Goal: Information Seeking & Learning: Learn about a topic

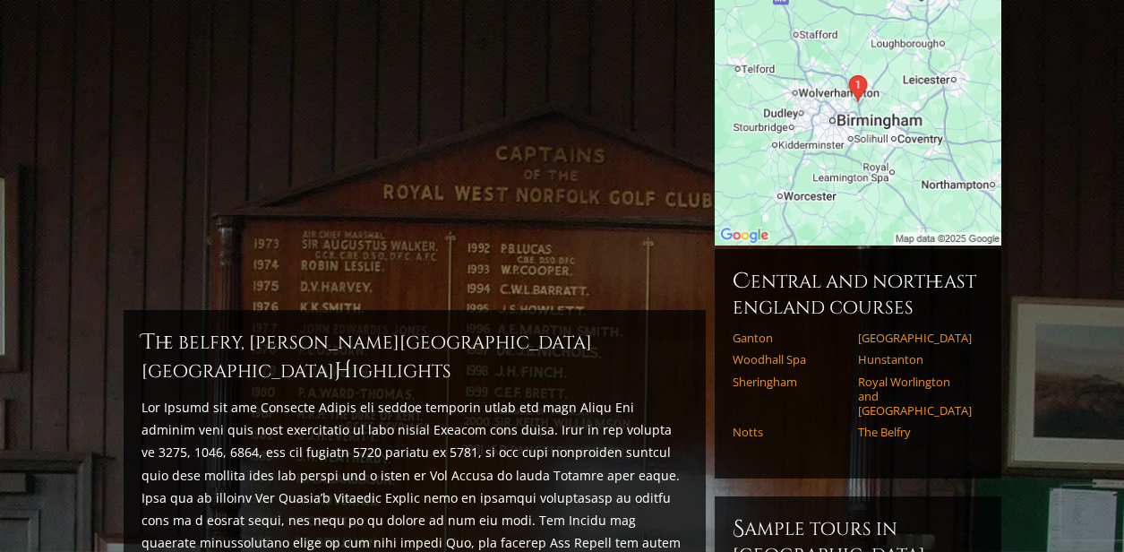
scroll to position [302, 0]
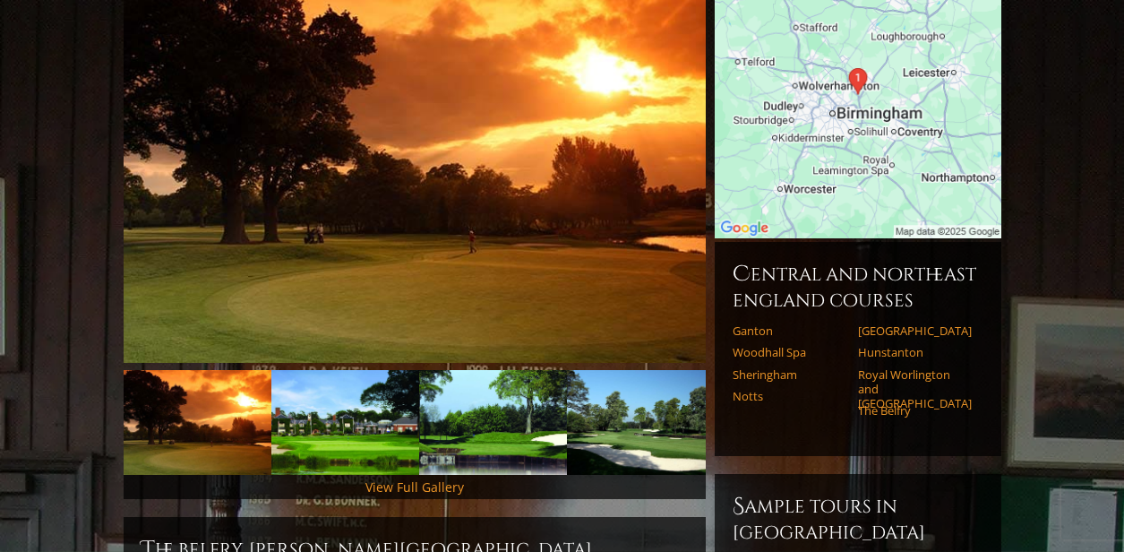
click at [876, 90] on img at bounding box center [858, 95] width 287 height 287
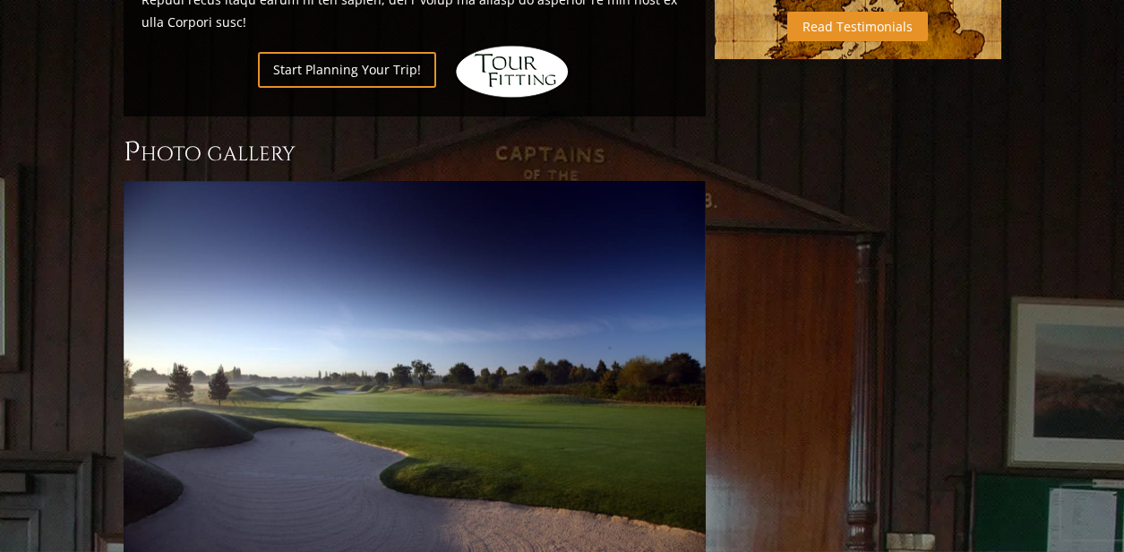
scroll to position [1341, 0]
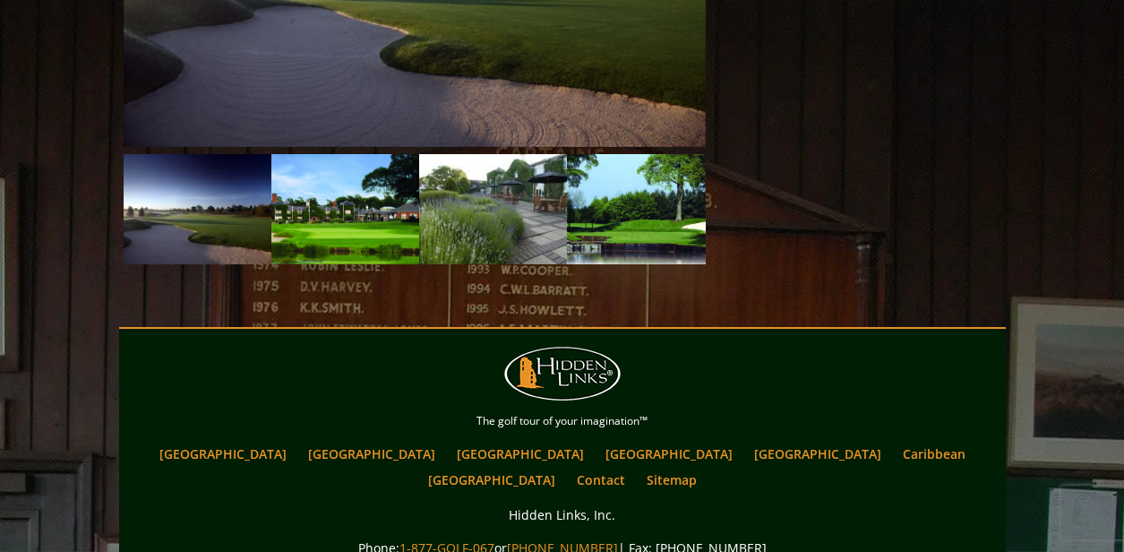
scroll to position [1776, 0]
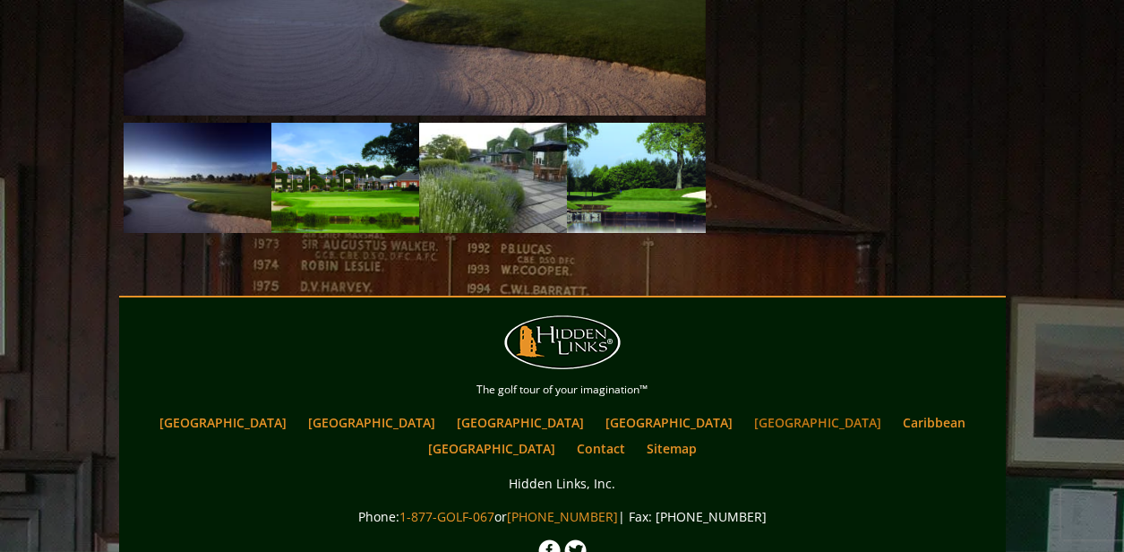
click at [745, 409] on link "[GEOGRAPHIC_DATA]" at bounding box center [817, 422] width 145 height 26
click at [369, 409] on link "[GEOGRAPHIC_DATA]" at bounding box center [371, 422] width 145 height 26
click at [564, 435] on link "[GEOGRAPHIC_DATA]" at bounding box center [491, 448] width 145 height 26
click at [894, 409] on link "Caribbean" at bounding box center [934, 422] width 81 height 26
click at [296, 409] on link "[GEOGRAPHIC_DATA]" at bounding box center [223, 422] width 145 height 26
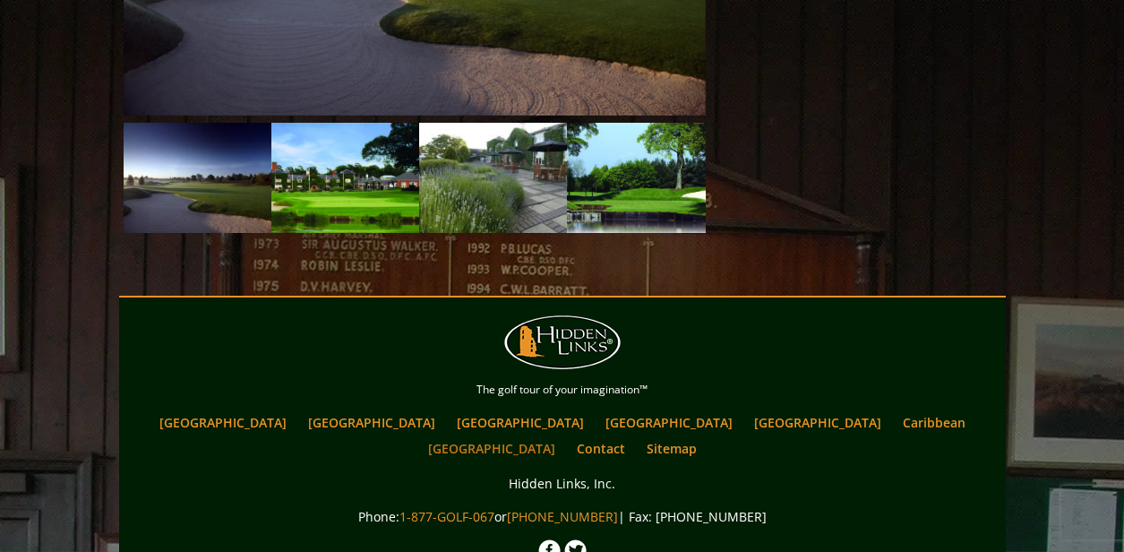
click at [564, 435] on link "[GEOGRAPHIC_DATA]" at bounding box center [491, 448] width 145 height 26
click at [597, 409] on link "[GEOGRAPHIC_DATA]" at bounding box center [669, 422] width 145 height 26
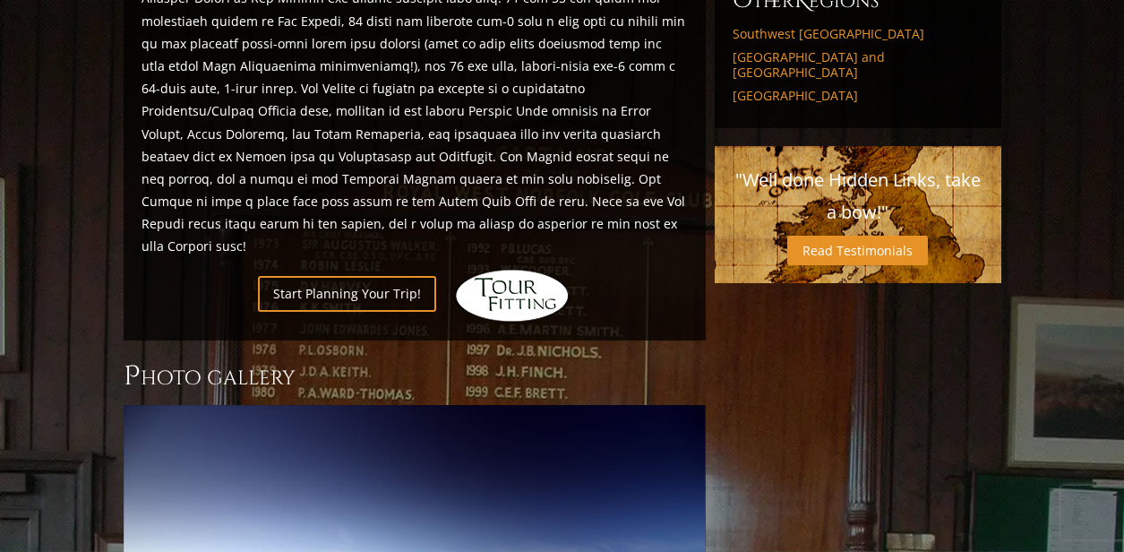
scroll to position [1111, 0]
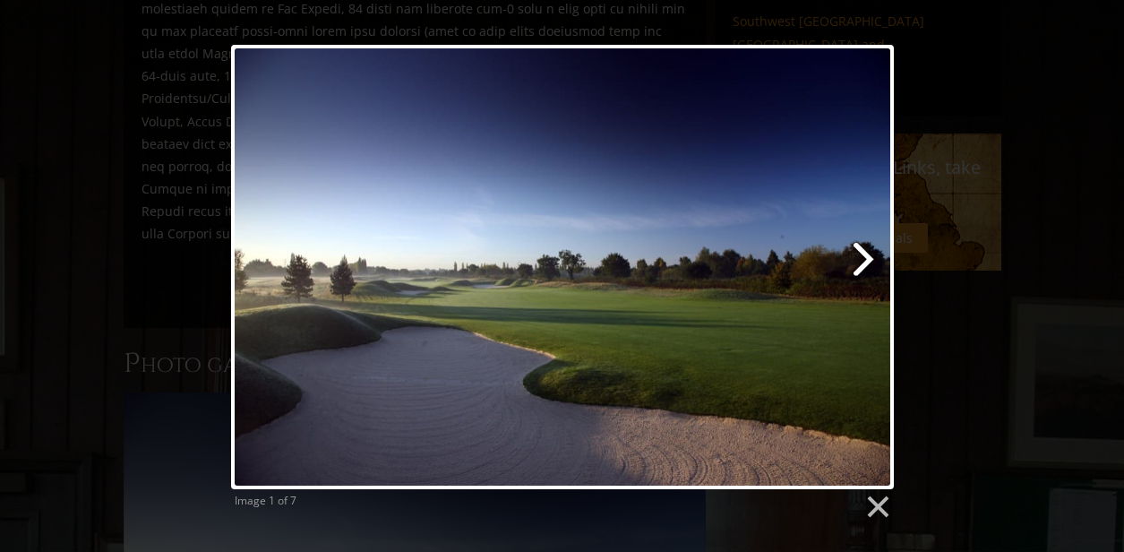
click at [730, 344] on link at bounding box center [681, 267] width 425 height 444
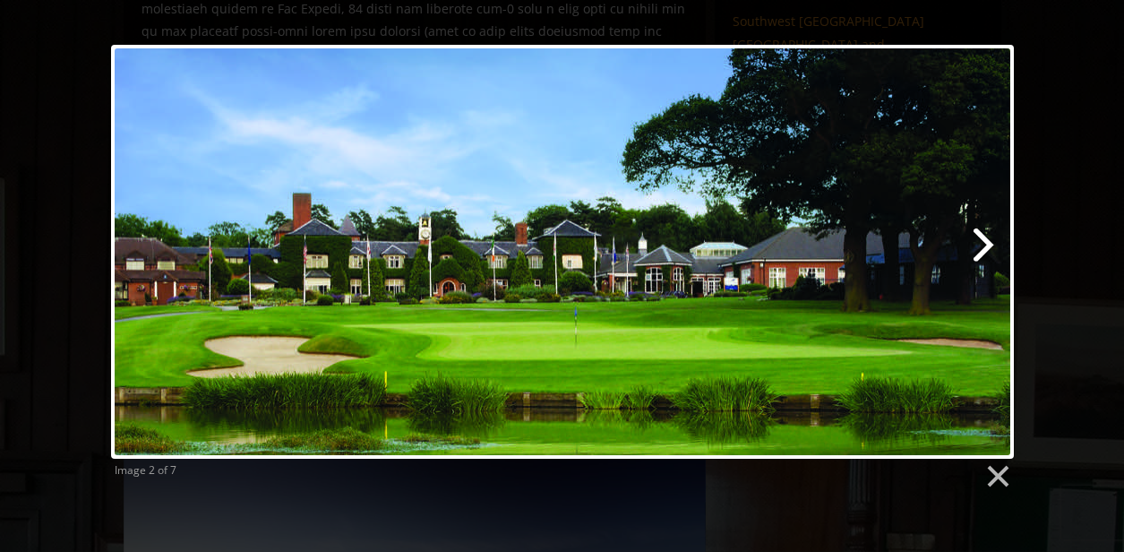
click at [964, 245] on link at bounding box center [724, 252] width 578 height 414
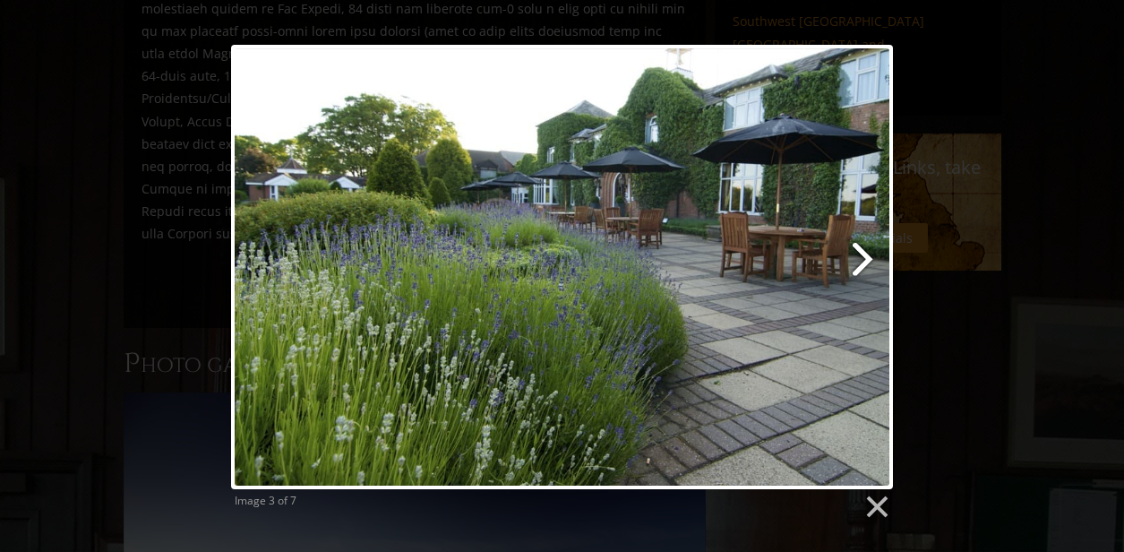
click at [870, 256] on link at bounding box center [681, 267] width 424 height 444
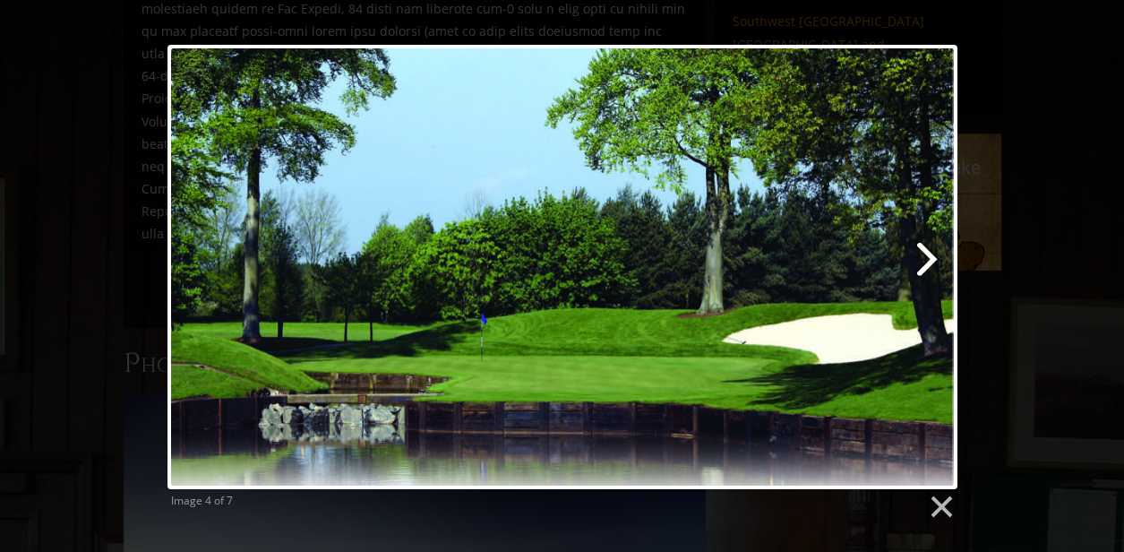
click at [870, 257] on link at bounding box center [704, 267] width 505 height 444
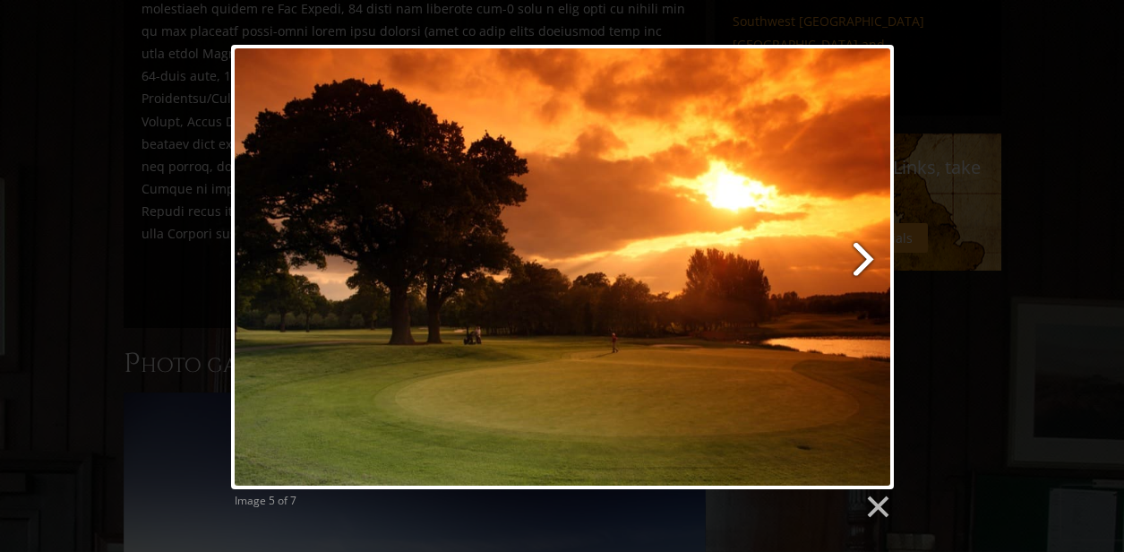
click at [870, 256] on link at bounding box center [681, 267] width 425 height 444
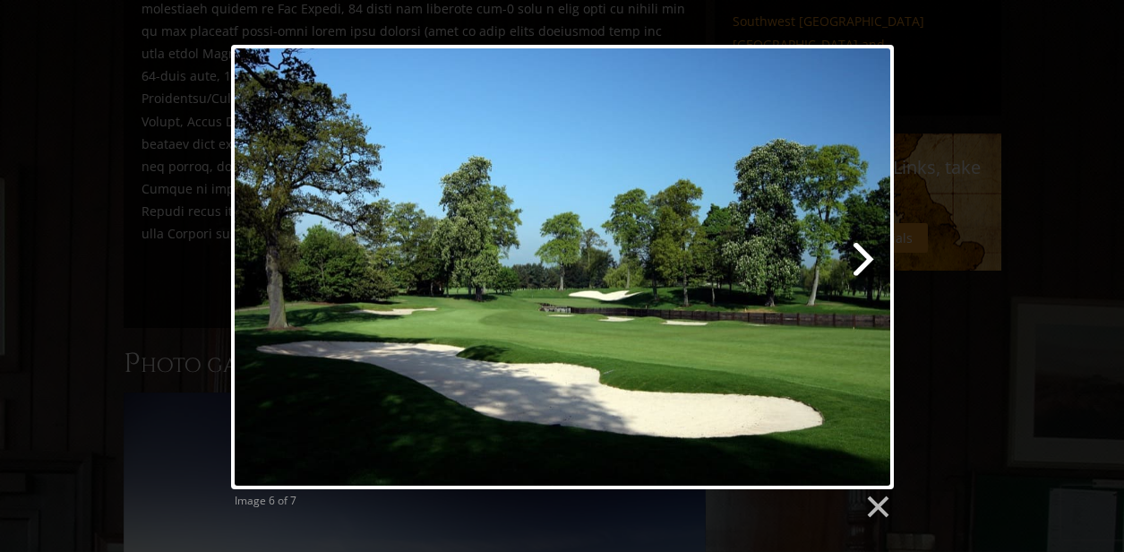
click at [870, 256] on link at bounding box center [681, 267] width 425 height 444
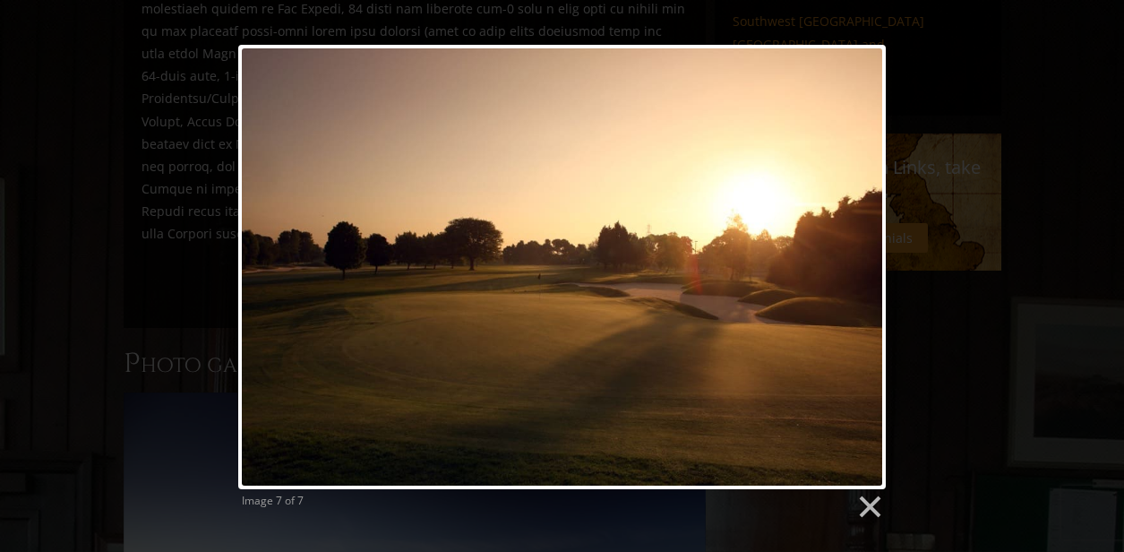
click at [870, 256] on div at bounding box center [562, 267] width 648 height 444
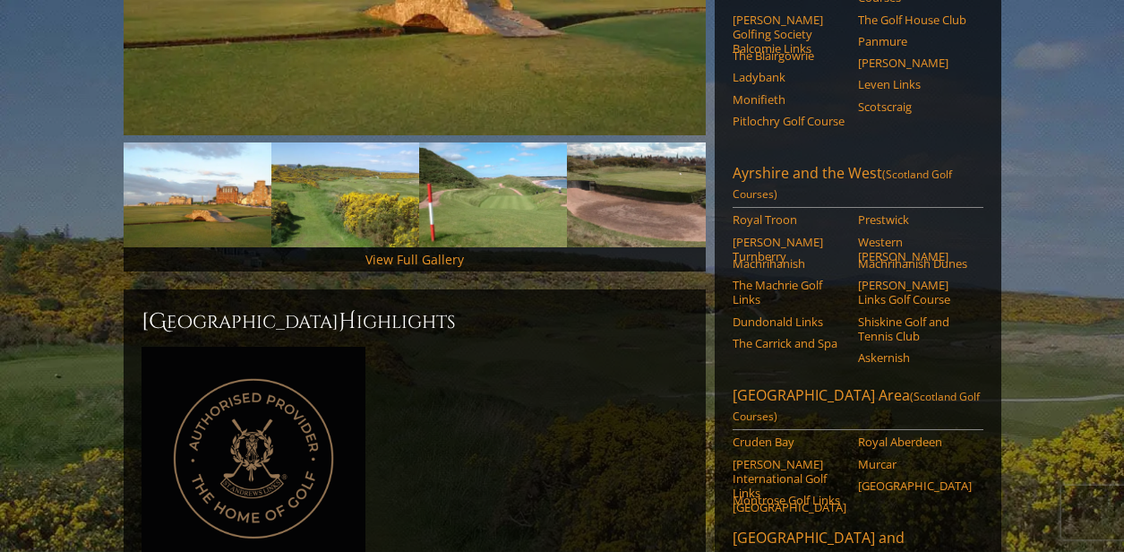
scroll to position [538, 0]
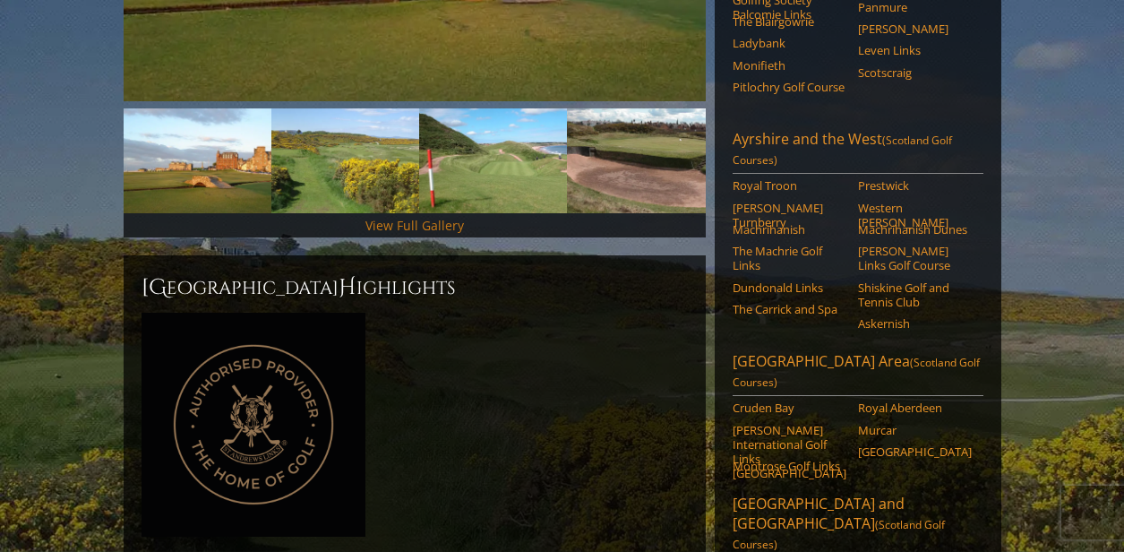
click at [426, 217] on link "View Full Gallery" at bounding box center [415, 225] width 99 height 17
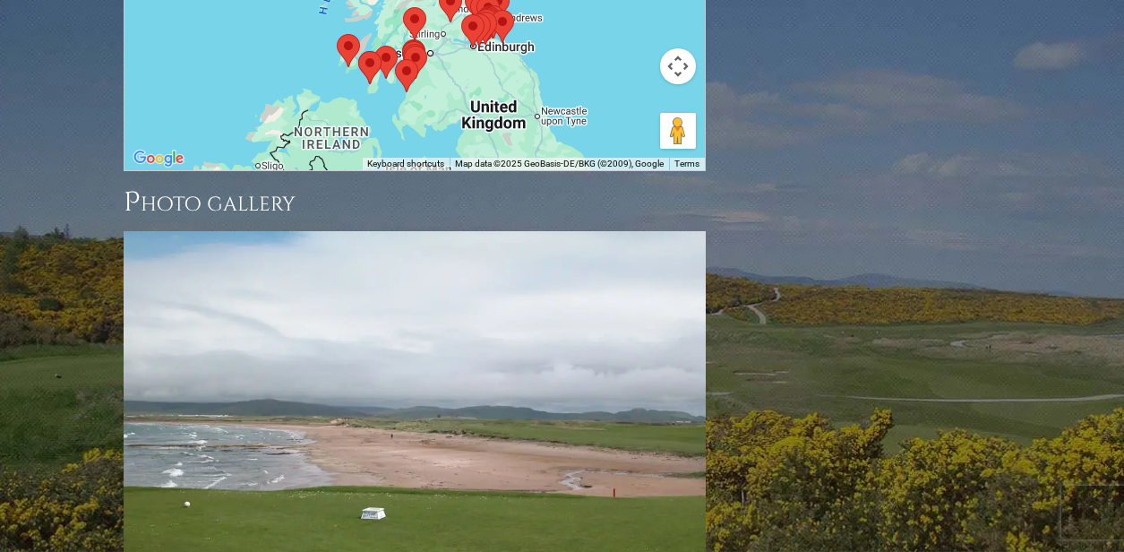
scroll to position [2522, 0]
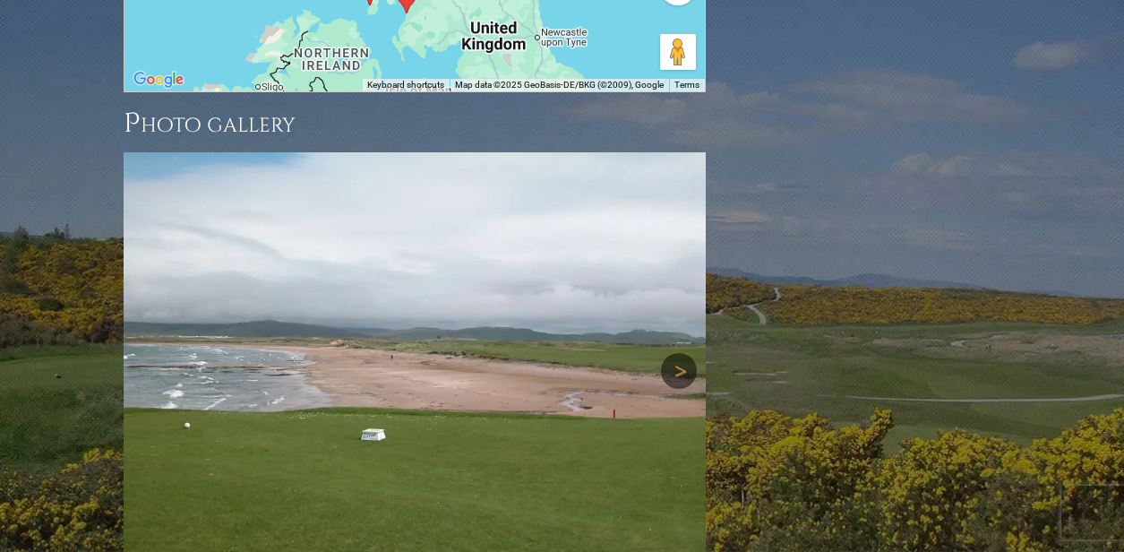
click at [685, 353] on link "Next" at bounding box center [679, 371] width 36 height 36
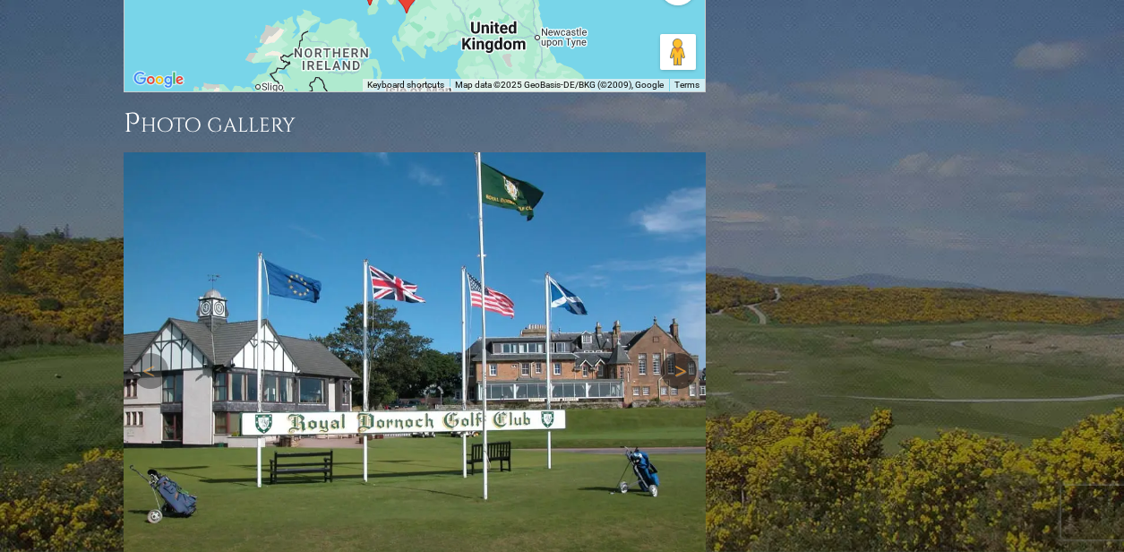
click at [685, 353] on link "Next" at bounding box center [679, 371] width 36 height 36
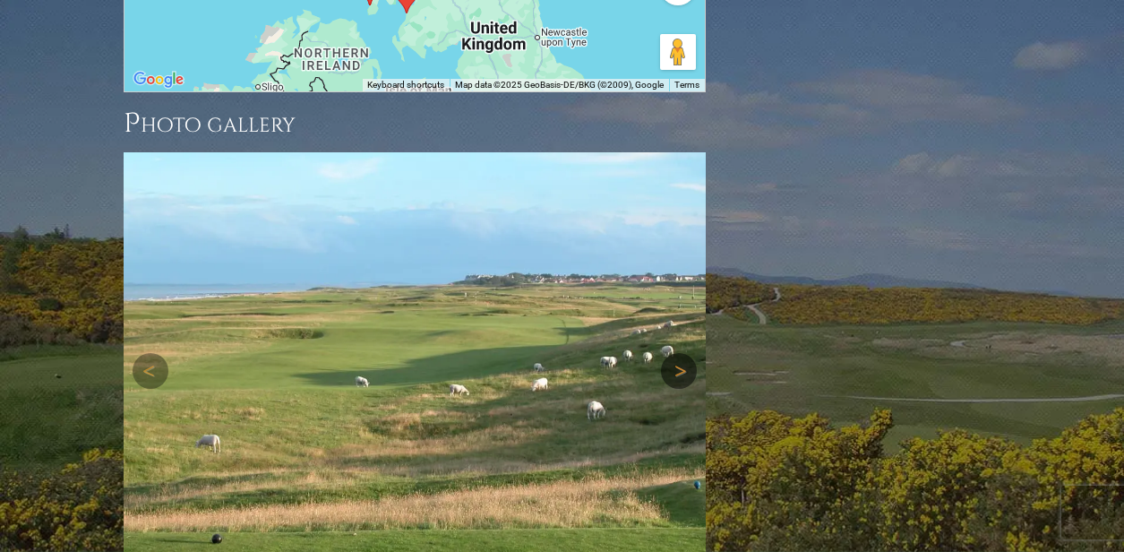
click at [685, 353] on link "Next" at bounding box center [679, 371] width 36 height 36
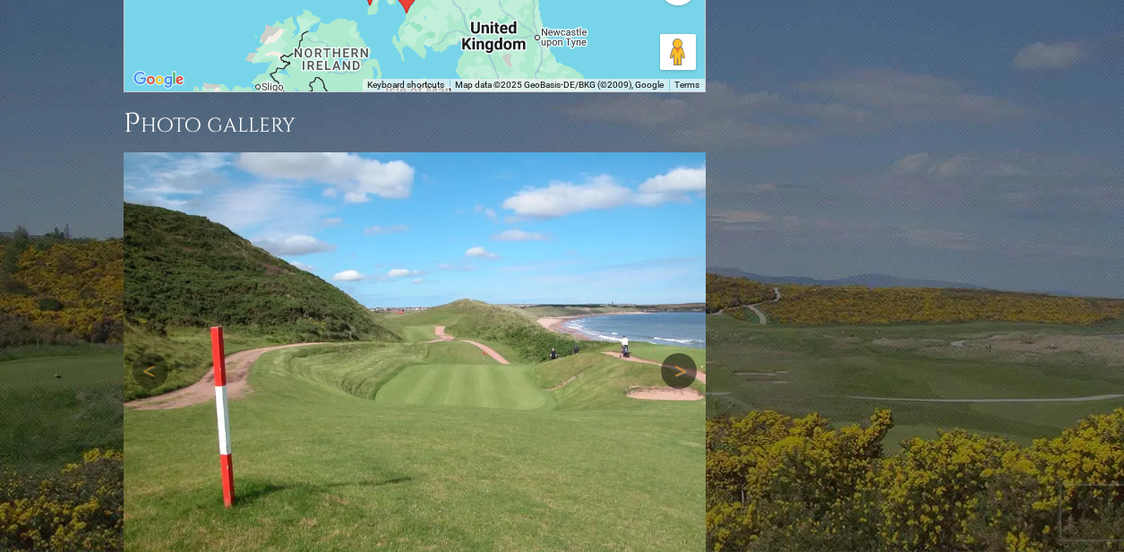
click at [685, 353] on link "Next" at bounding box center [679, 371] width 36 height 36
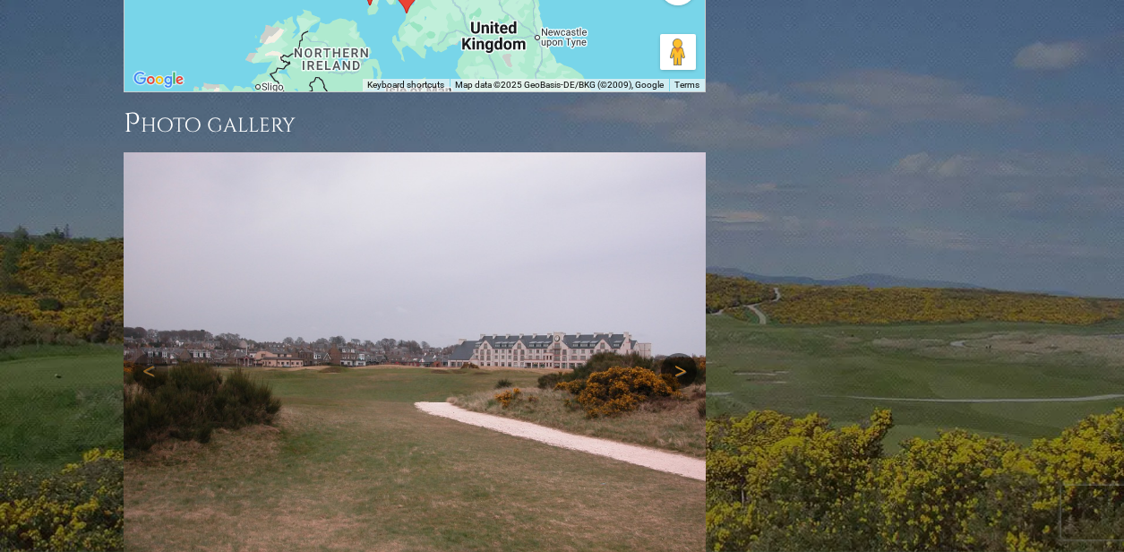
click at [685, 353] on link "Next" at bounding box center [679, 371] width 36 height 36
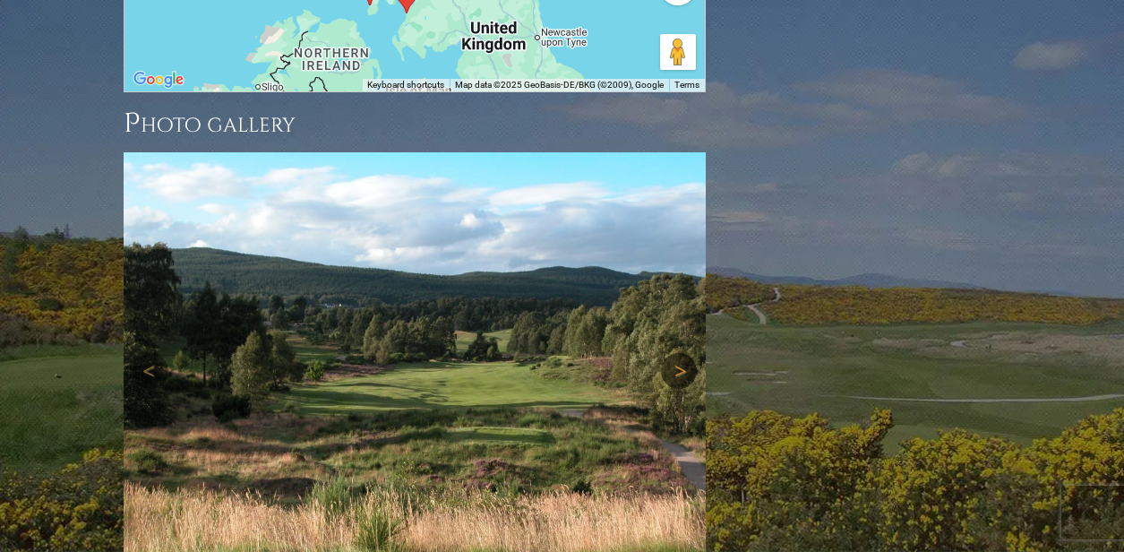
click at [685, 353] on link "Next" at bounding box center [679, 371] width 36 height 36
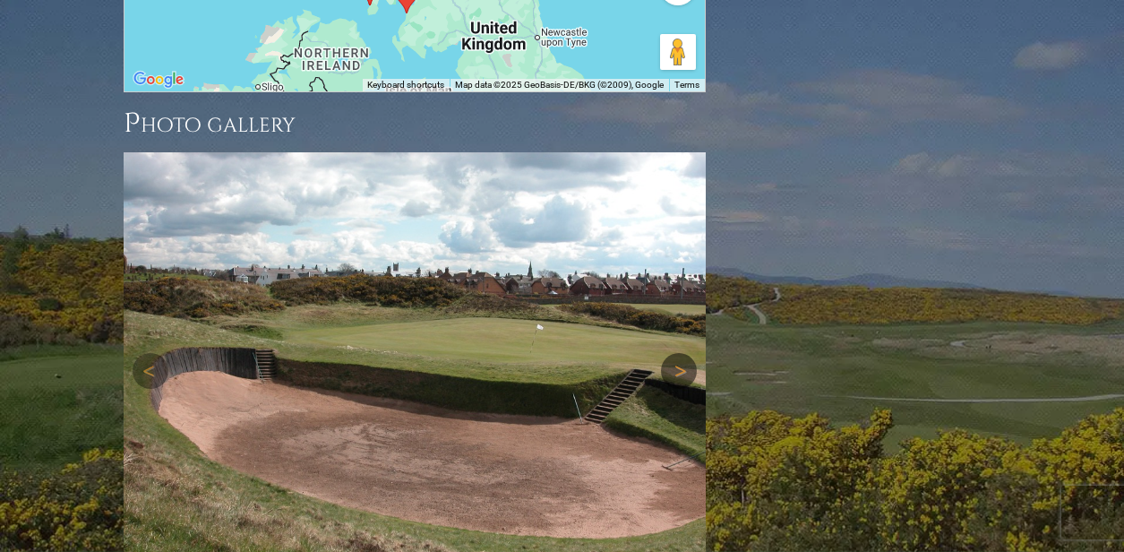
click at [685, 353] on link "Next" at bounding box center [679, 371] width 36 height 36
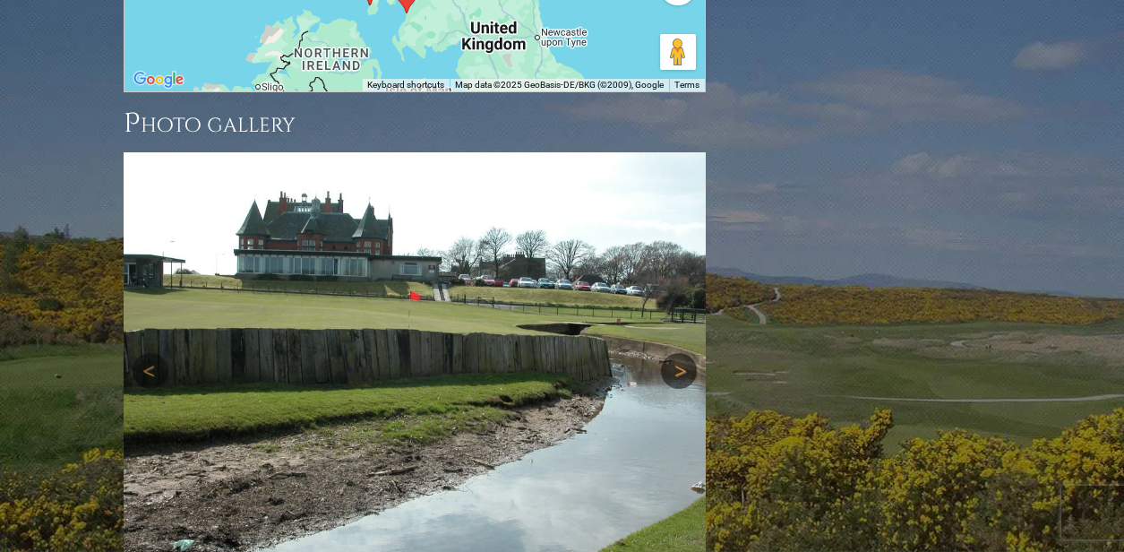
click at [685, 353] on link "Next" at bounding box center [679, 371] width 36 height 36
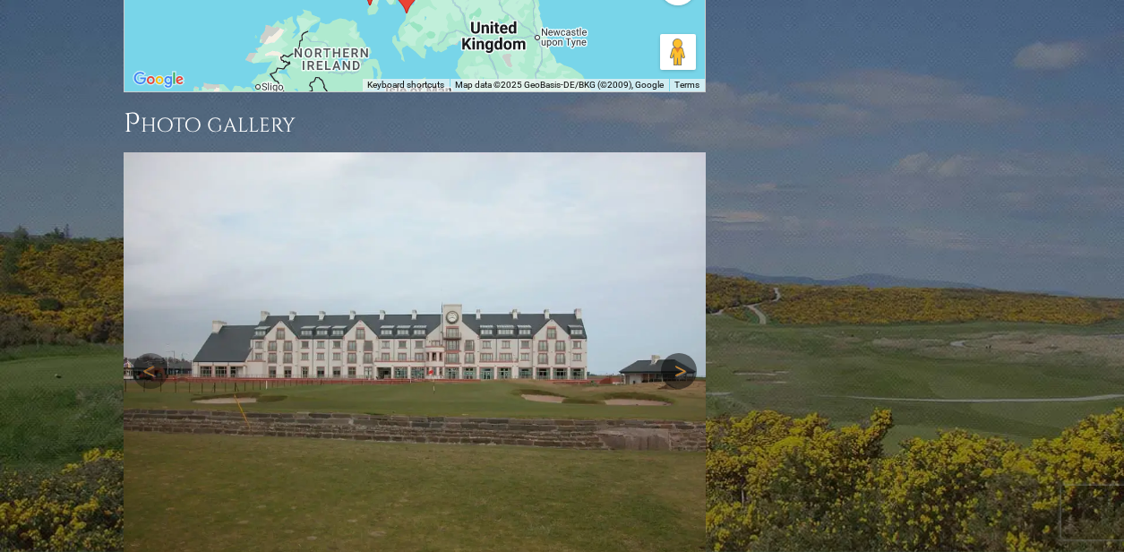
click at [685, 353] on link "Next" at bounding box center [679, 371] width 36 height 36
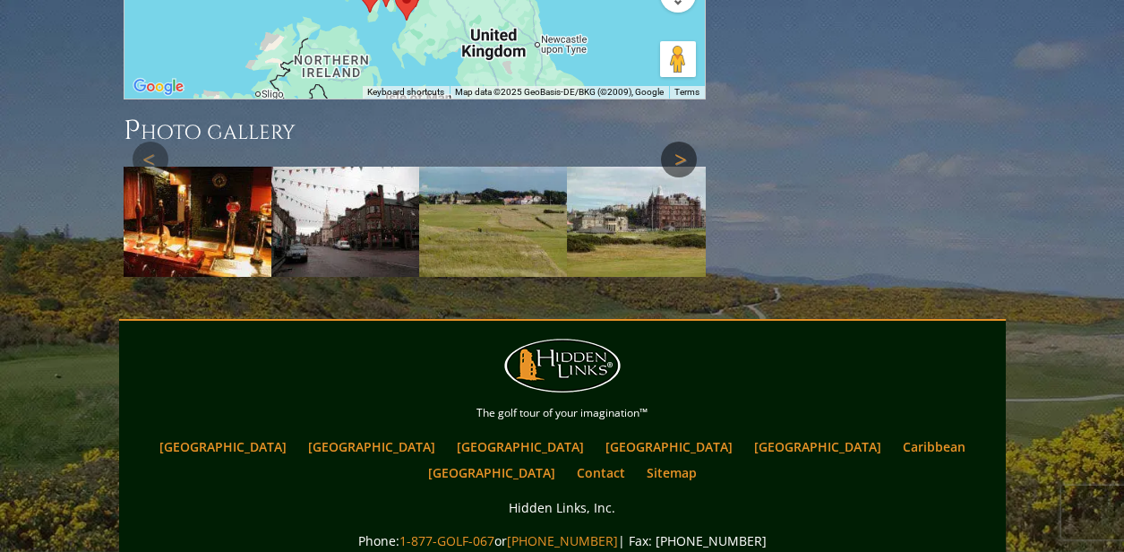
scroll to position [2513, 0]
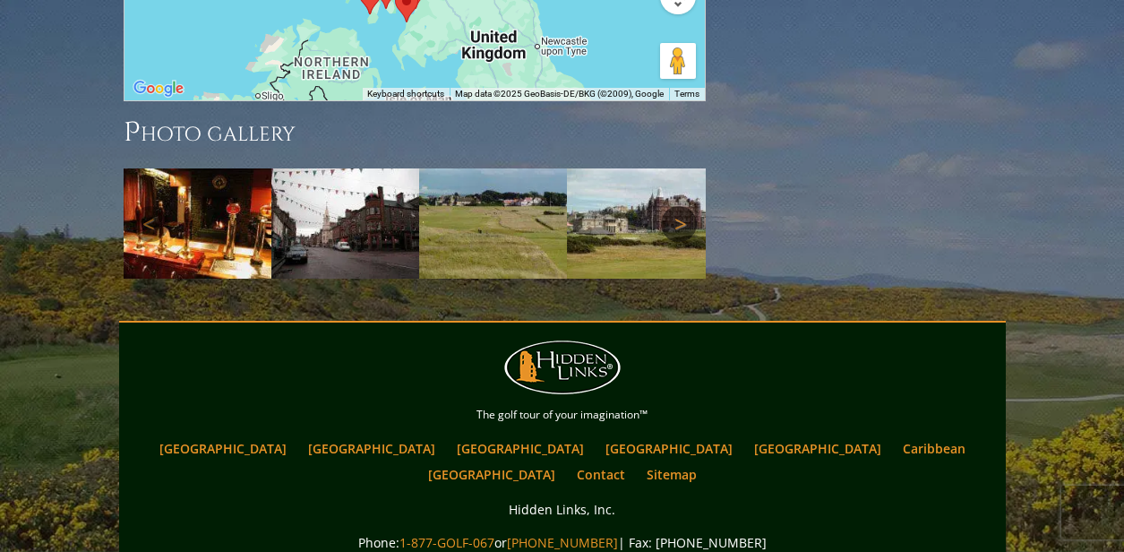
click at [680, 206] on link "Next" at bounding box center [679, 224] width 36 height 36
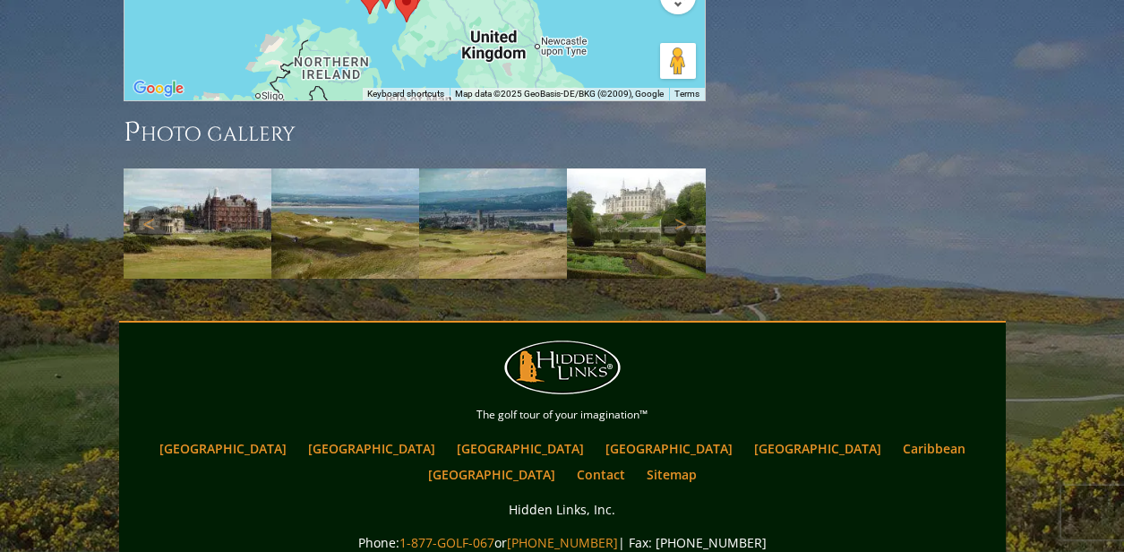
click at [500, 168] on img at bounding box center [493, 223] width 148 height 111
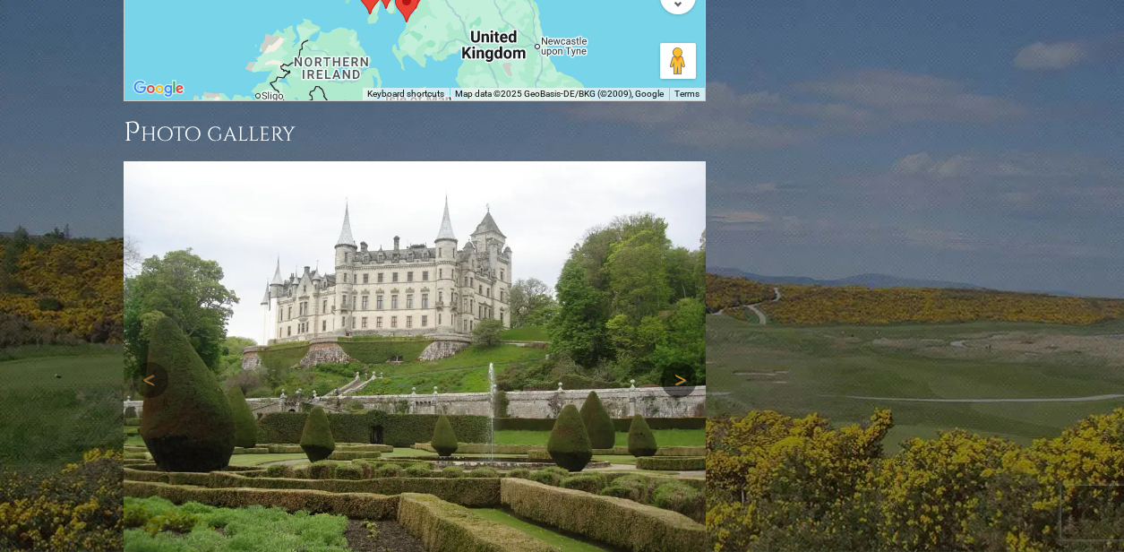
click at [681, 362] on link "Next" at bounding box center [679, 380] width 36 height 36
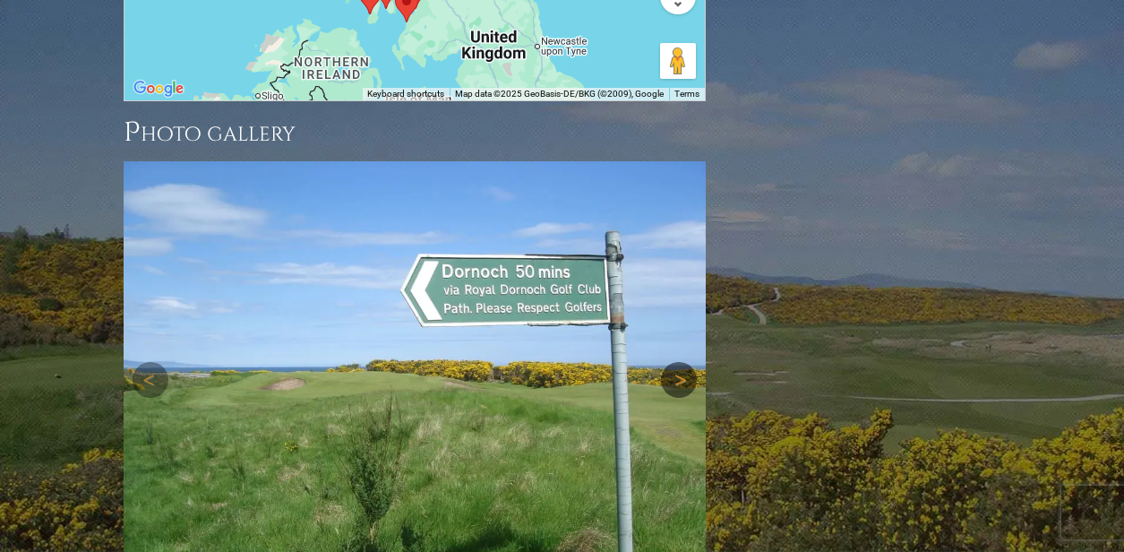
click at [681, 362] on link "Next" at bounding box center [679, 380] width 36 height 36
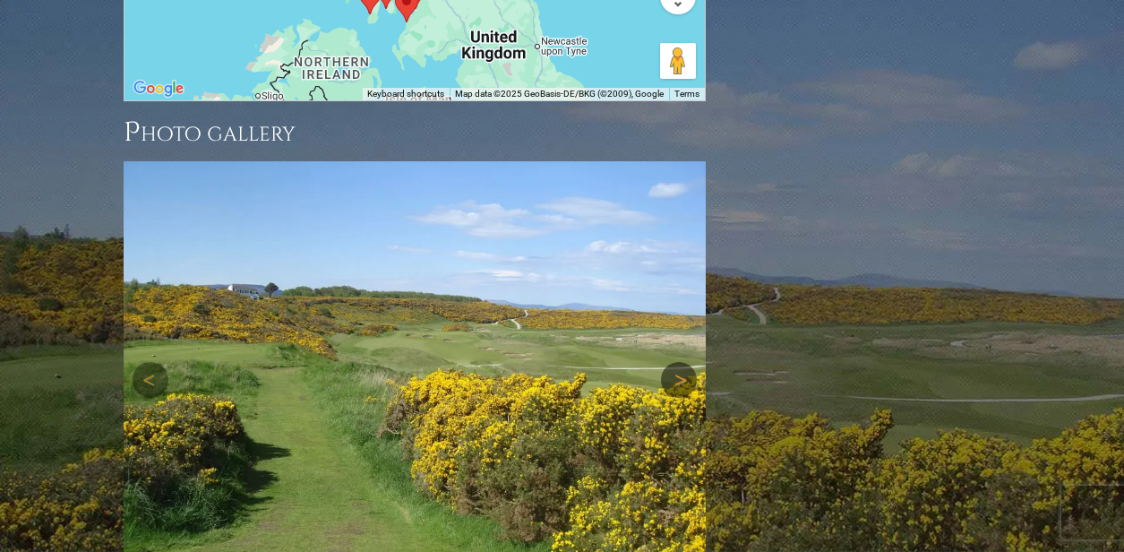
click at [681, 362] on link "Next" at bounding box center [679, 380] width 36 height 36
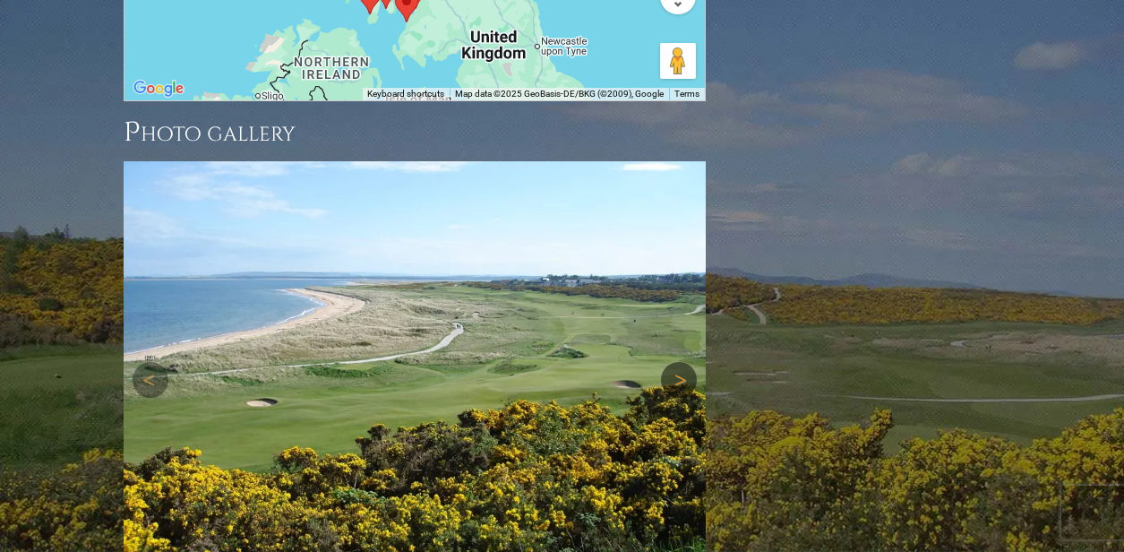
click at [681, 362] on link "Next" at bounding box center [679, 380] width 36 height 36
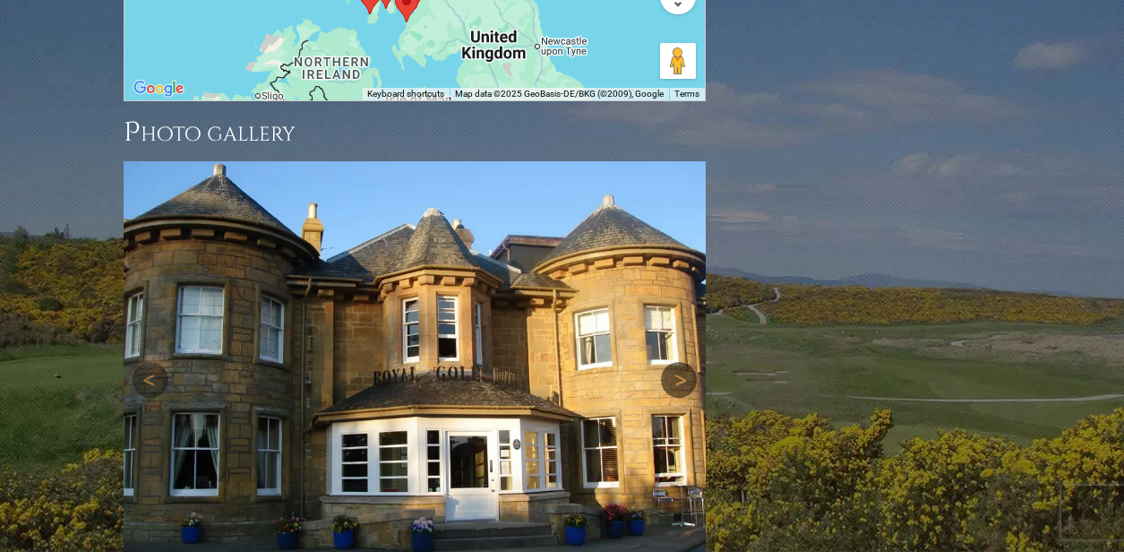
click at [681, 362] on link "Next" at bounding box center [679, 380] width 36 height 36
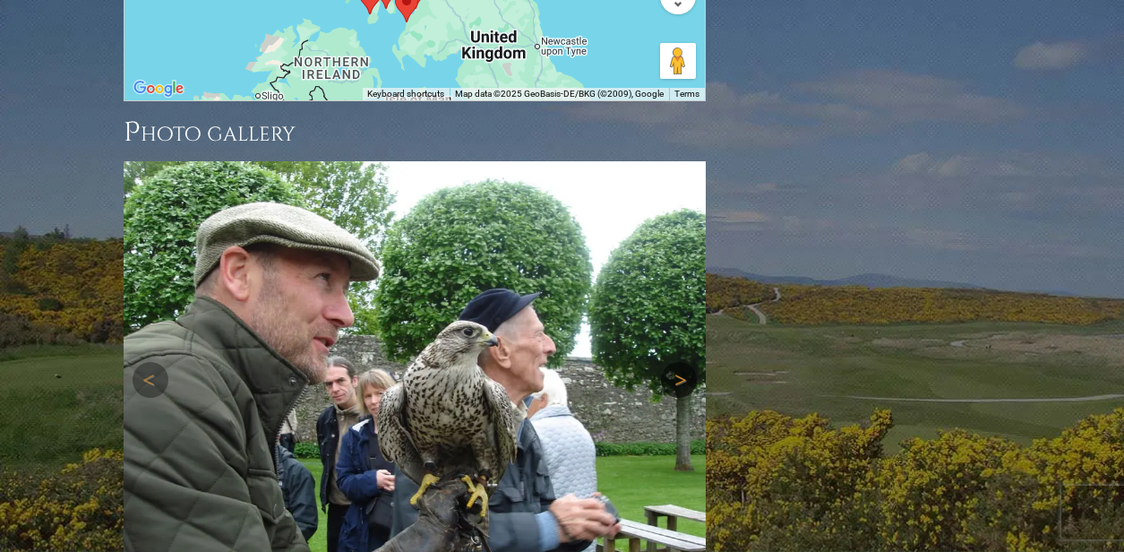
click at [681, 362] on link "Next" at bounding box center [679, 380] width 36 height 36
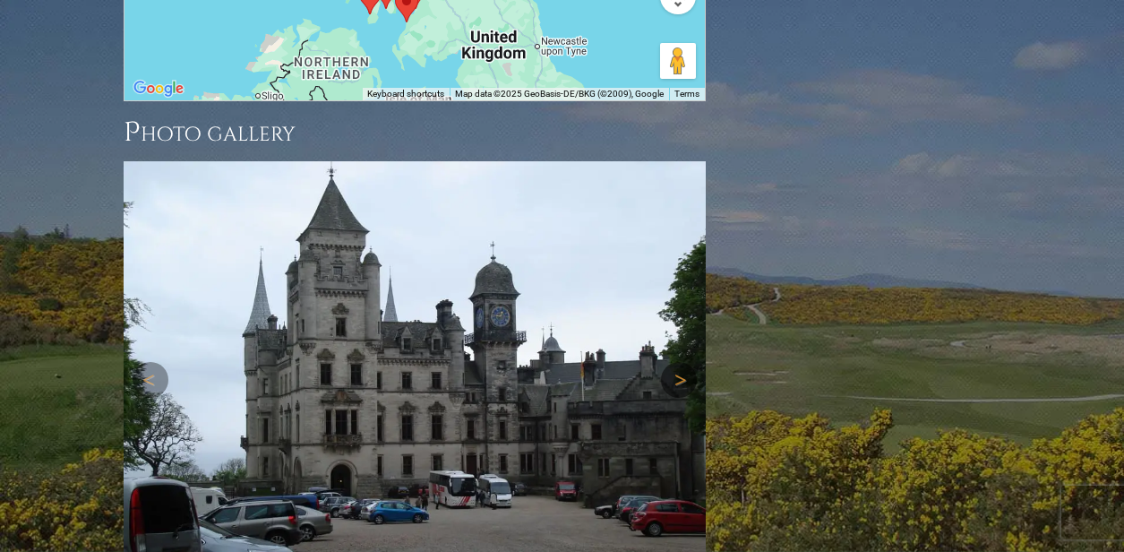
click at [681, 362] on link "Next" at bounding box center [679, 380] width 36 height 36
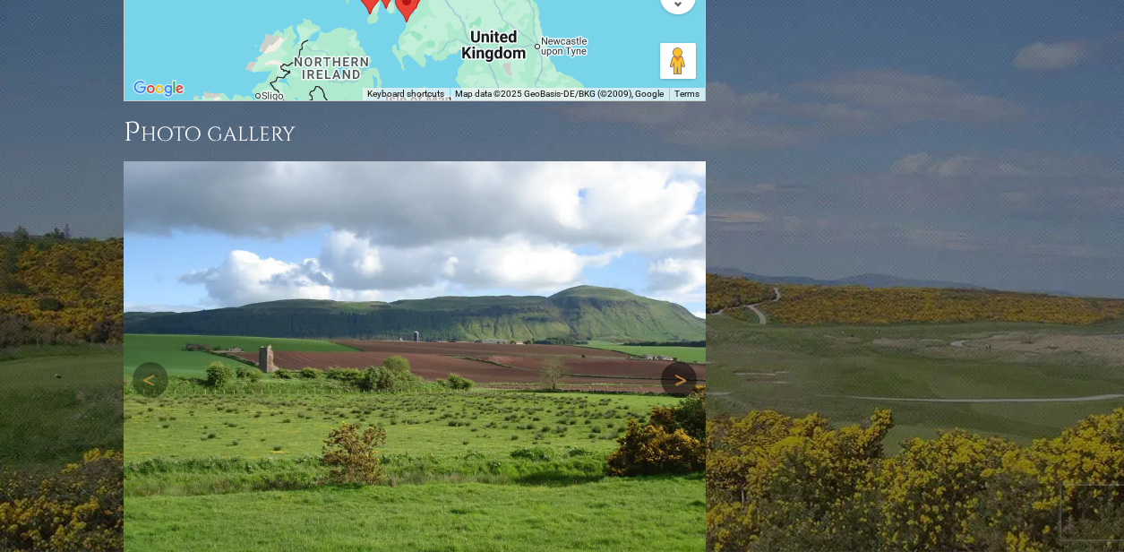
click at [681, 362] on link "Next" at bounding box center [679, 380] width 36 height 36
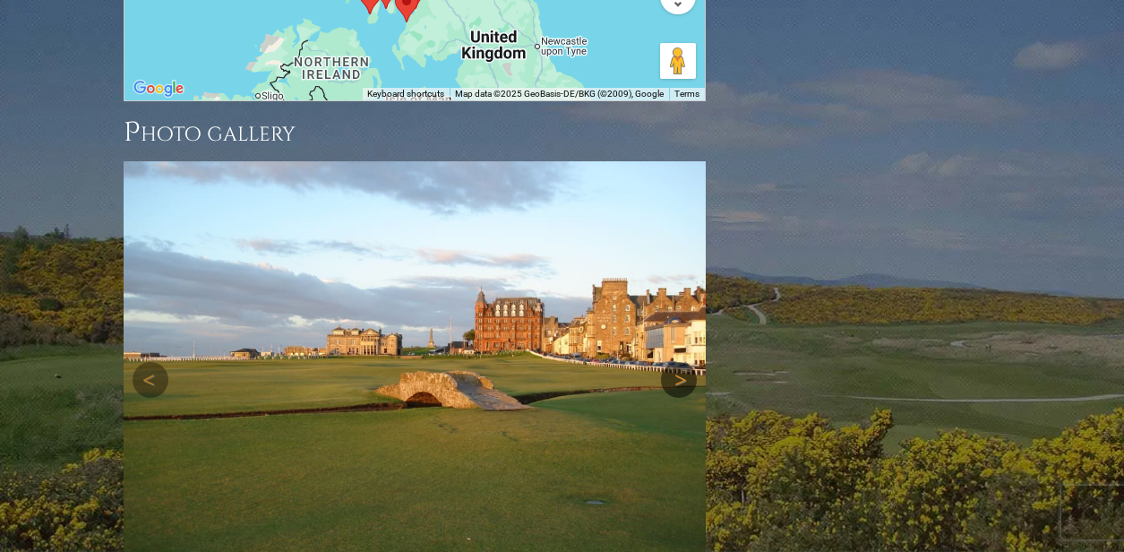
click at [681, 362] on link "Next" at bounding box center [679, 380] width 36 height 36
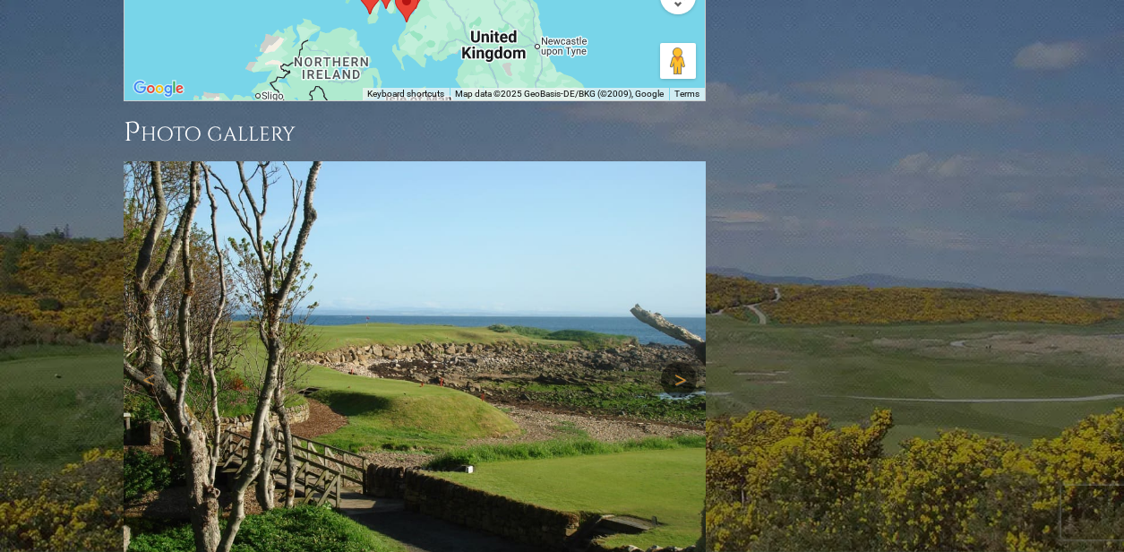
click at [681, 362] on link "Next" at bounding box center [679, 380] width 36 height 36
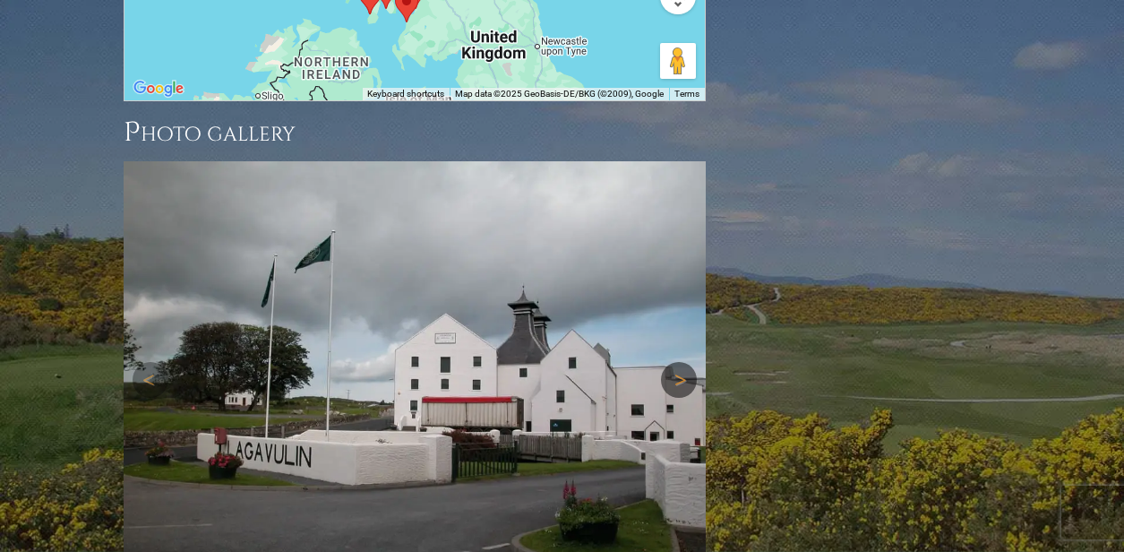
click at [681, 362] on link "Next" at bounding box center [679, 380] width 36 height 36
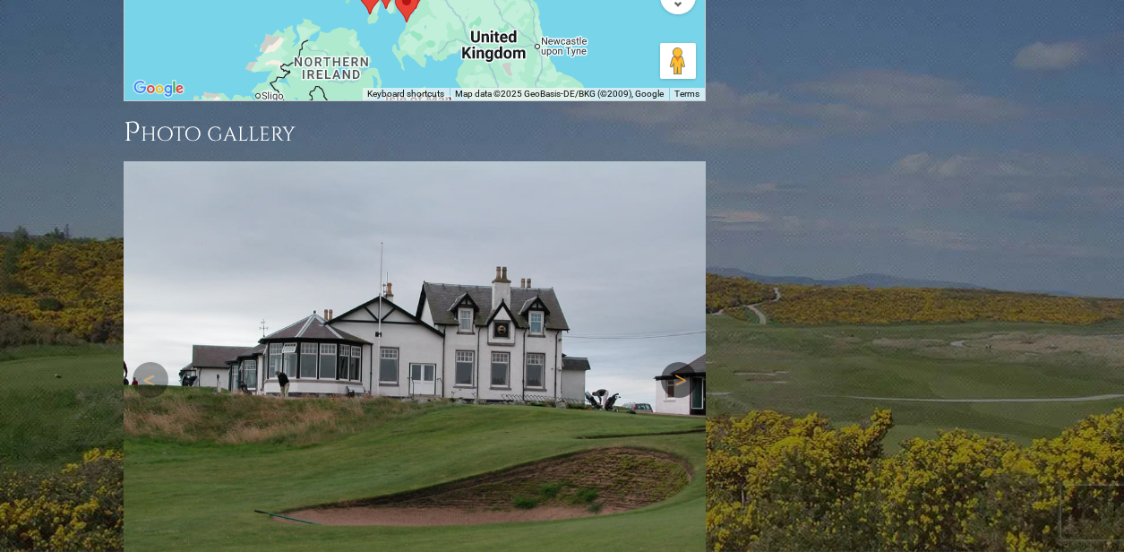
click at [681, 362] on link "Next" at bounding box center [679, 380] width 36 height 36
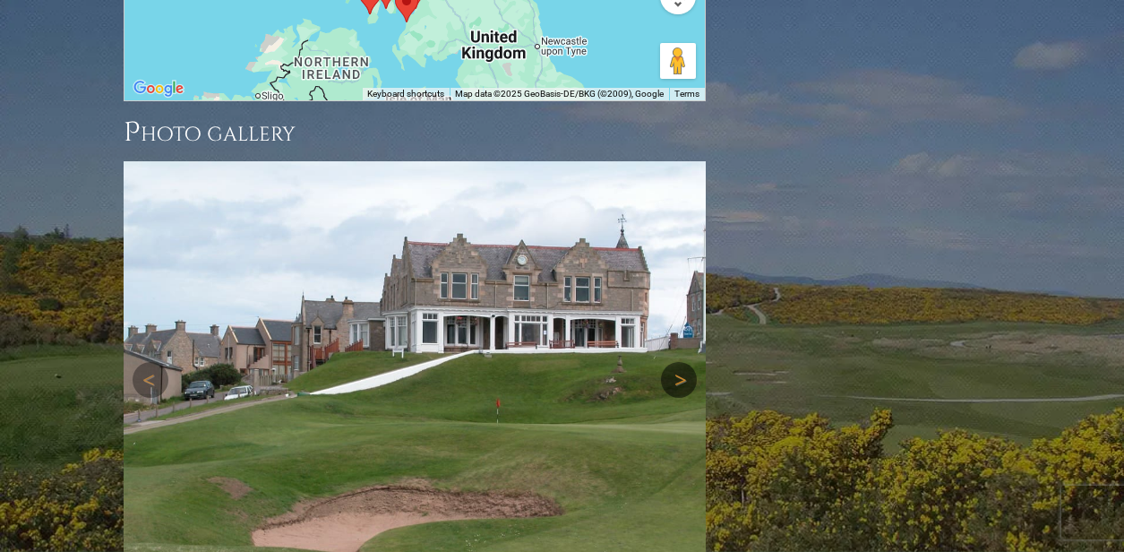
click at [681, 362] on link "Next" at bounding box center [679, 380] width 36 height 36
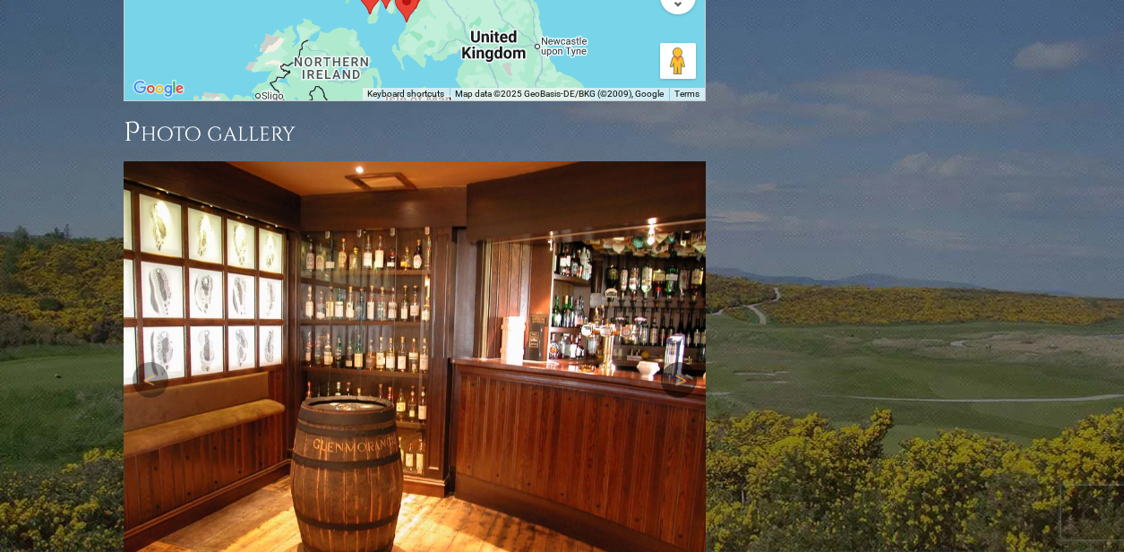
click at [681, 362] on link "Next" at bounding box center [679, 380] width 36 height 36
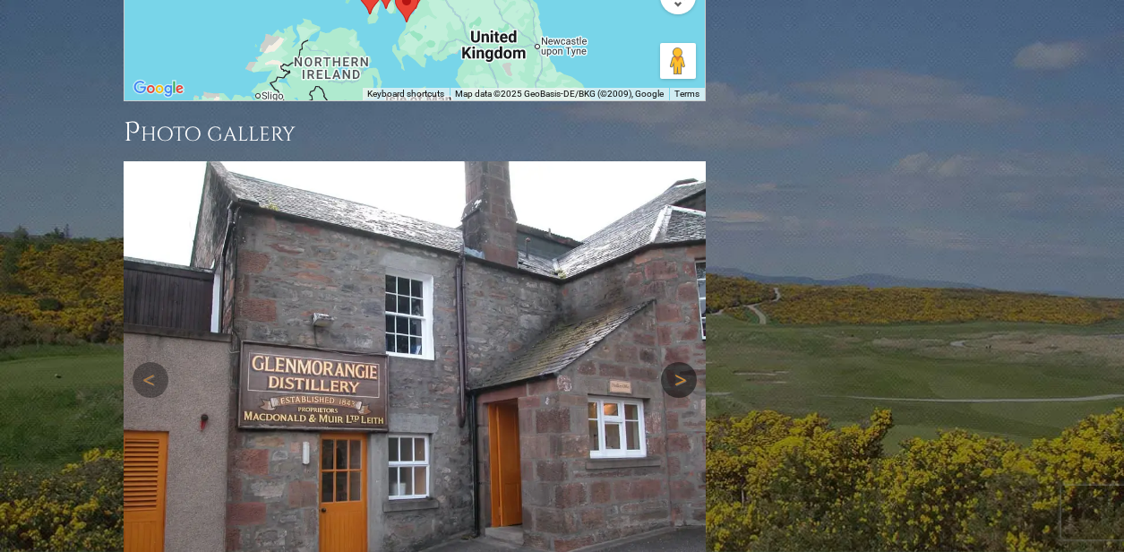
click at [681, 362] on link "Next" at bounding box center [679, 380] width 36 height 36
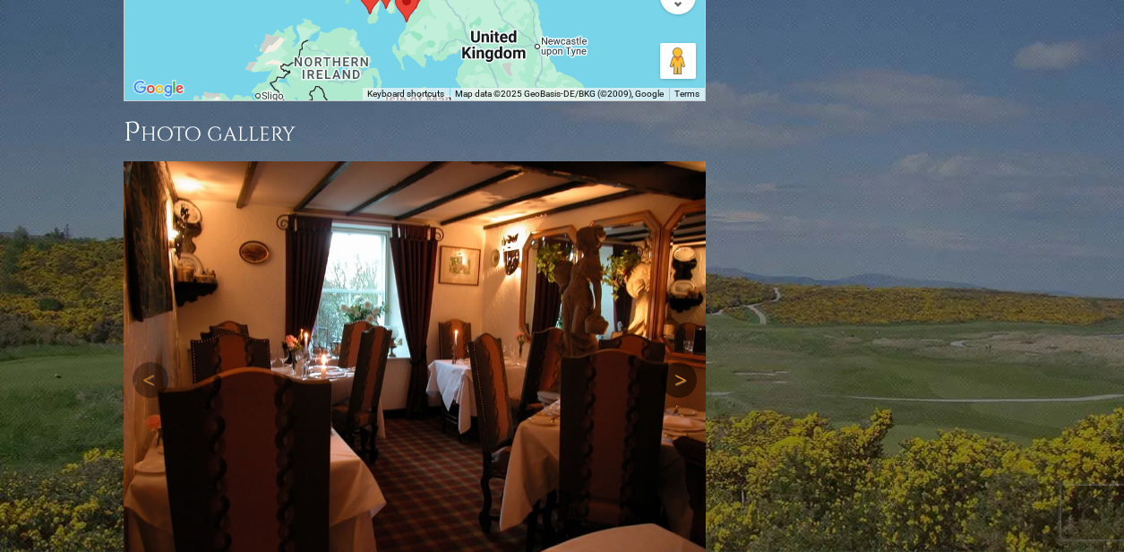
click at [682, 362] on link "Next" at bounding box center [679, 380] width 36 height 36
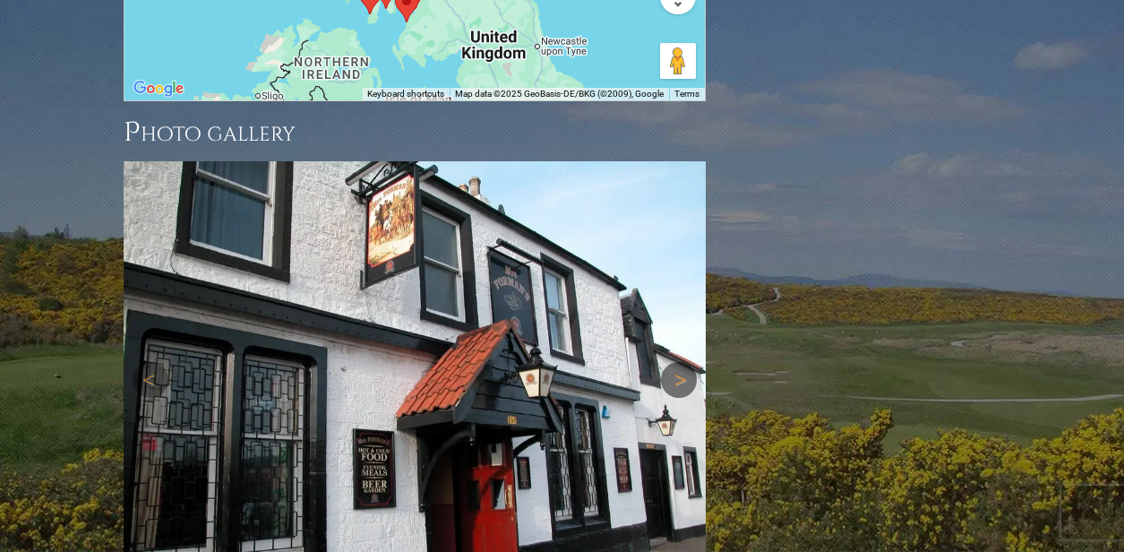
click at [684, 362] on link "Next" at bounding box center [679, 380] width 36 height 36
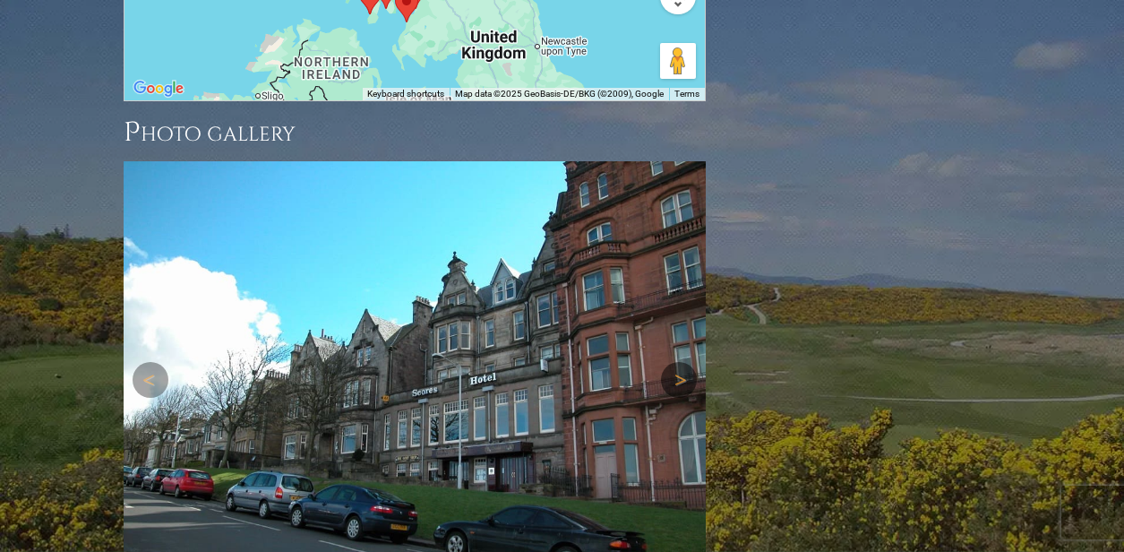
click at [684, 362] on link "Next" at bounding box center [679, 380] width 36 height 36
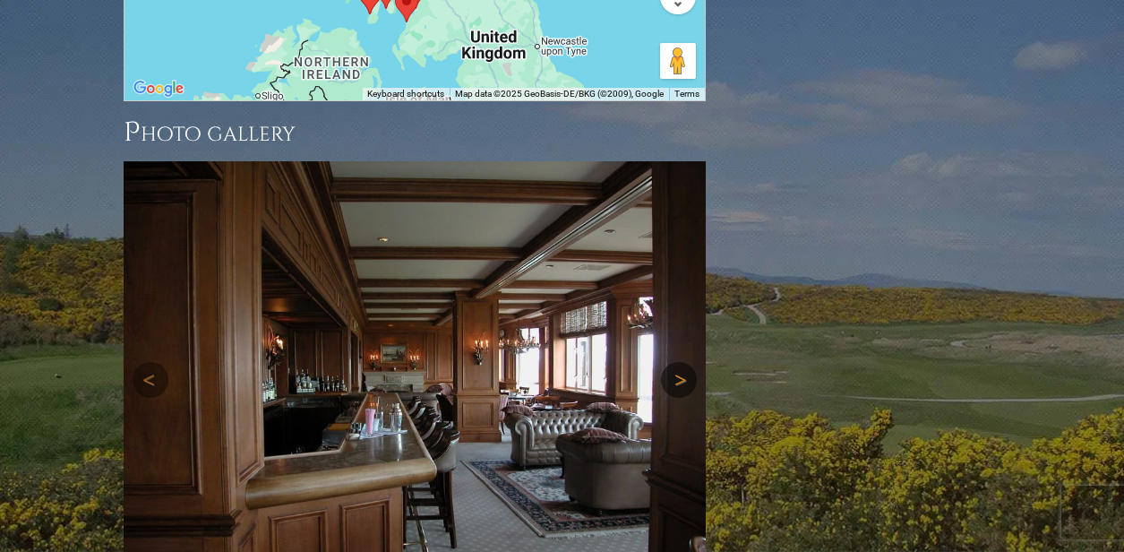
click at [684, 362] on link "Next" at bounding box center [679, 380] width 36 height 36
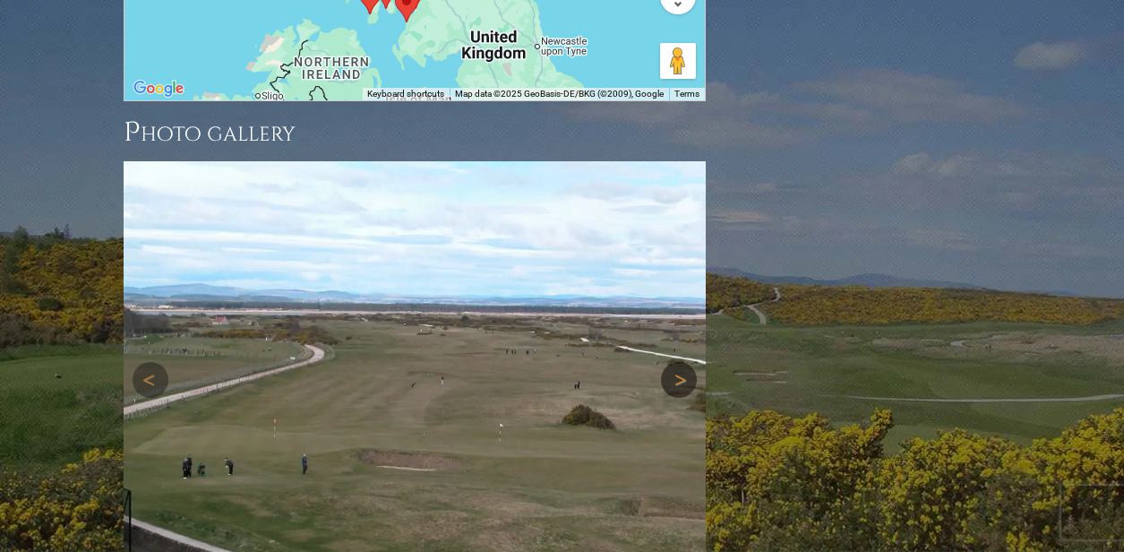
click at [684, 362] on link "Next" at bounding box center [679, 380] width 36 height 36
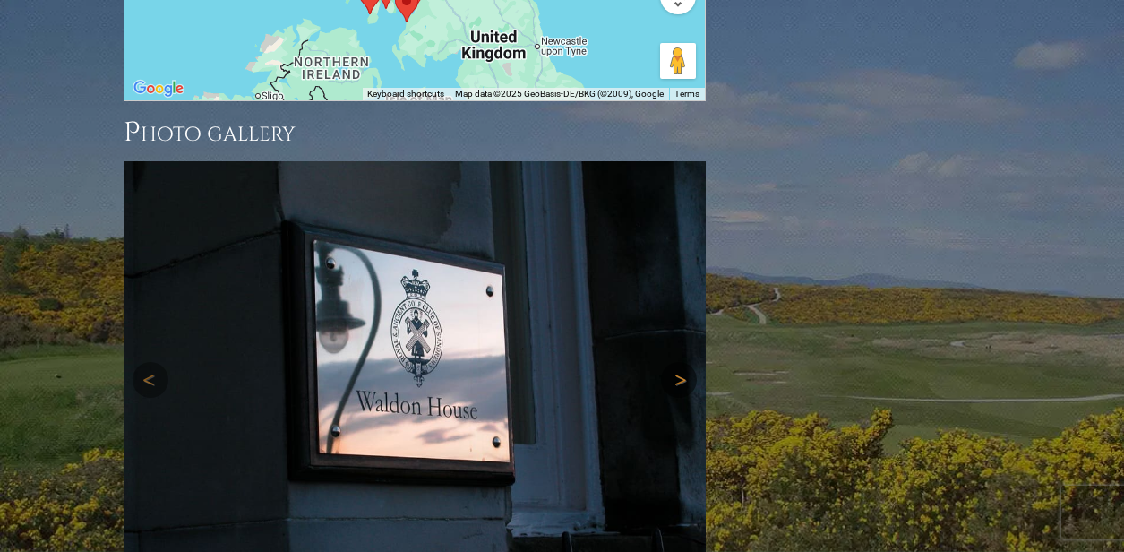
click at [686, 362] on link "Next" at bounding box center [679, 380] width 36 height 36
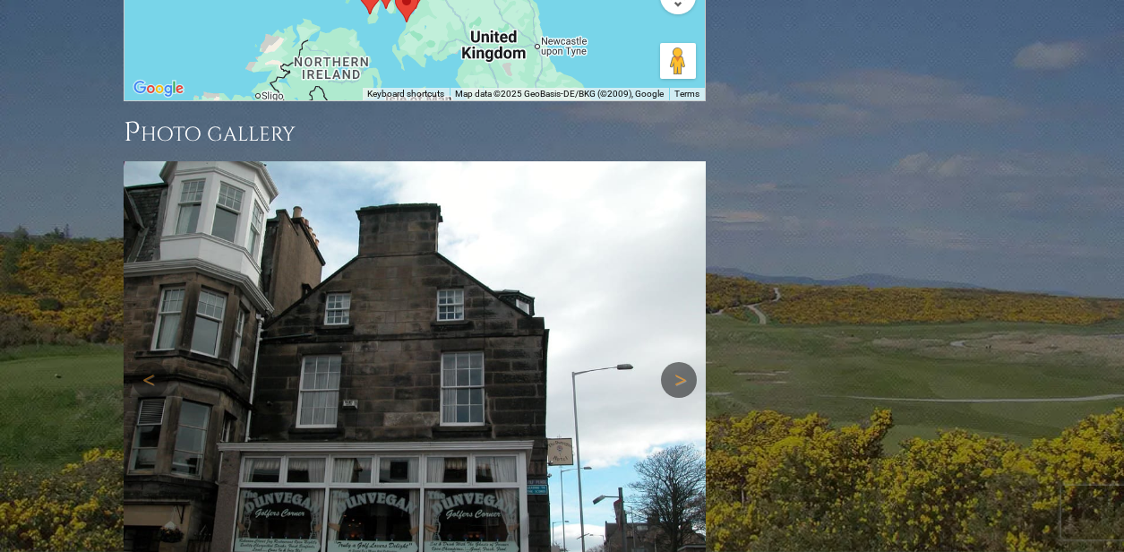
click at [687, 362] on link "Next" at bounding box center [679, 380] width 36 height 36
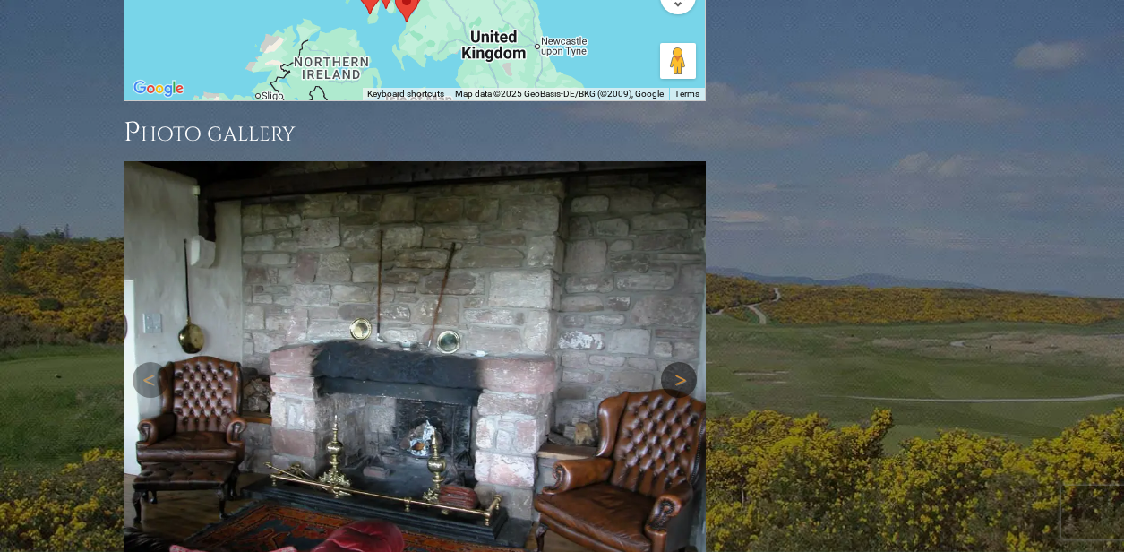
click at [687, 362] on link "Next" at bounding box center [679, 380] width 36 height 36
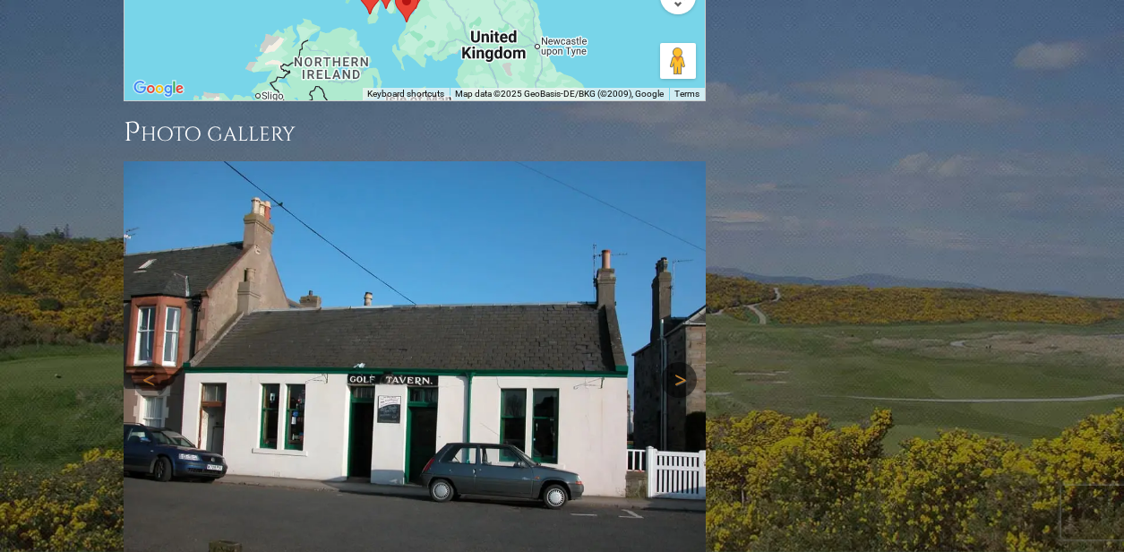
click at [687, 362] on link "Next" at bounding box center [679, 380] width 36 height 36
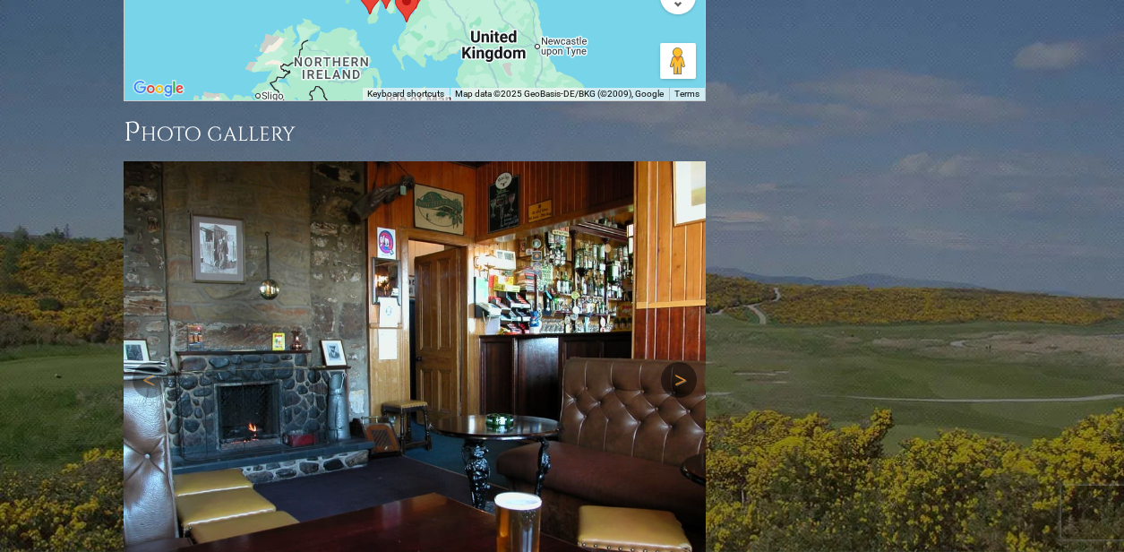
click at [687, 362] on link "Next" at bounding box center [679, 380] width 36 height 36
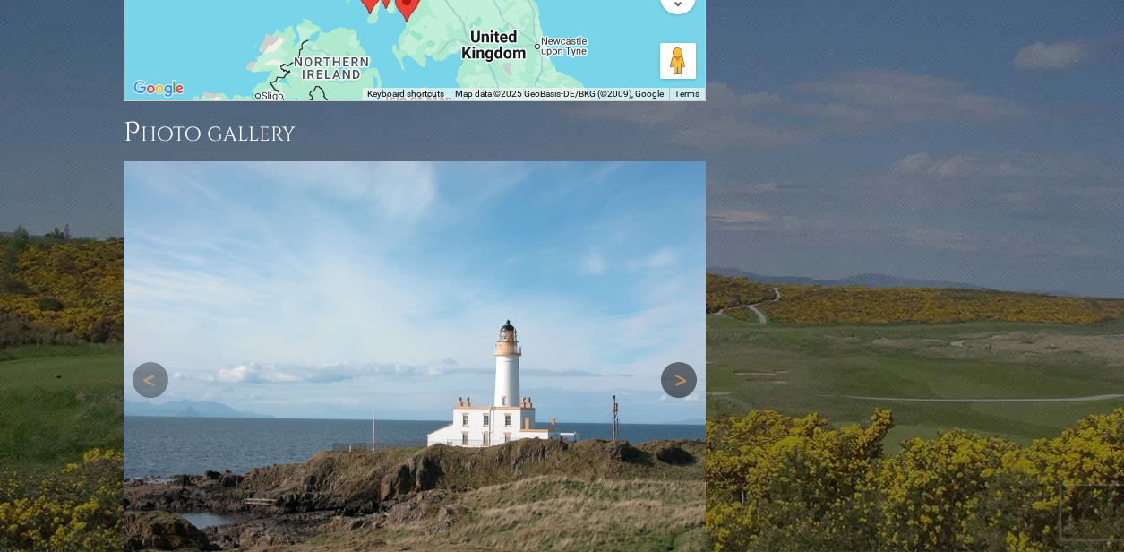
click at [687, 362] on link "Next" at bounding box center [679, 380] width 36 height 36
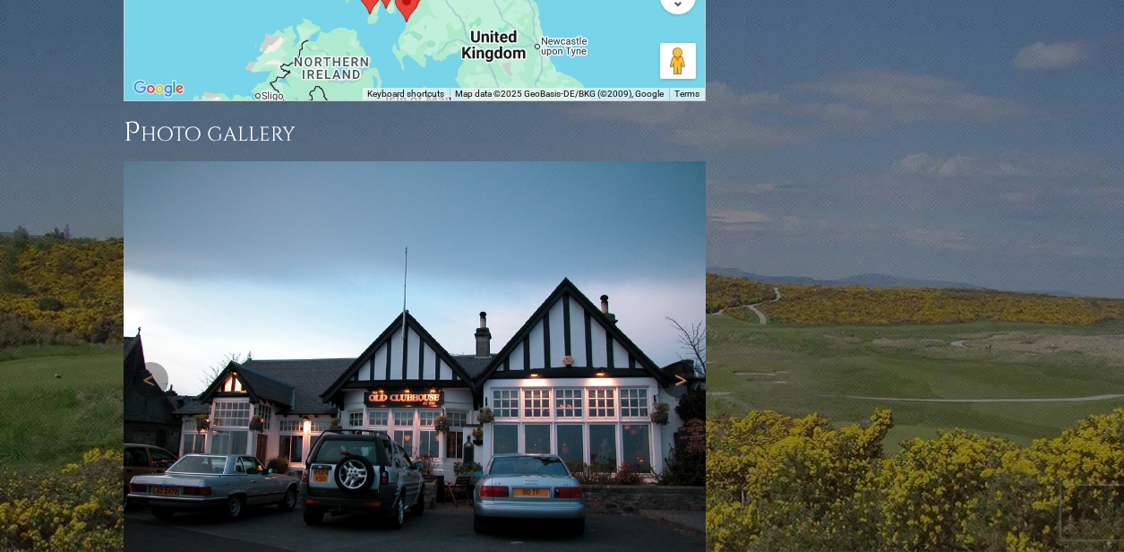
click at [687, 362] on link "Next" at bounding box center [679, 380] width 36 height 36
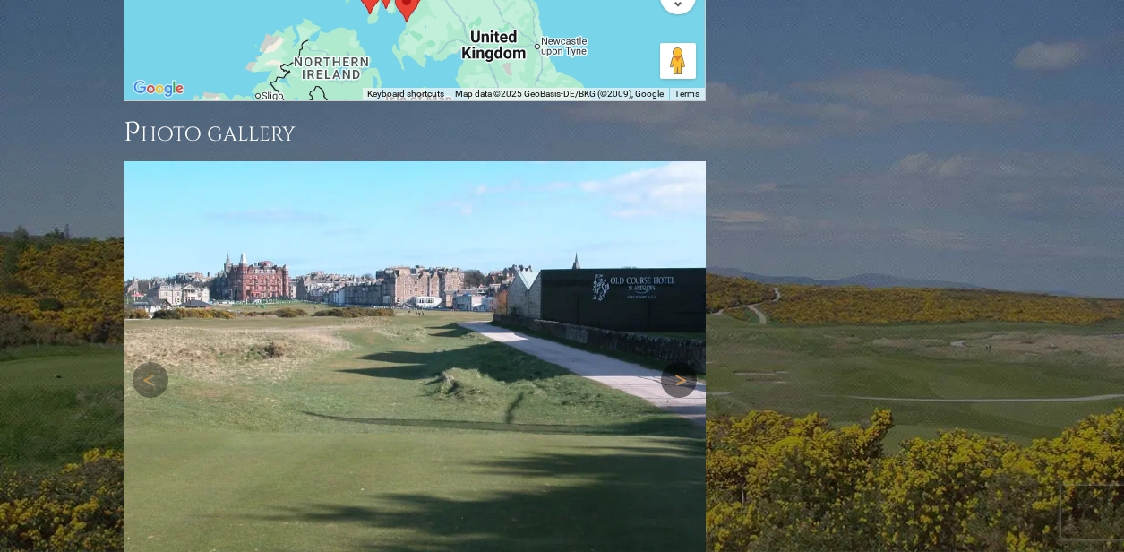
click at [687, 362] on link "Next" at bounding box center [679, 380] width 36 height 36
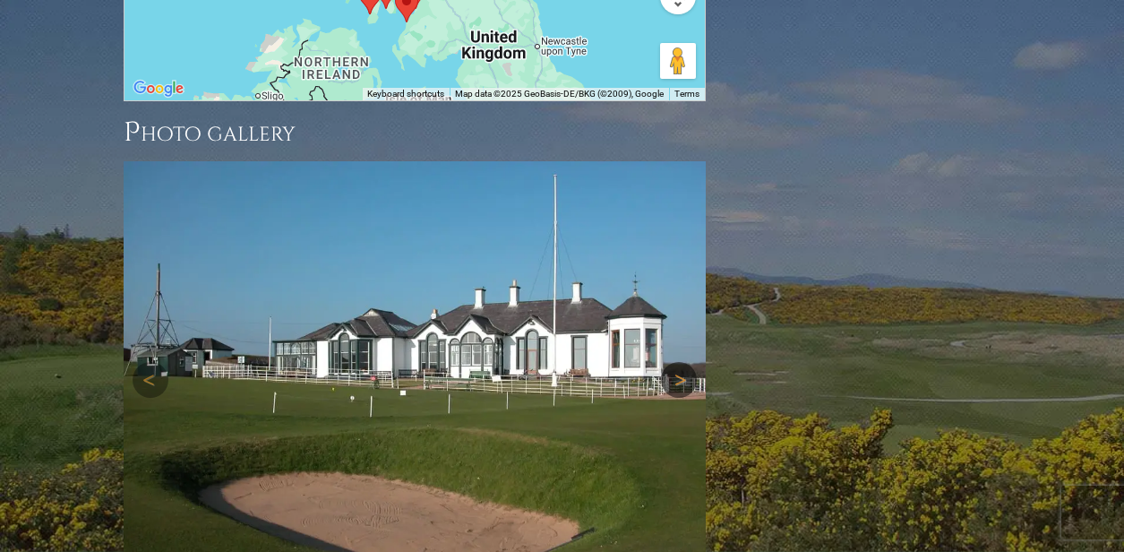
click at [687, 362] on link "Next" at bounding box center [679, 380] width 36 height 36
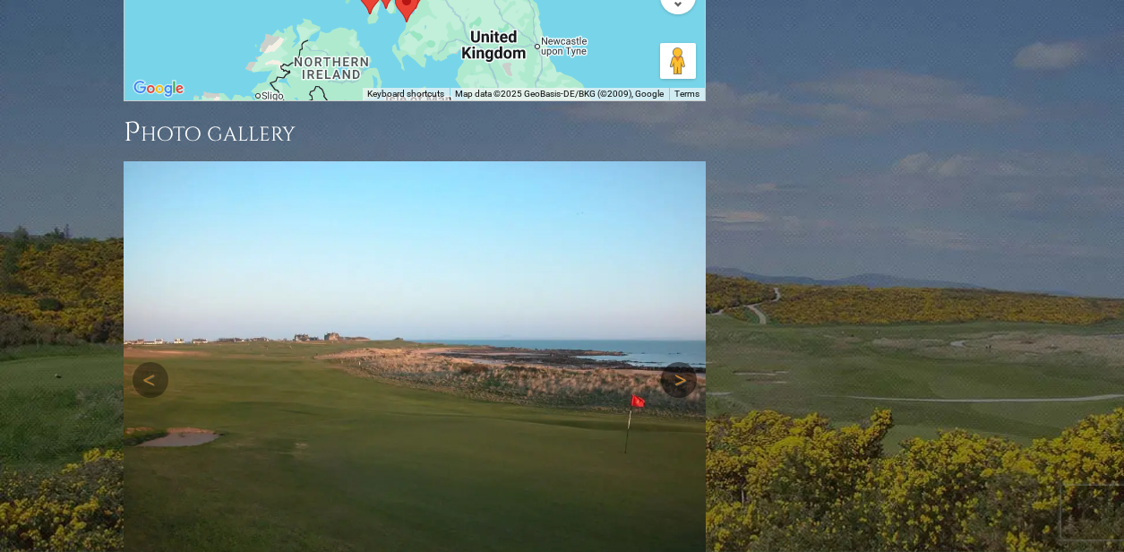
click at [687, 362] on link "Next" at bounding box center [679, 380] width 36 height 36
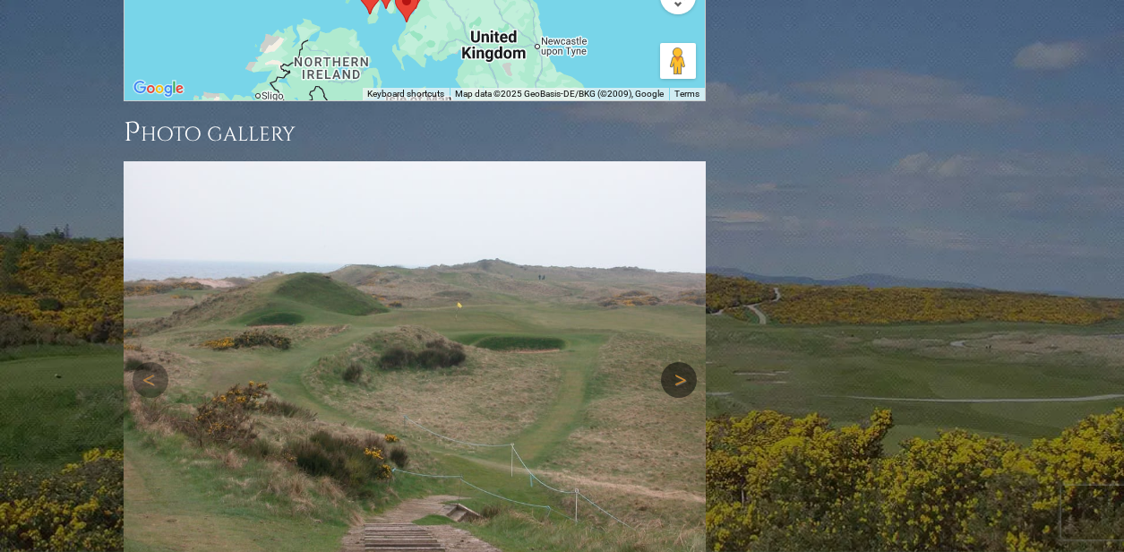
click at [687, 362] on link "Next" at bounding box center [679, 380] width 36 height 36
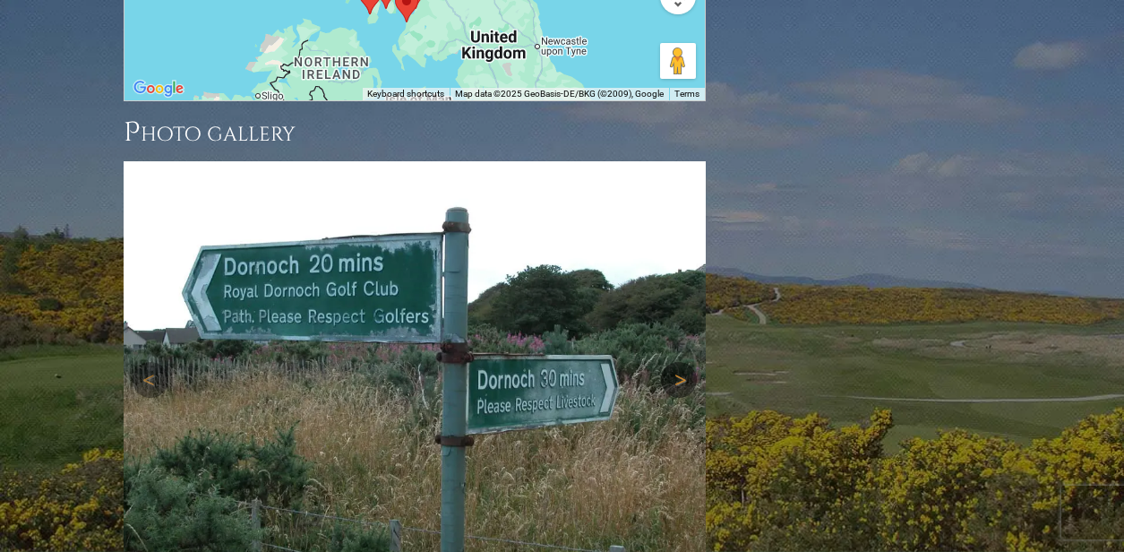
click at [687, 362] on link "Next" at bounding box center [679, 380] width 36 height 36
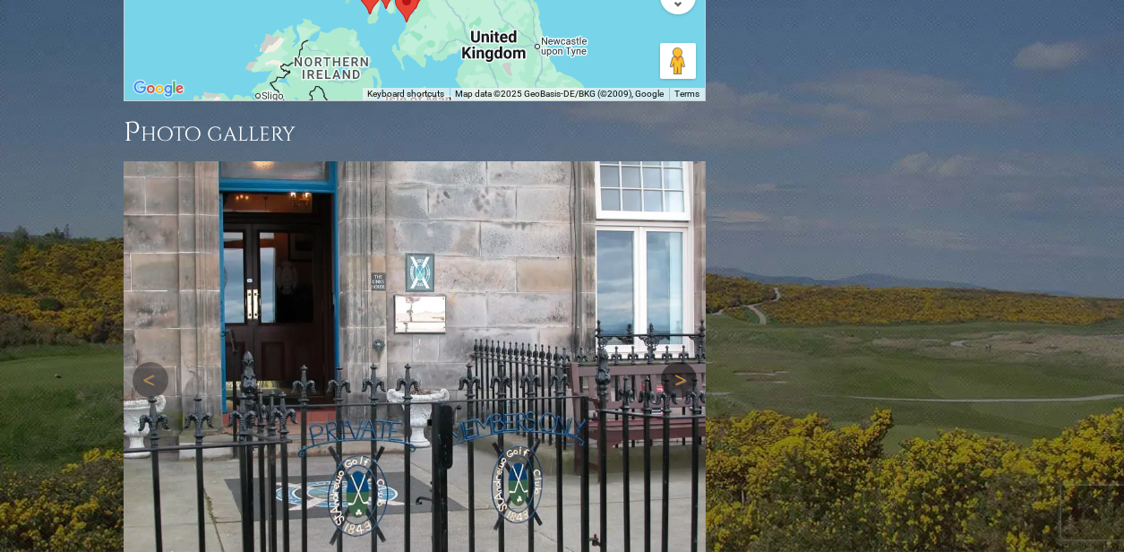
click at [687, 362] on link "Next" at bounding box center [679, 380] width 36 height 36
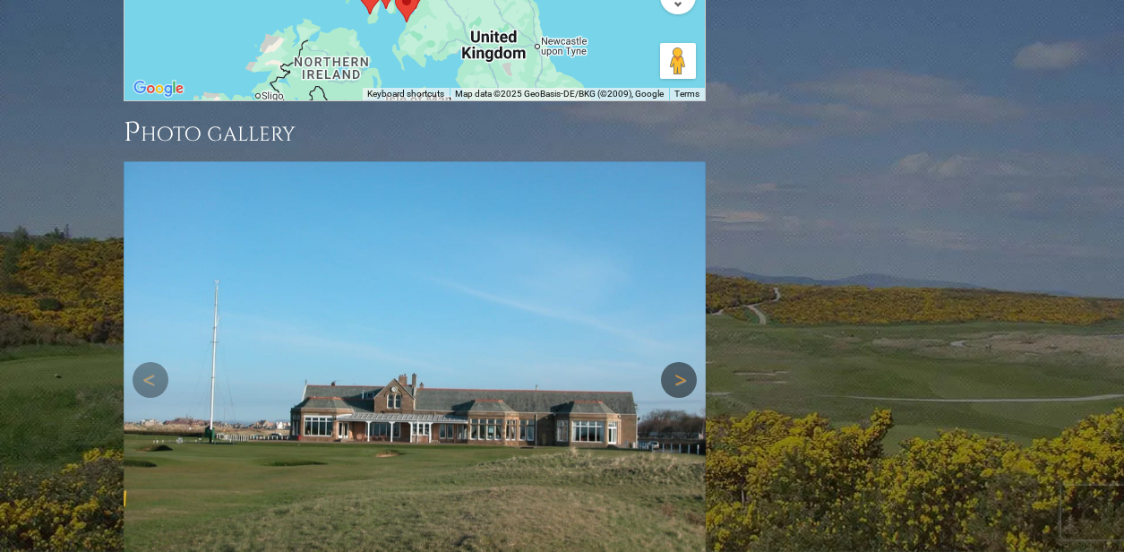
click at [687, 362] on link "Next" at bounding box center [679, 380] width 36 height 36
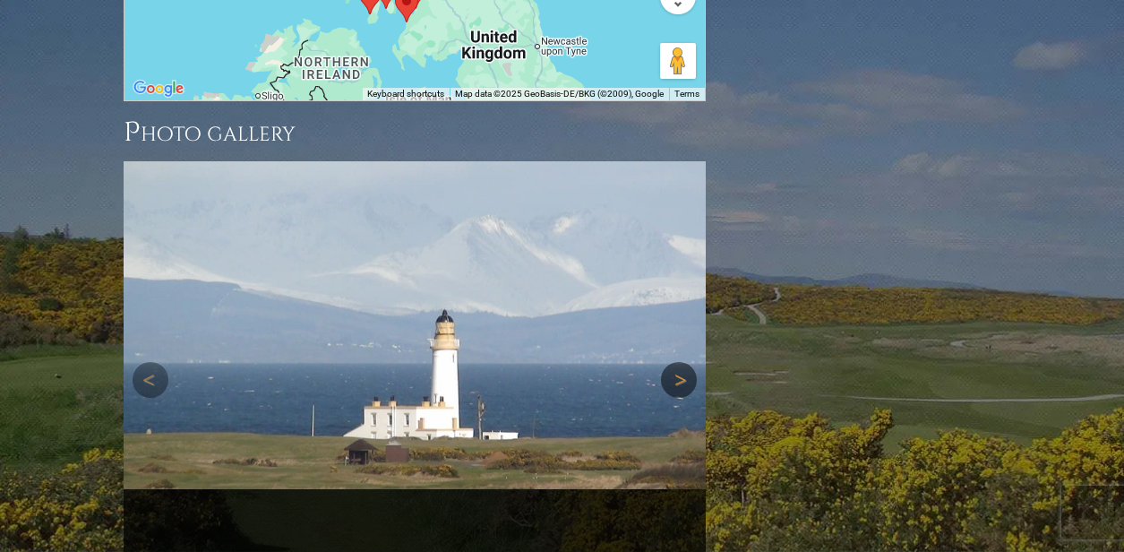
click at [695, 362] on link "Next" at bounding box center [679, 380] width 36 height 36
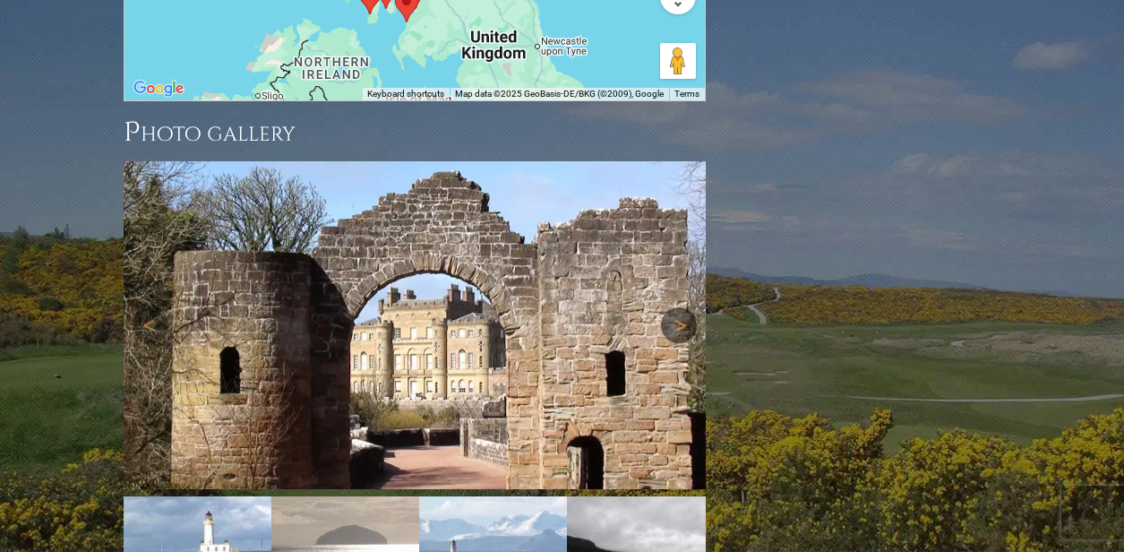
click at [695, 307] on link "Next" at bounding box center [679, 325] width 36 height 36
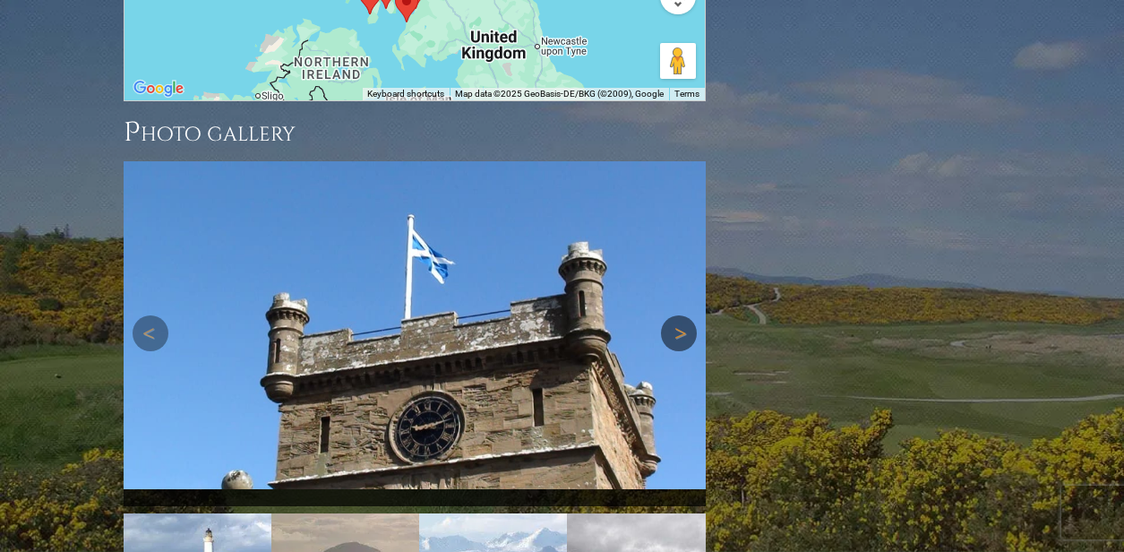
click at [695, 315] on link "Next" at bounding box center [679, 333] width 36 height 36
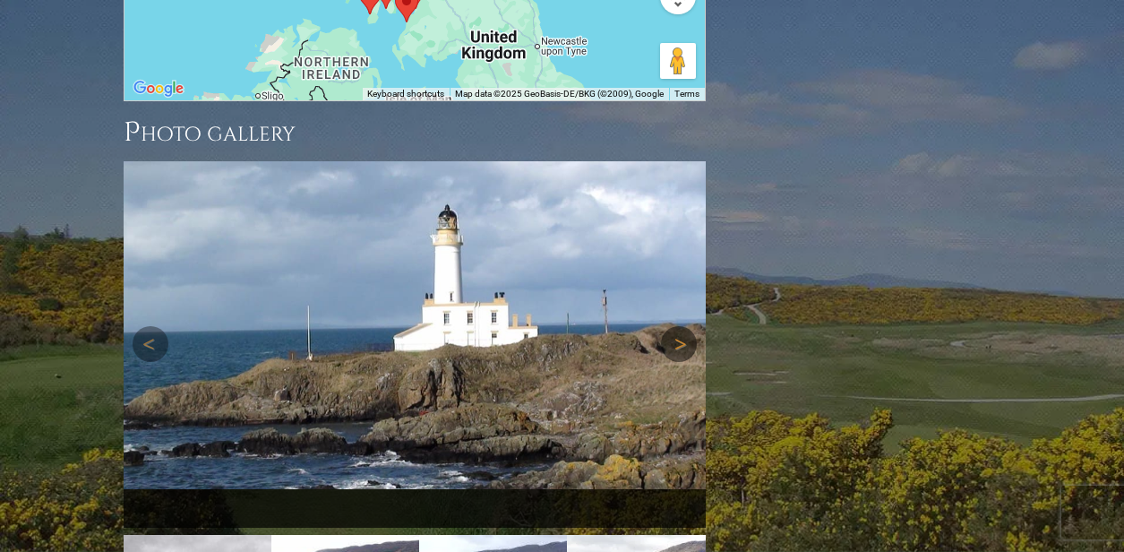
click at [695, 326] on link "Next" at bounding box center [679, 344] width 36 height 36
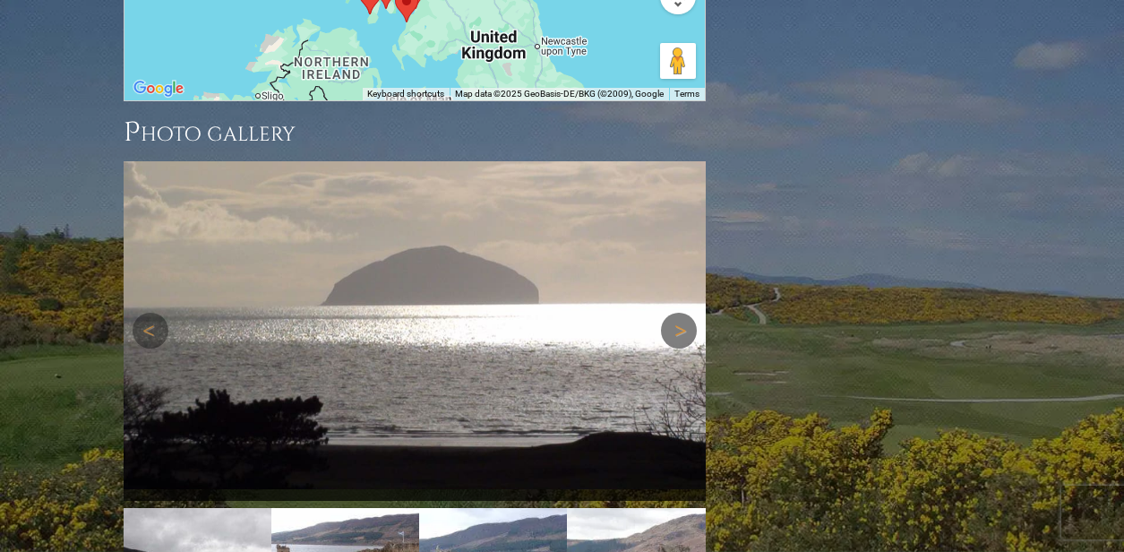
click at [695, 313] on link "Next" at bounding box center [679, 331] width 36 height 36
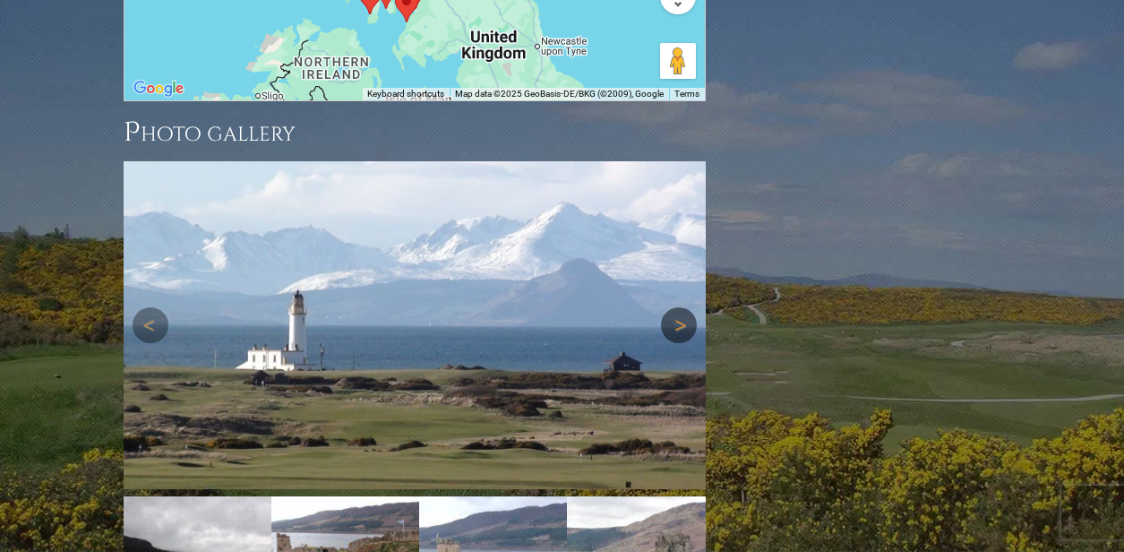
click at [684, 307] on link "Next" at bounding box center [679, 325] width 36 height 36
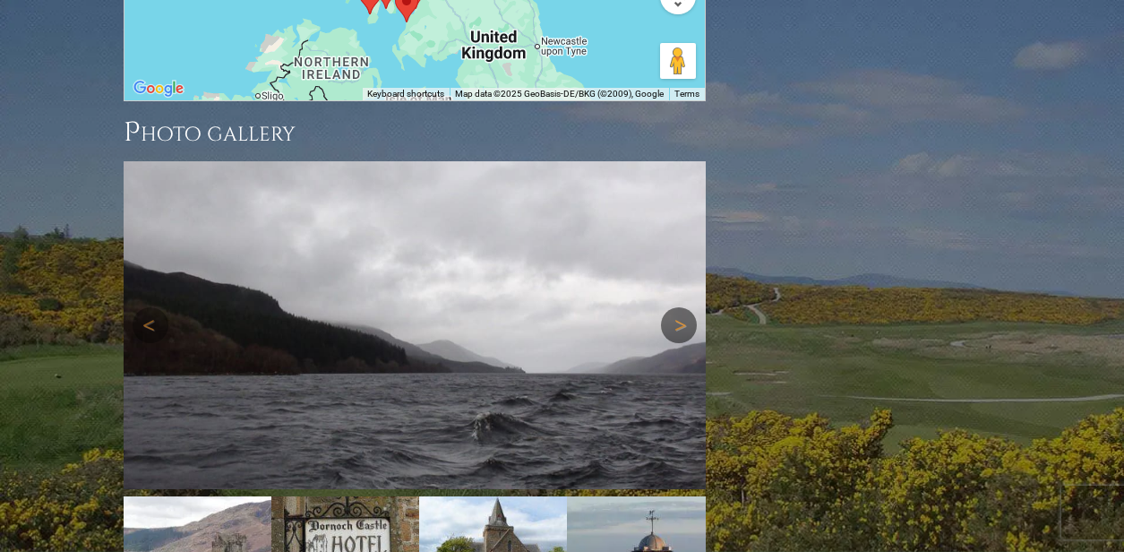
click at [684, 307] on link "Next" at bounding box center [679, 325] width 36 height 36
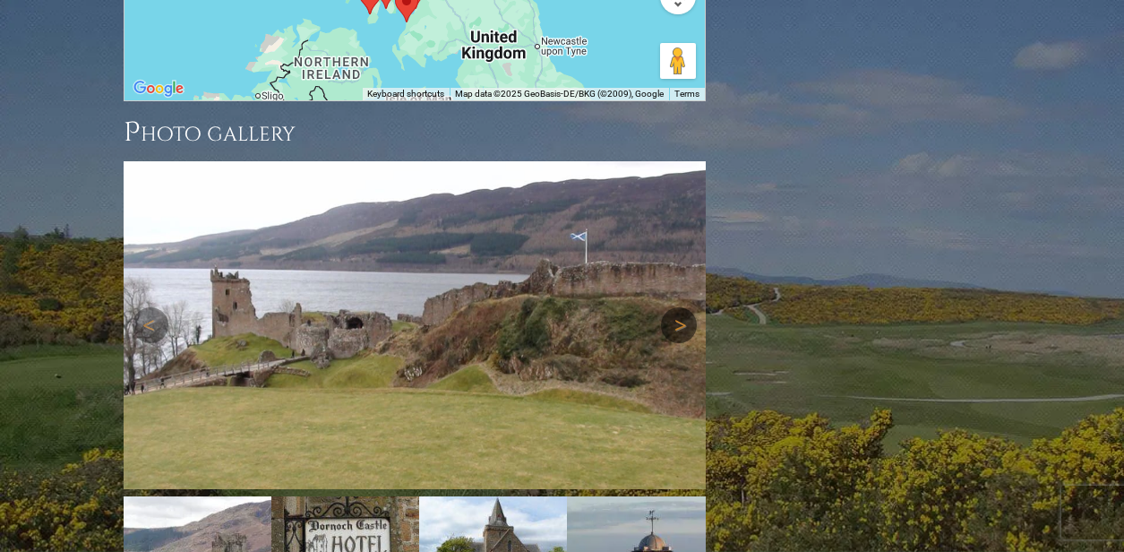
click at [684, 307] on link "Next" at bounding box center [679, 325] width 36 height 36
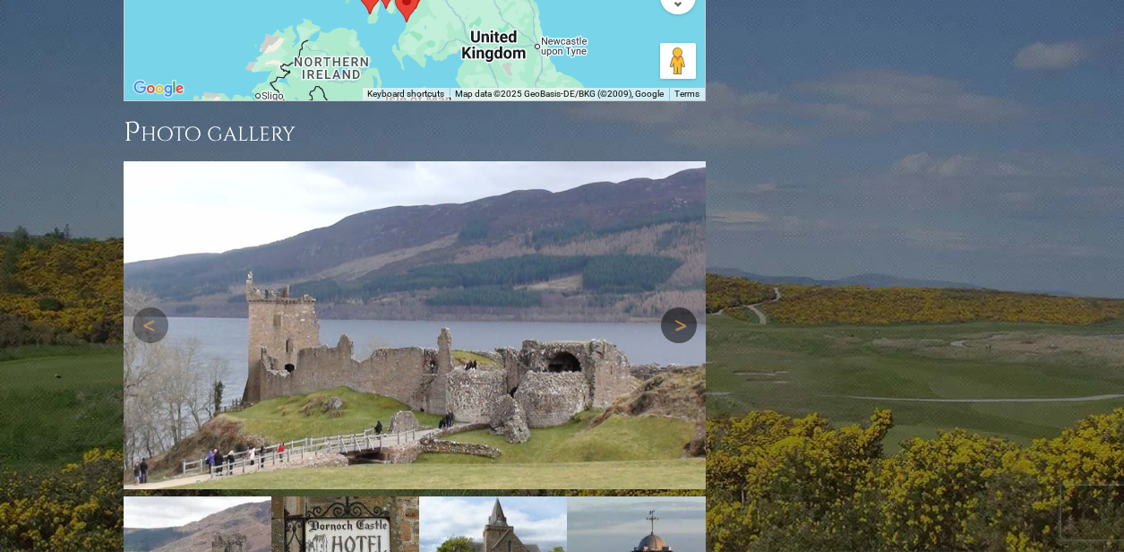
click at [684, 307] on link "Next" at bounding box center [679, 325] width 36 height 36
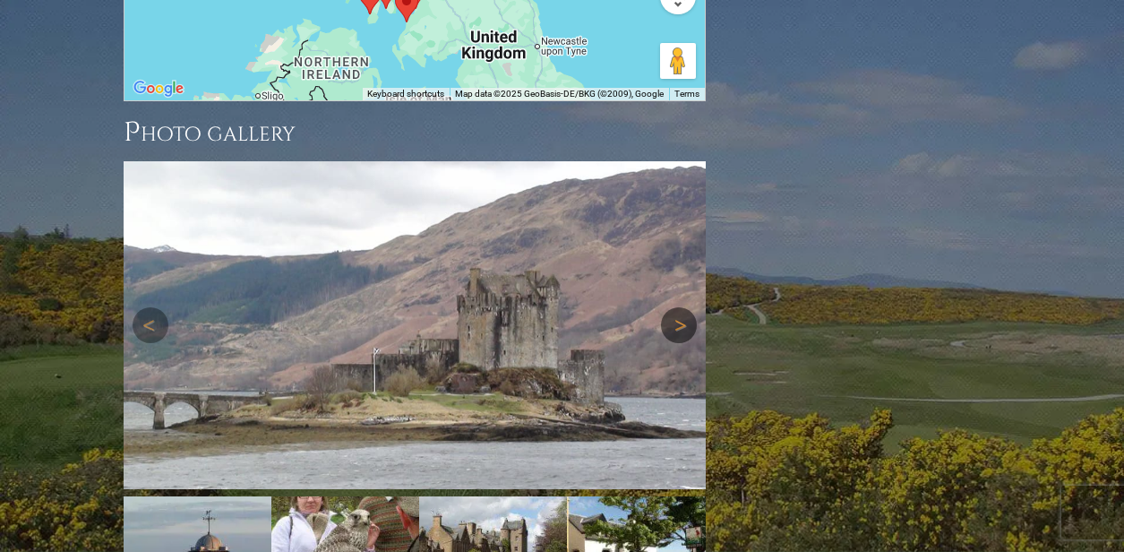
click at [684, 307] on link "Next" at bounding box center [679, 325] width 36 height 36
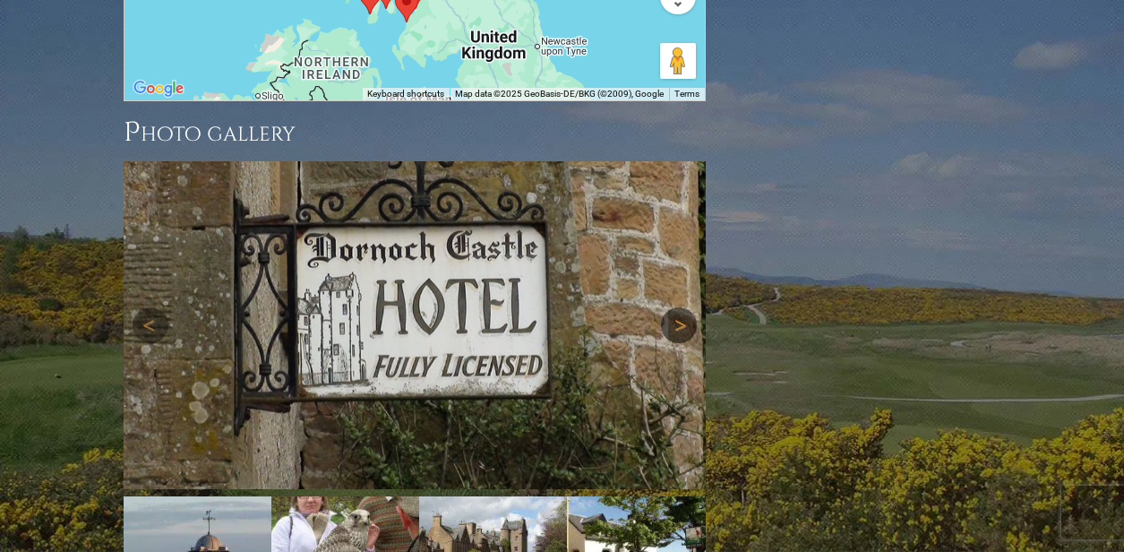
click at [684, 307] on link "Next" at bounding box center [679, 325] width 36 height 36
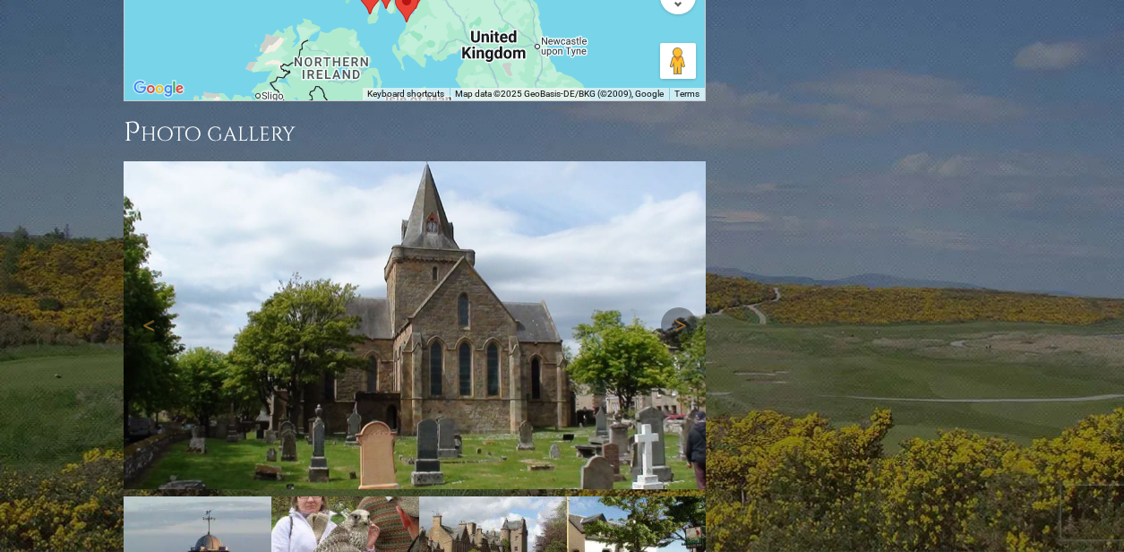
click at [168, 166] on img at bounding box center [415, 325] width 582 height 328
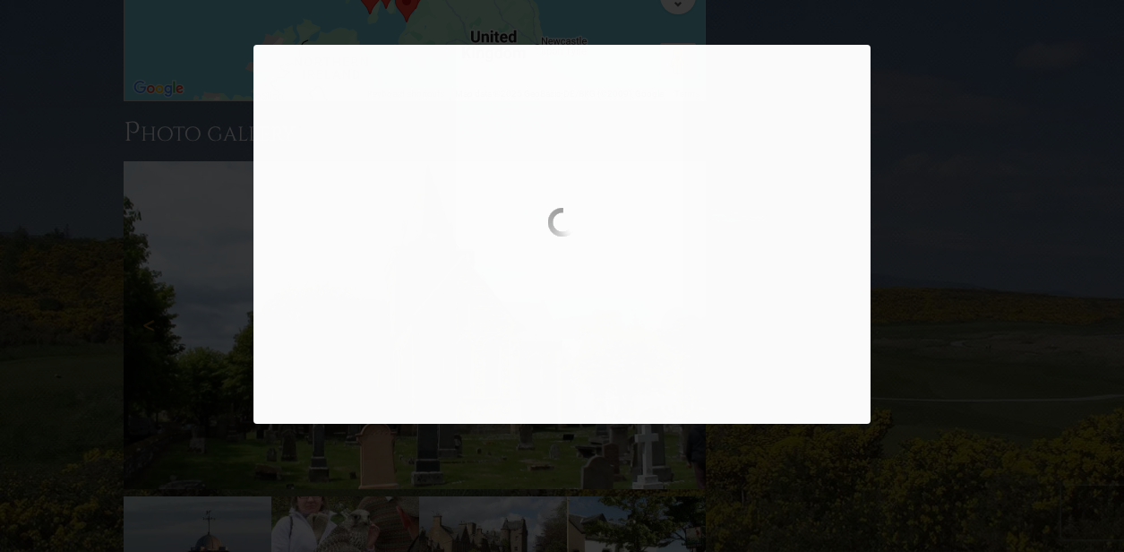
click at [168, 166] on div at bounding box center [562, 234] width 1124 height 379
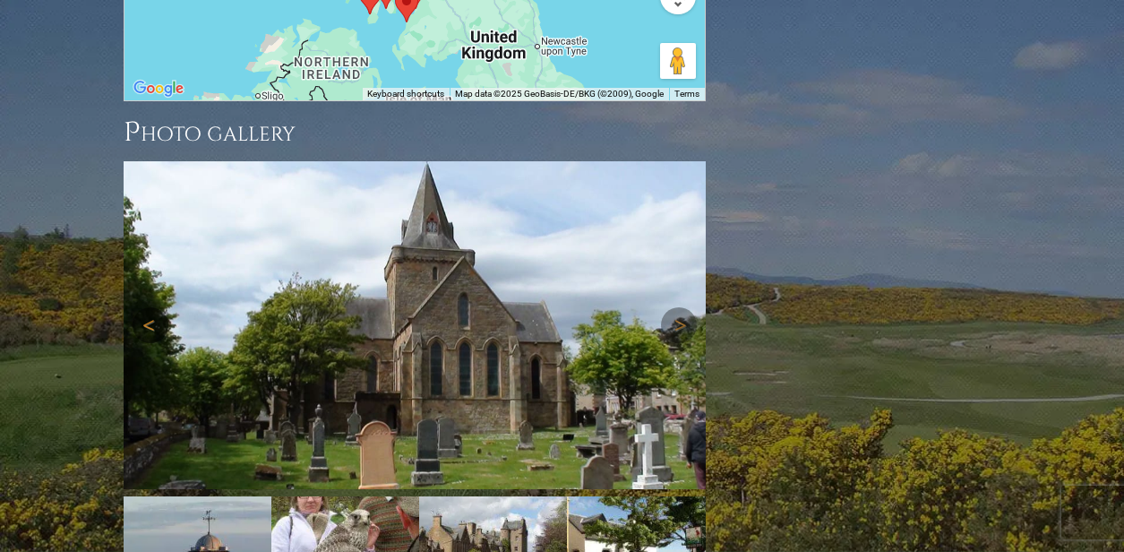
click at [159, 307] on link "Previous" at bounding box center [151, 325] width 36 height 36
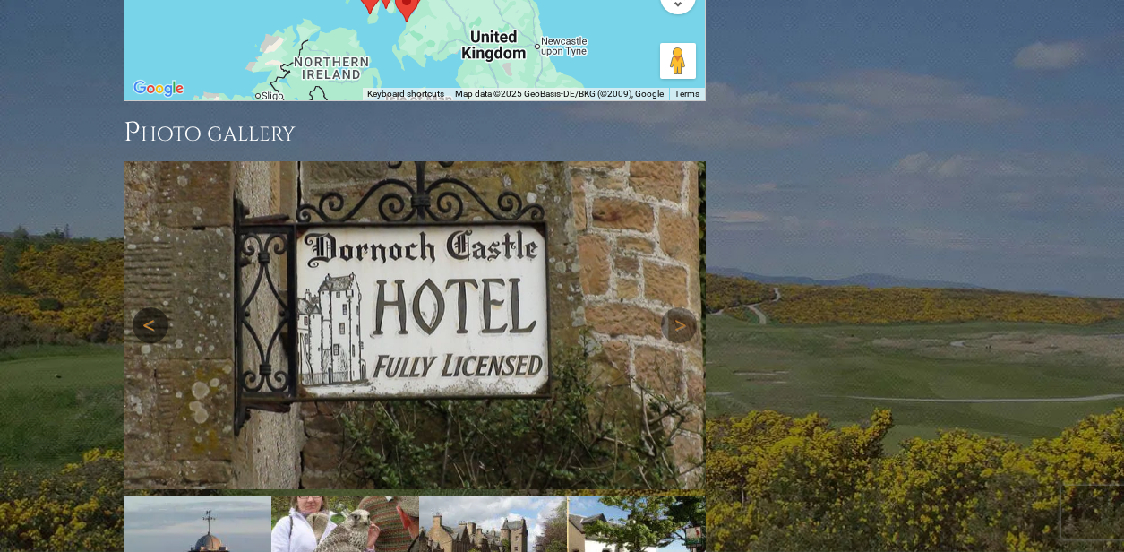
click at [159, 307] on link "Previous" at bounding box center [151, 325] width 36 height 36
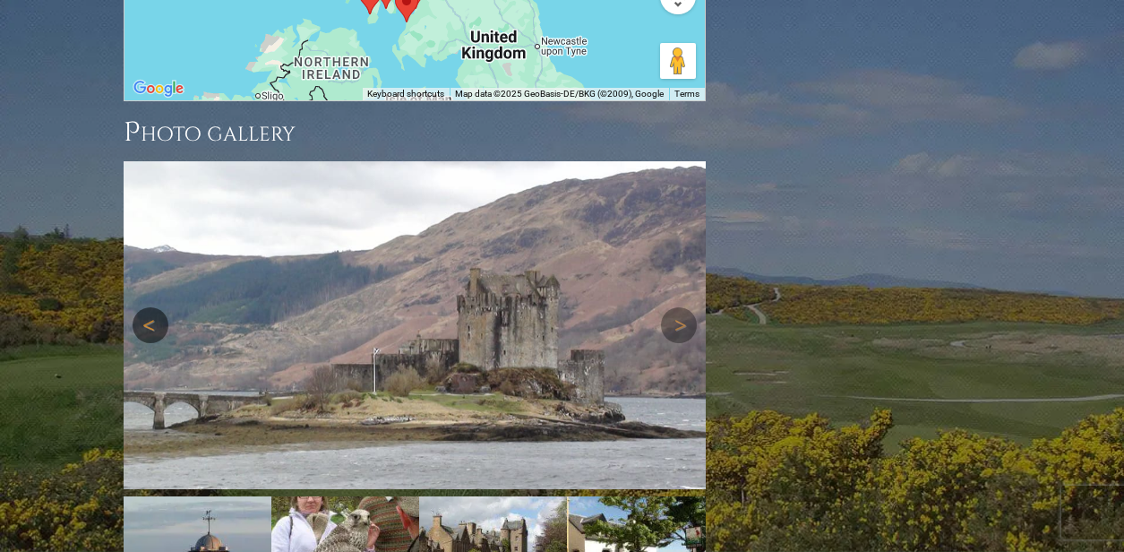
click at [159, 307] on link "Previous" at bounding box center [151, 325] width 36 height 36
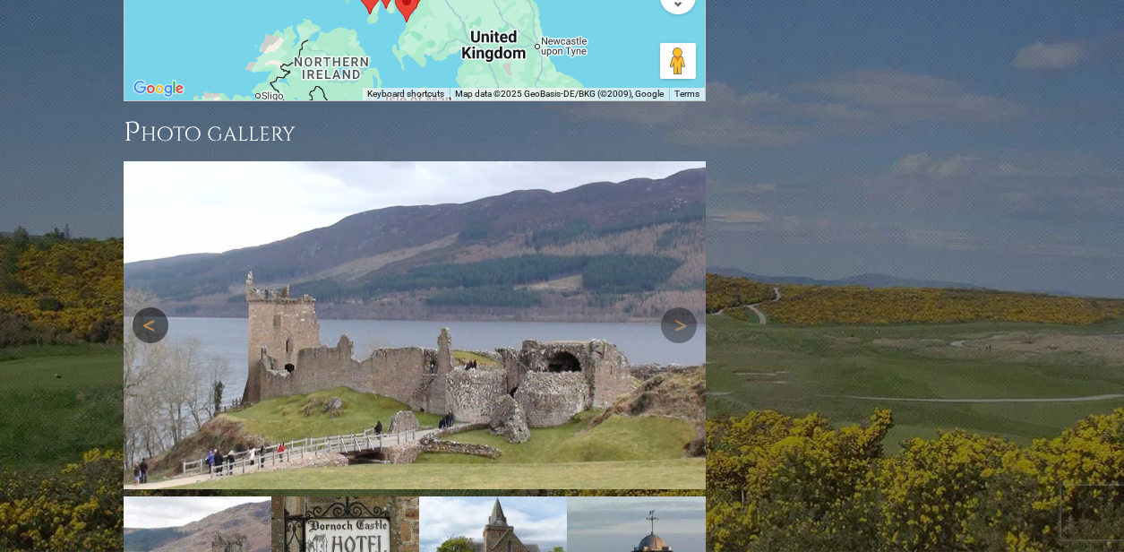
click at [159, 307] on link "Previous" at bounding box center [151, 325] width 36 height 36
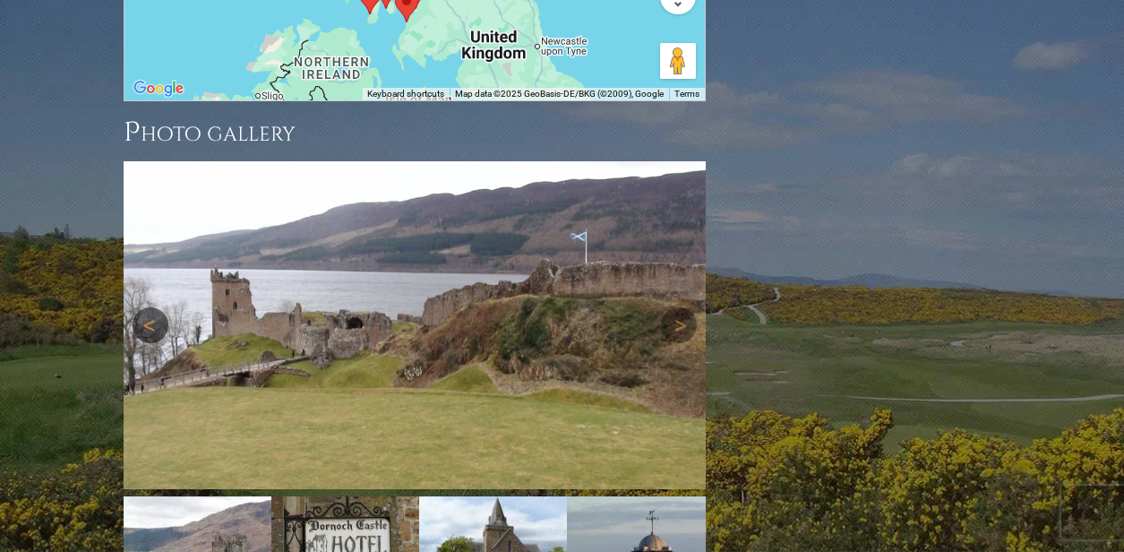
click at [159, 307] on link "Previous" at bounding box center [151, 325] width 36 height 36
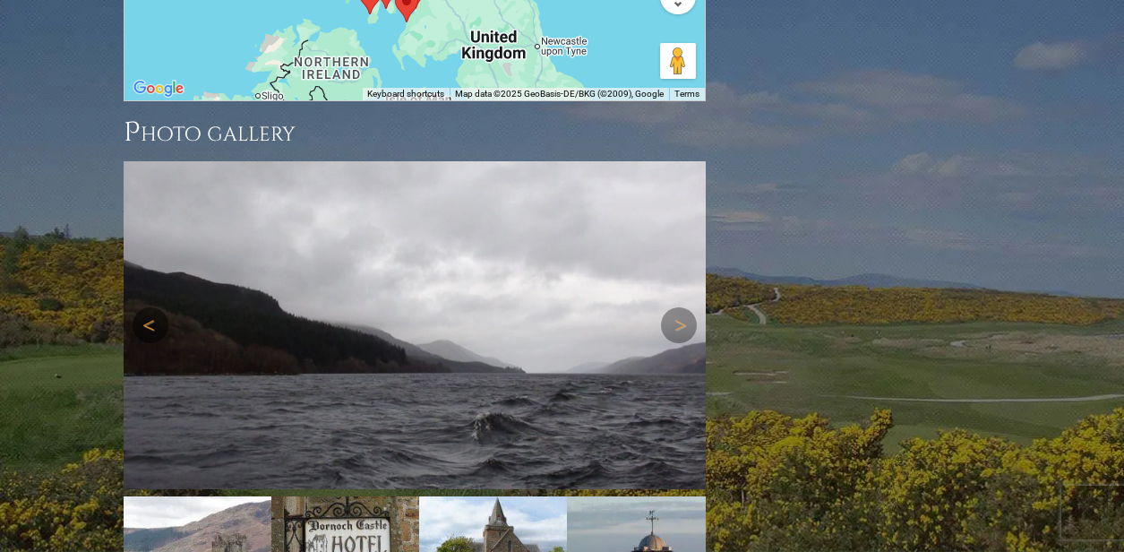
click at [159, 307] on link "Previous" at bounding box center [151, 325] width 36 height 36
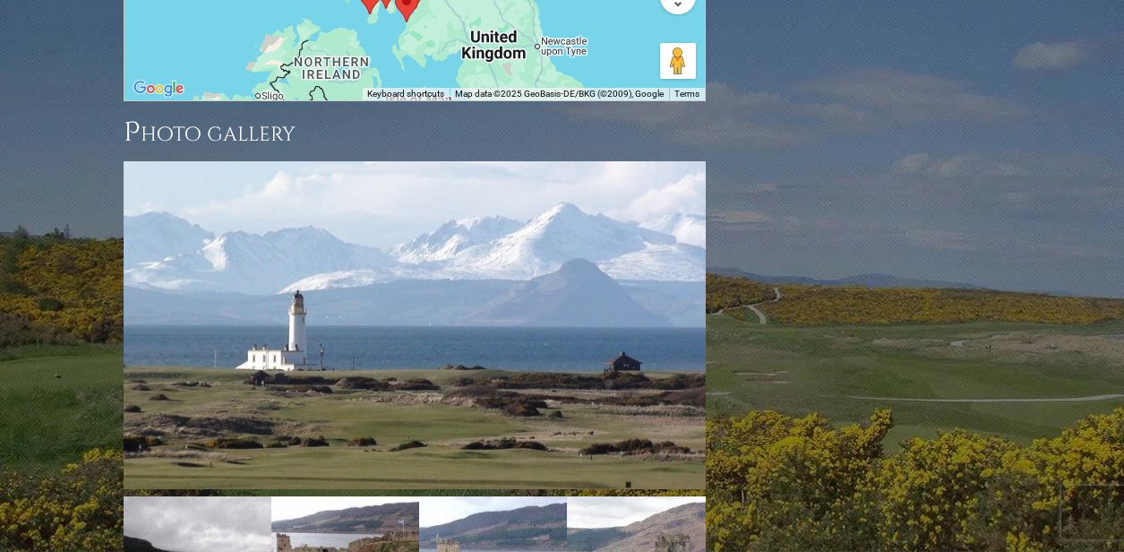
click at [679, 307] on link "Next" at bounding box center [679, 325] width 36 height 36
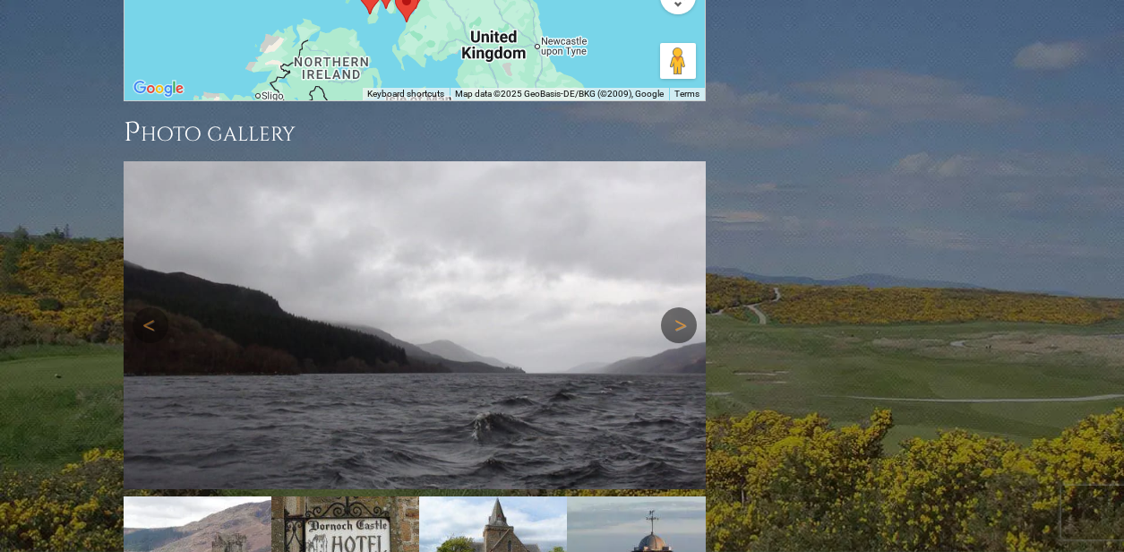
click at [679, 307] on link "Next" at bounding box center [679, 325] width 36 height 36
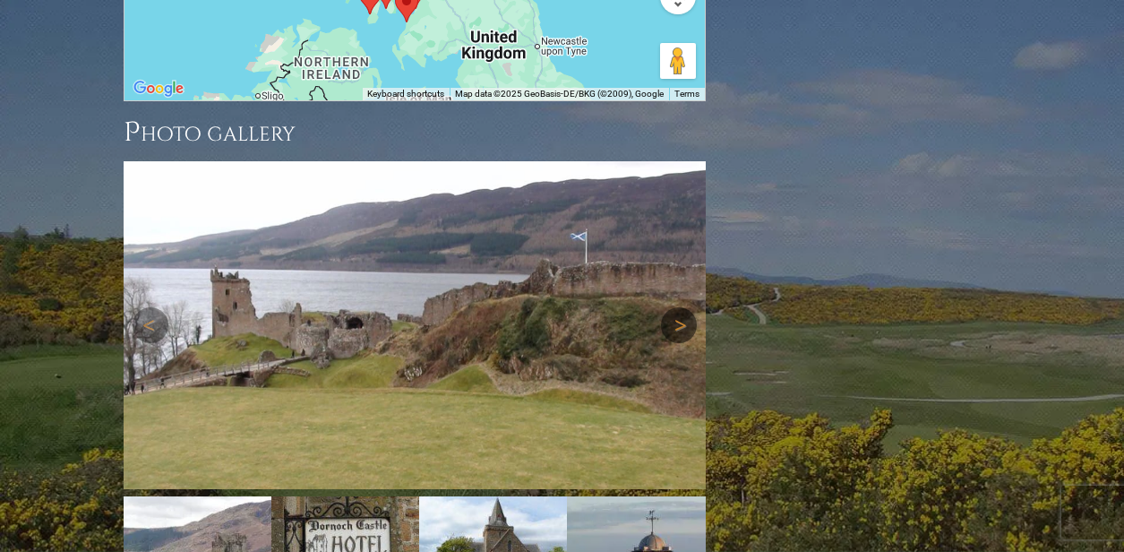
click at [679, 307] on link "Next" at bounding box center [679, 325] width 36 height 36
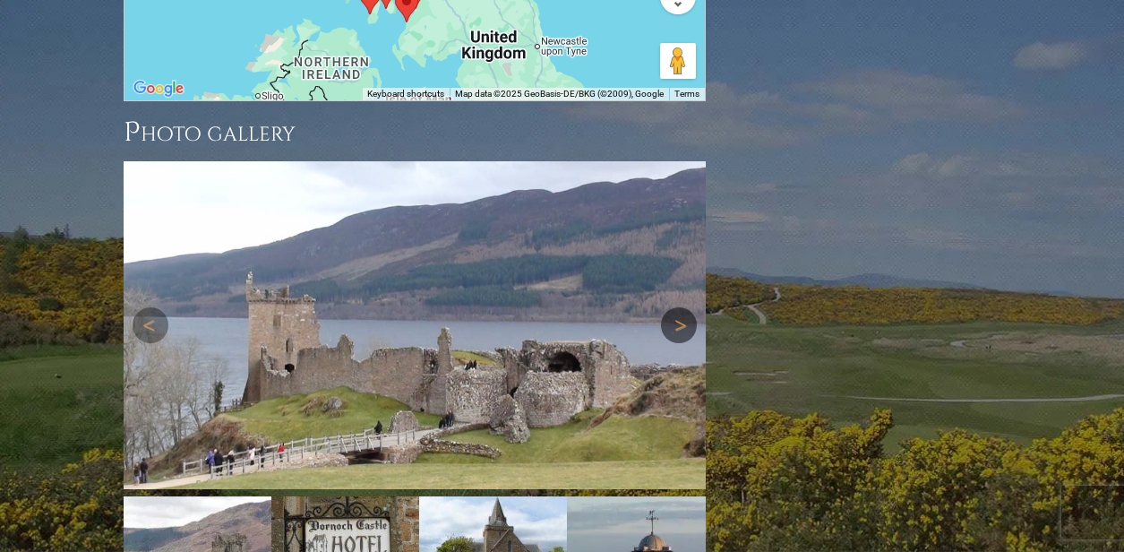
click at [679, 307] on link "Next" at bounding box center [679, 325] width 36 height 36
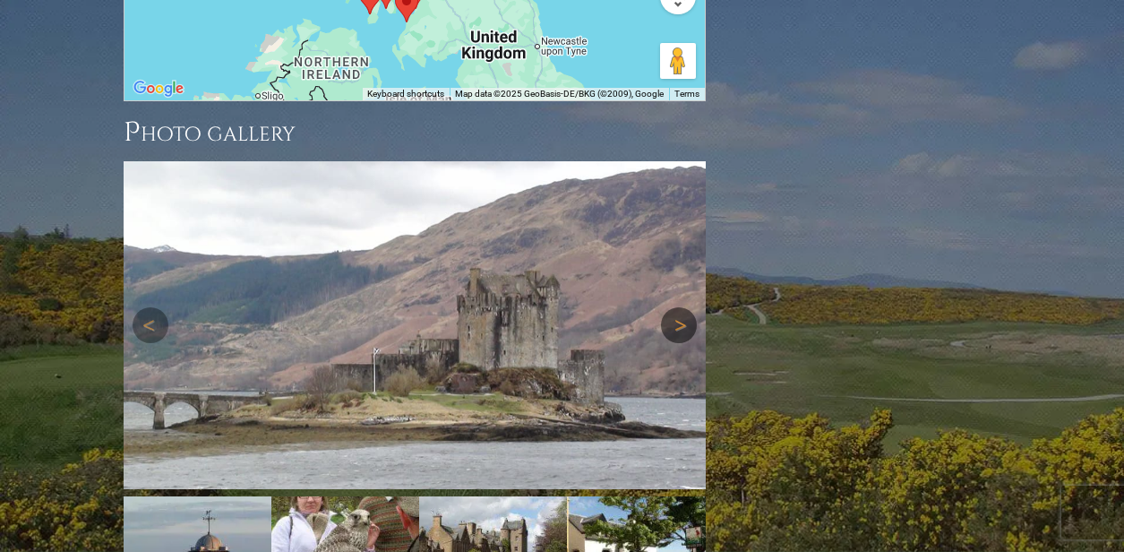
click at [679, 307] on link "Next" at bounding box center [679, 325] width 36 height 36
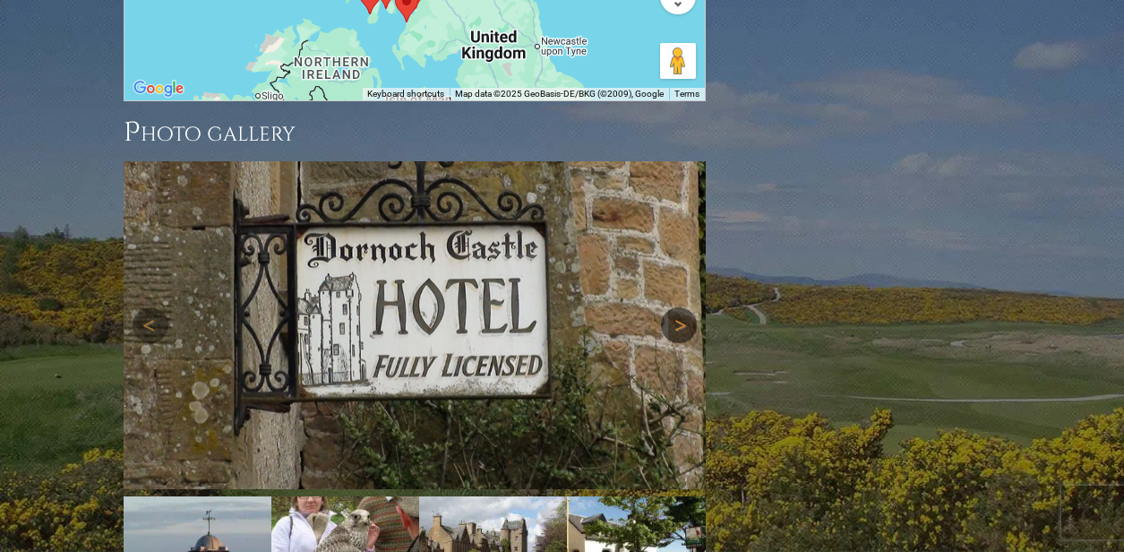
click at [679, 307] on link "Next" at bounding box center [679, 325] width 36 height 36
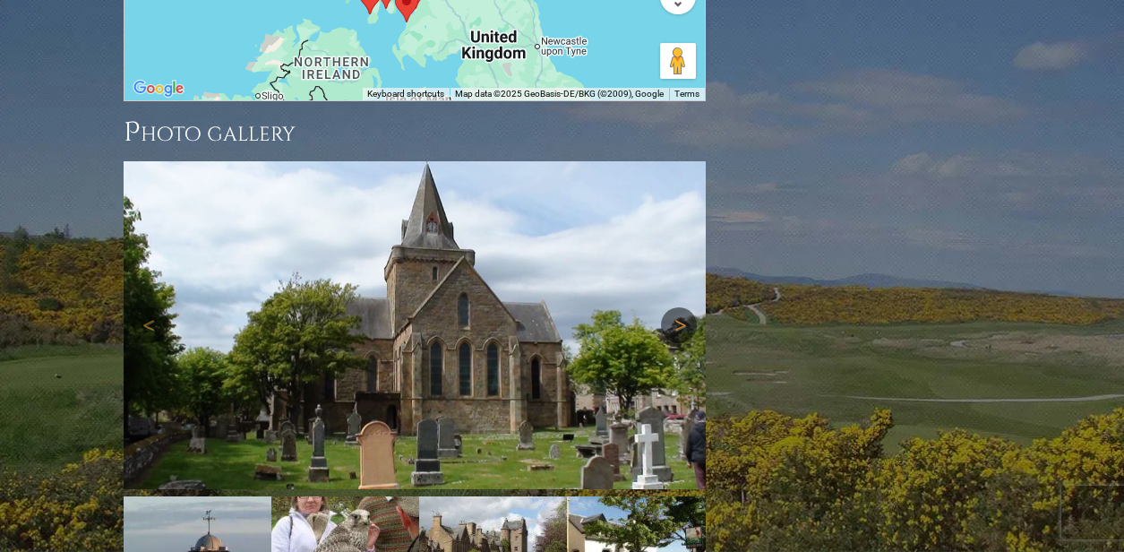
click at [679, 307] on link "Next" at bounding box center [679, 325] width 36 height 36
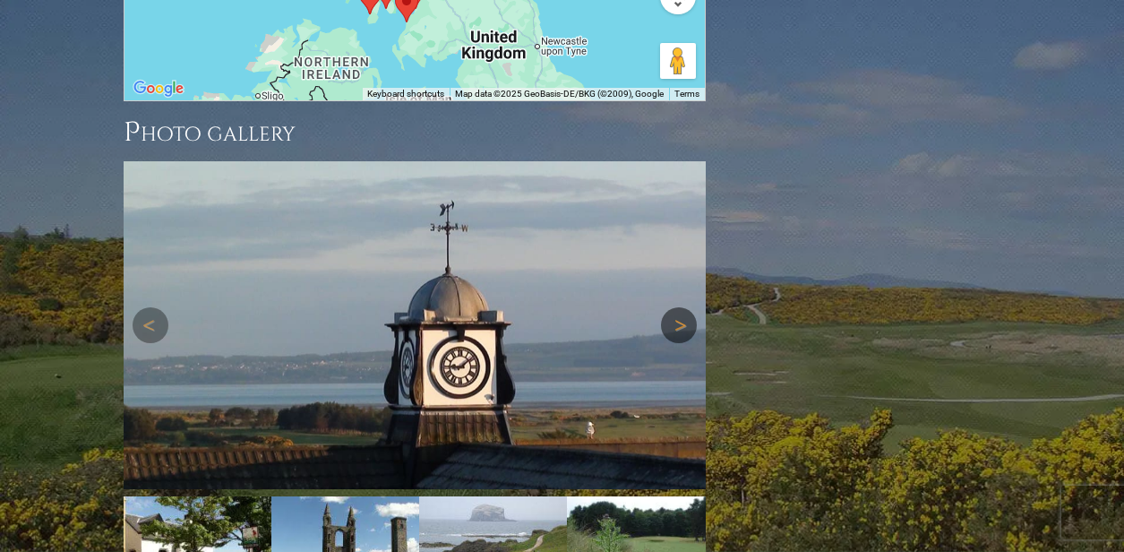
click at [679, 307] on link "Next" at bounding box center [679, 325] width 36 height 36
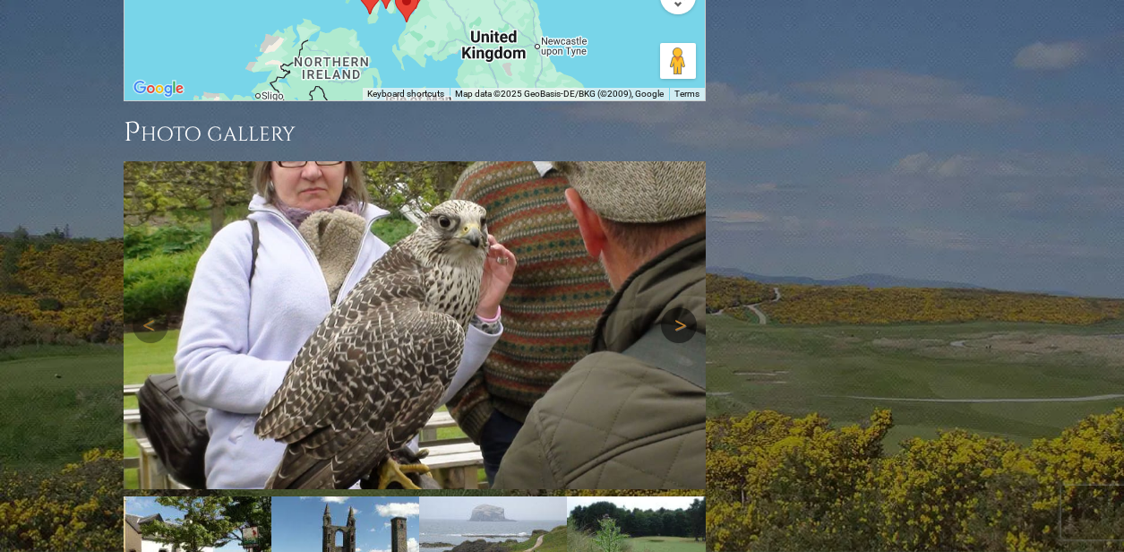
click at [679, 307] on link "Next" at bounding box center [679, 325] width 36 height 36
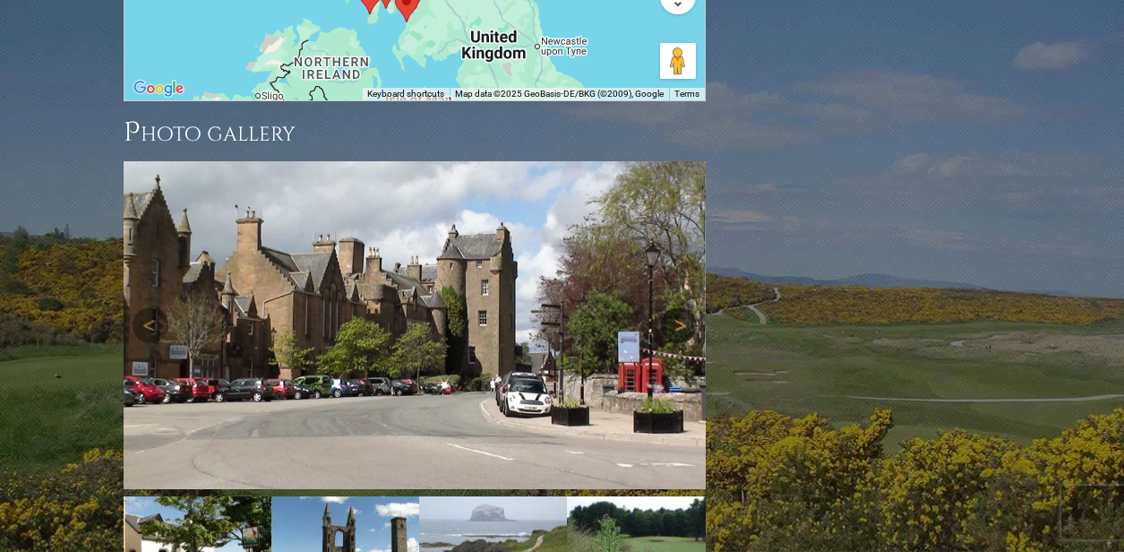
click at [679, 307] on link "Next" at bounding box center [679, 325] width 36 height 36
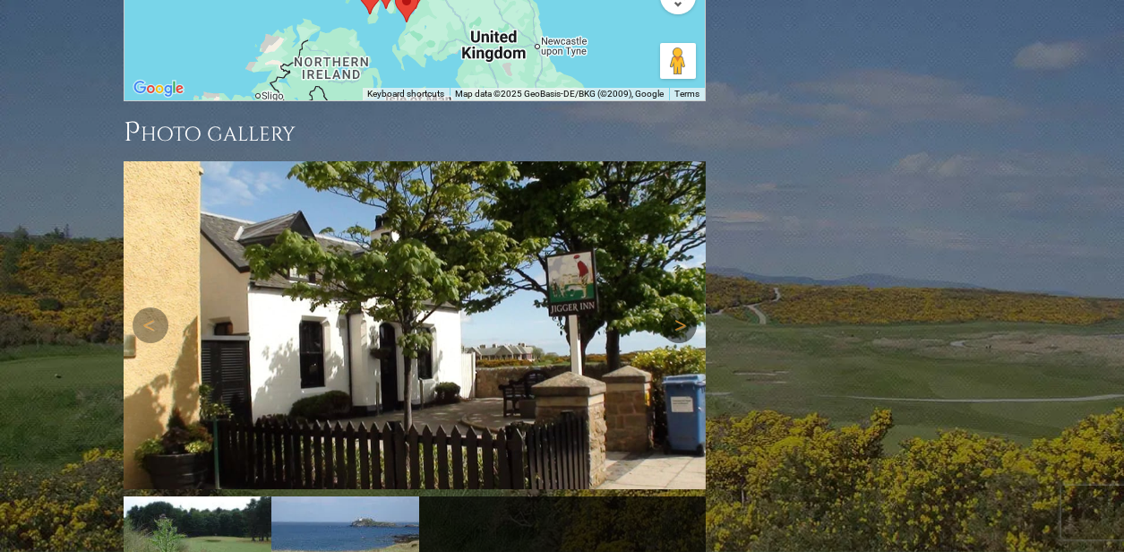
click at [679, 307] on link "Next" at bounding box center [679, 325] width 36 height 36
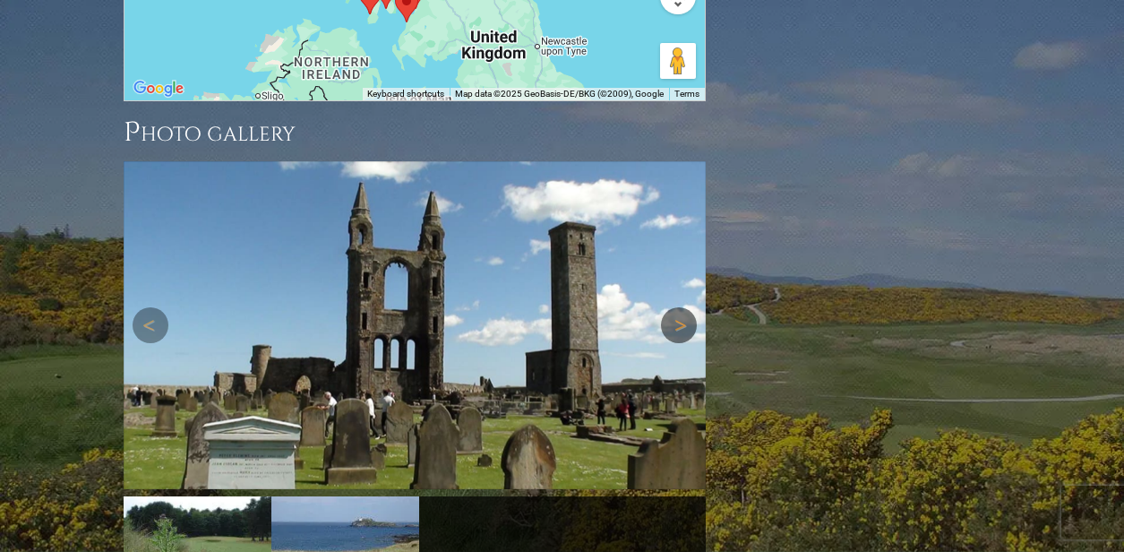
click at [679, 307] on link "Next" at bounding box center [679, 325] width 36 height 36
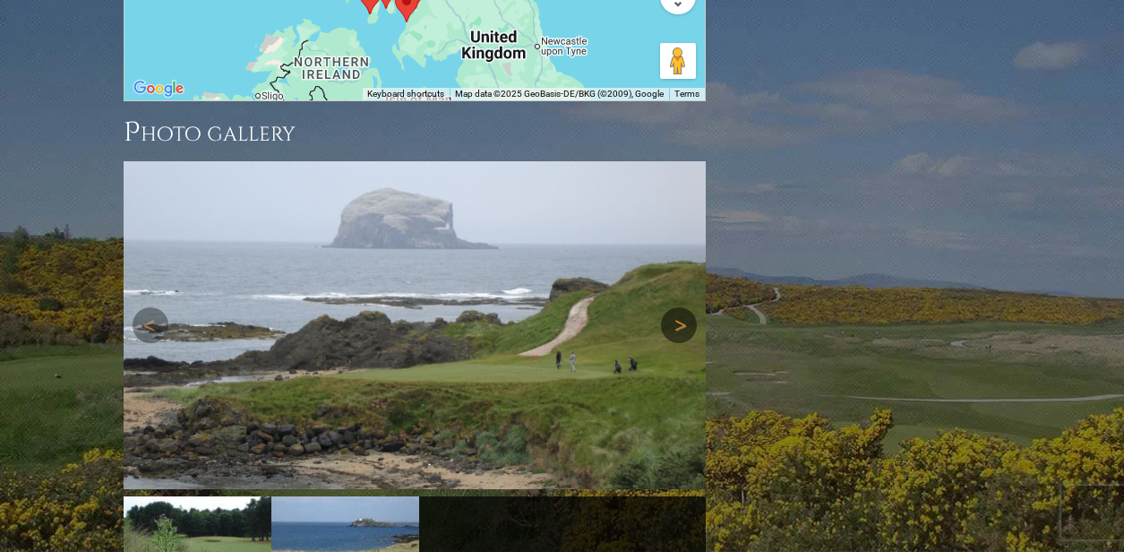
click at [679, 307] on link "Next" at bounding box center [679, 325] width 36 height 36
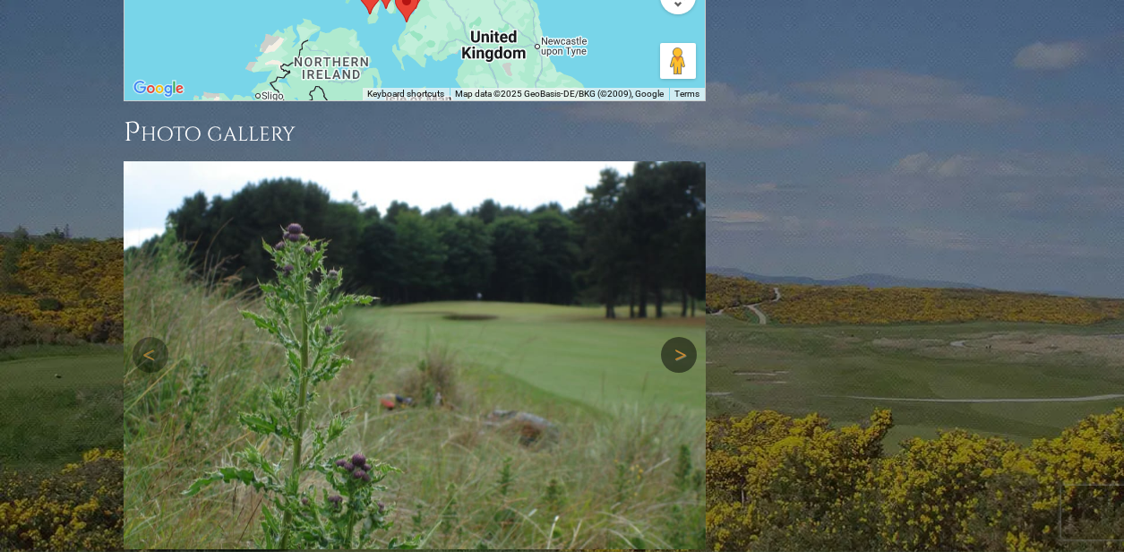
click at [679, 168] on div "Next" at bounding box center [415, 355] width 582 height 388
click at [676, 337] on link "Next" at bounding box center [679, 355] width 36 height 36
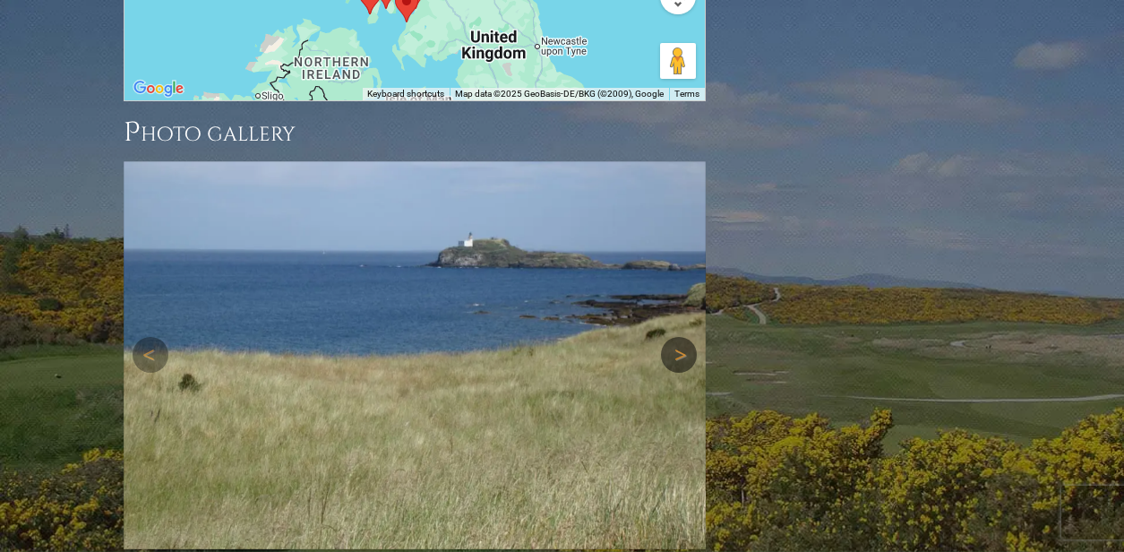
click at [676, 337] on link "Next" at bounding box center [679, 355] width 36 height 36
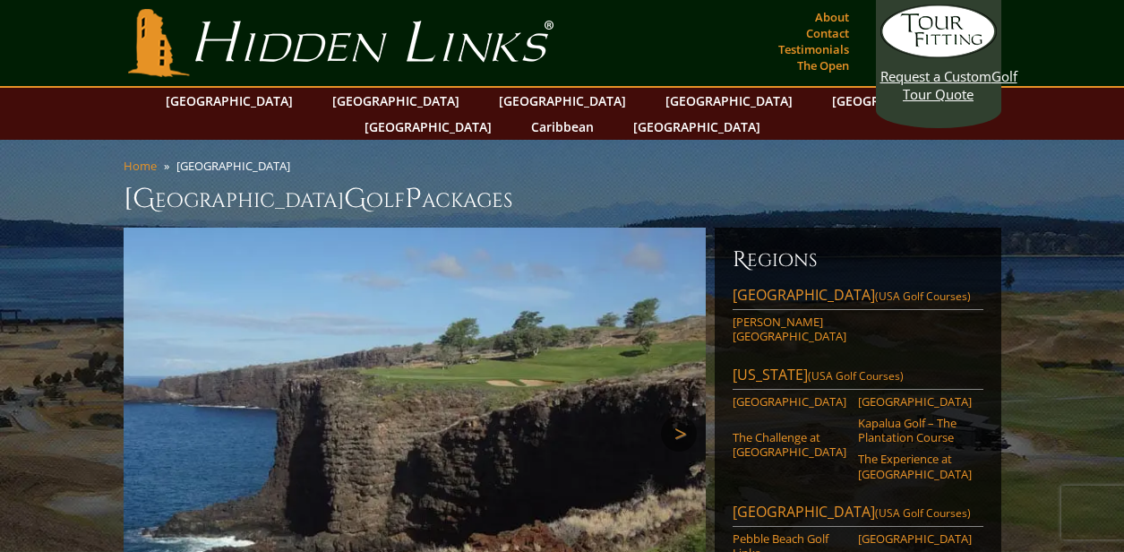
click at [676, 416] on link "Next" at bounding box center [679, 434] width 36 height 36
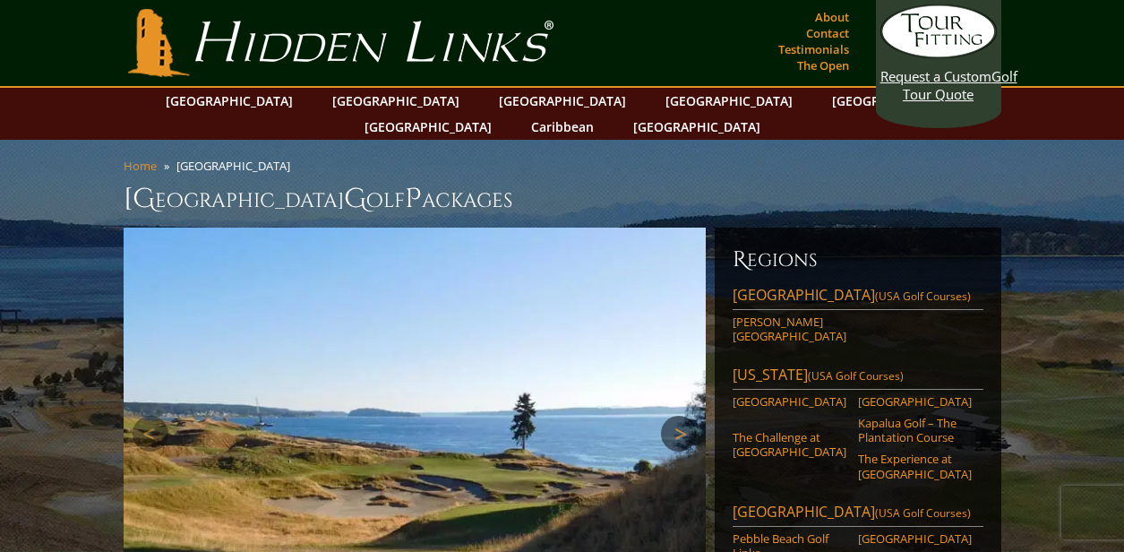
click at [676, 416] on link "Next" at bounding box center [679, 434] width 36 height 36
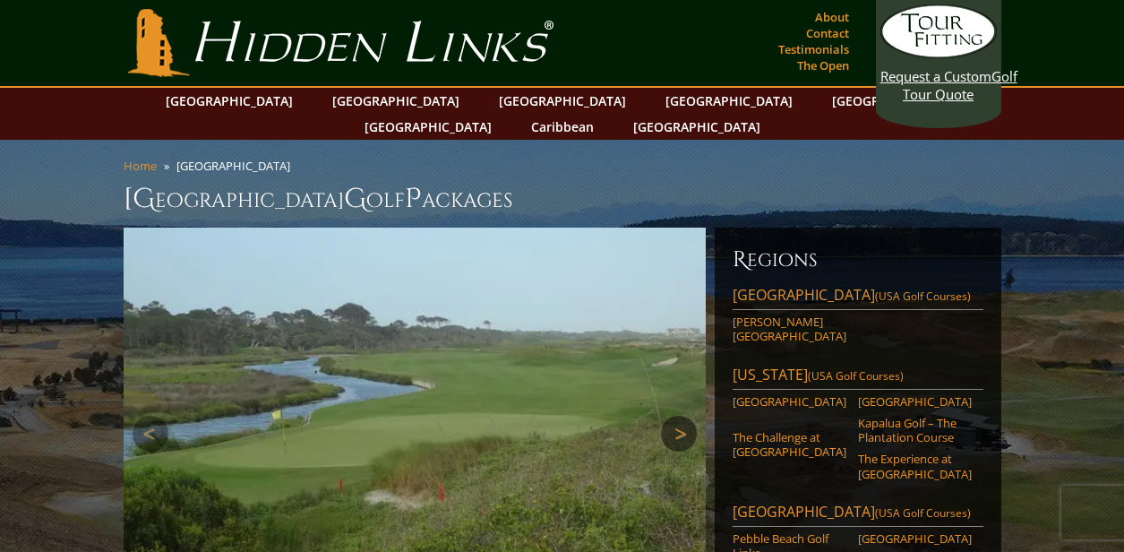
click at [676, 416] on link "Next" at bounding box center [679, 434] width 36 height 36
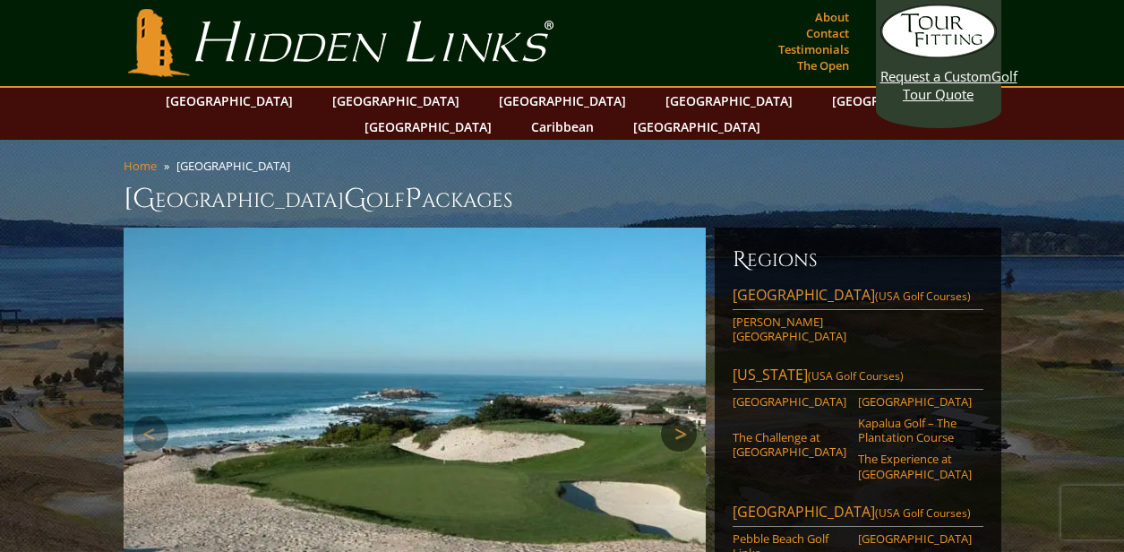
click at [676, 416] on link "Next" at bounding box center [679, 434] width 36 height 36
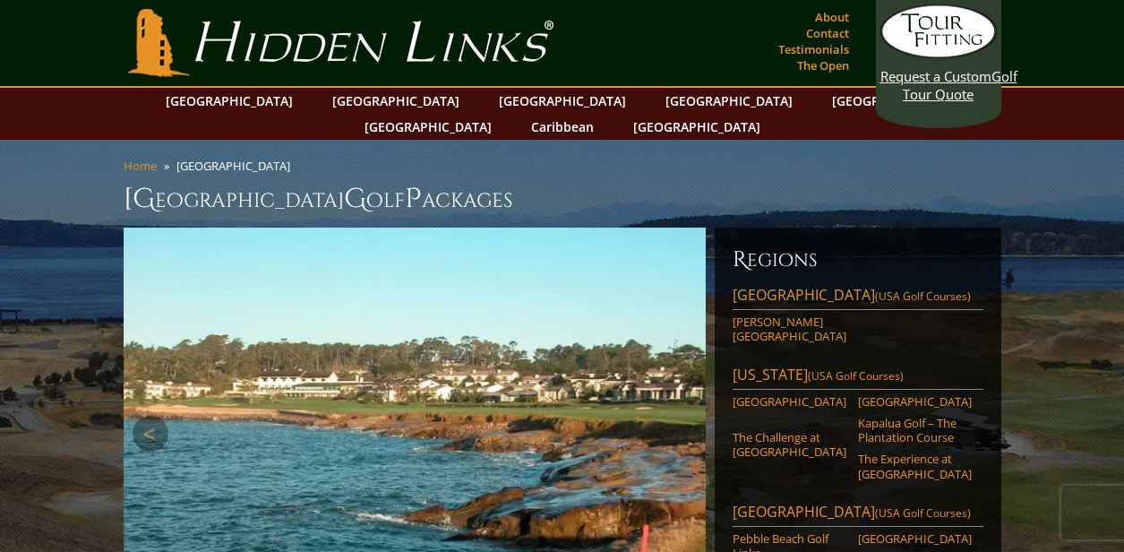
click at [676, 416] on link "Next" at bounding box center [679, 434] width 36 height 36
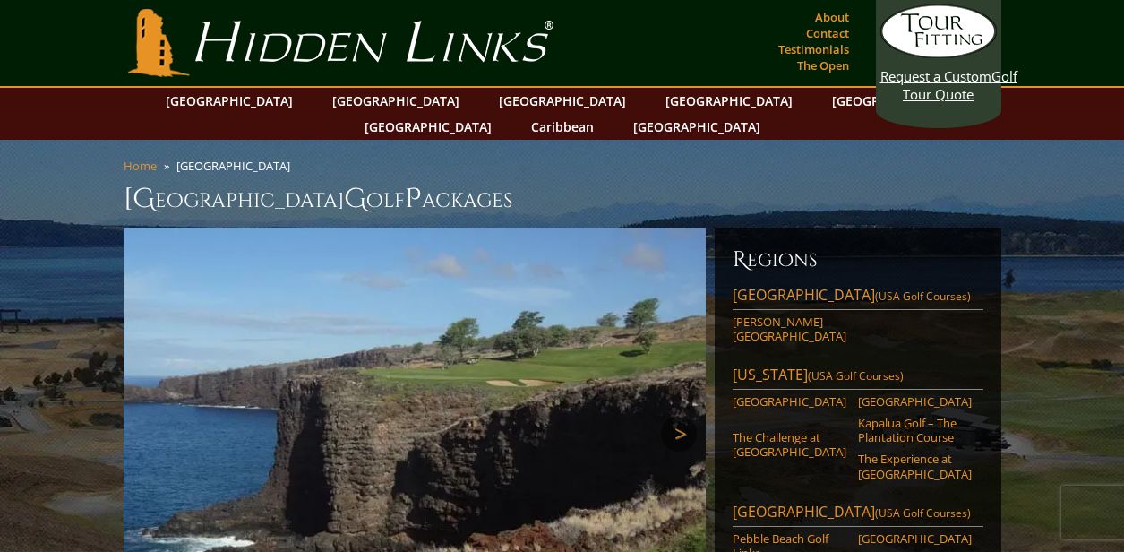
click at [676, 416] on link "Next" at bounding box center [679, 434] width 36 height 36
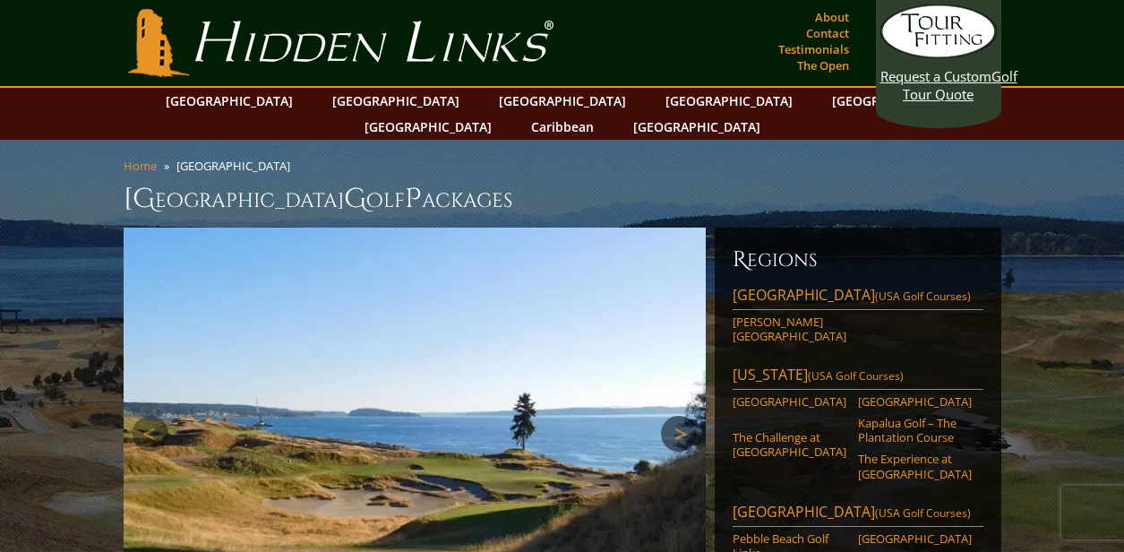
click at [676, 416] on link "Next" at bounding box center [679, 434] width 36 height 36
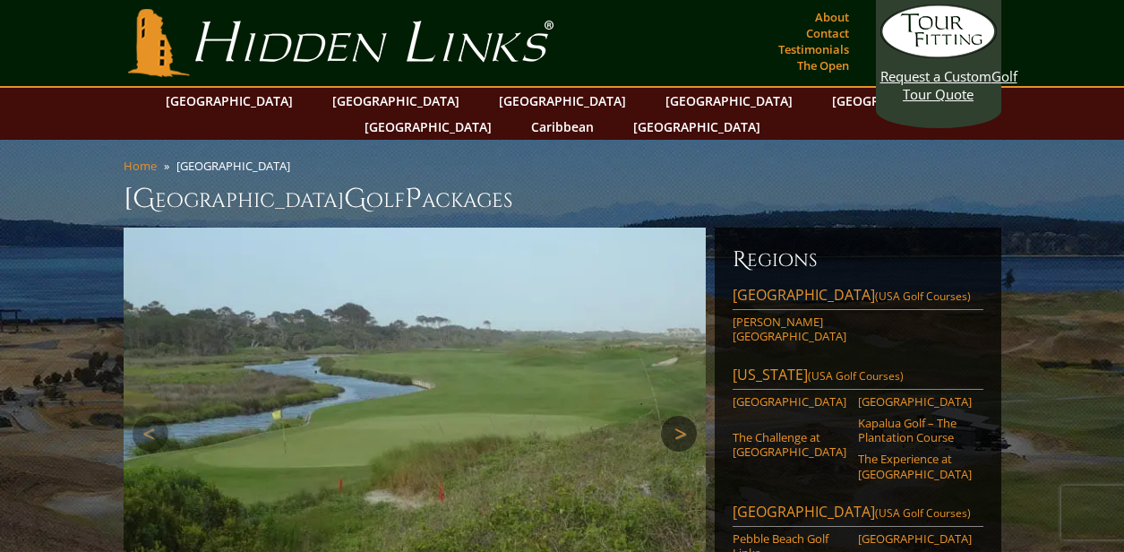
click at [676, 416] on link "Next" at bounding box center [679, 434] width 36 height 36
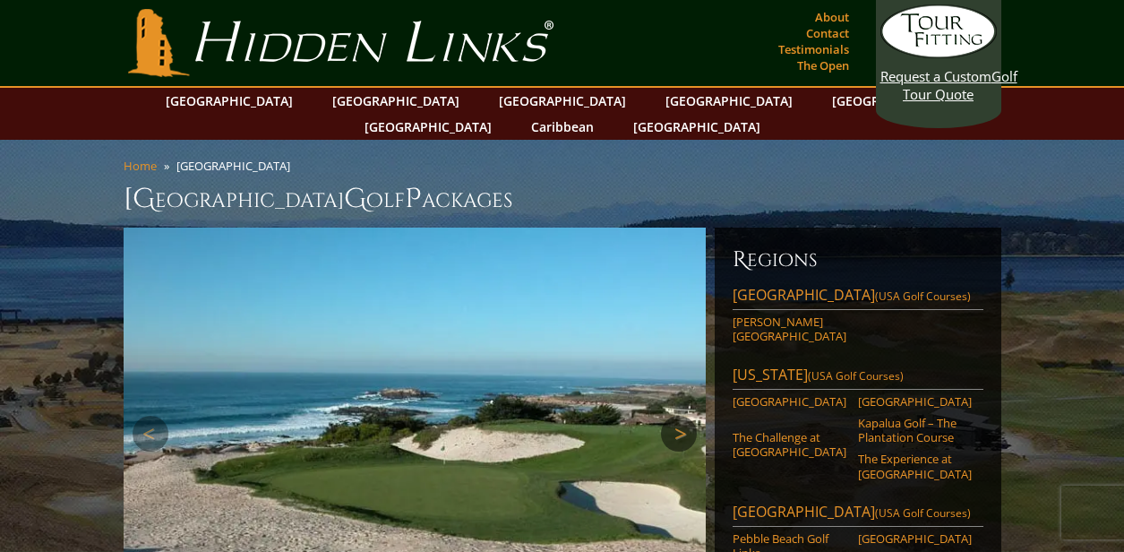
click at [676, 416] on link "Next" at bounding box center [679, 434] width 36 height 36
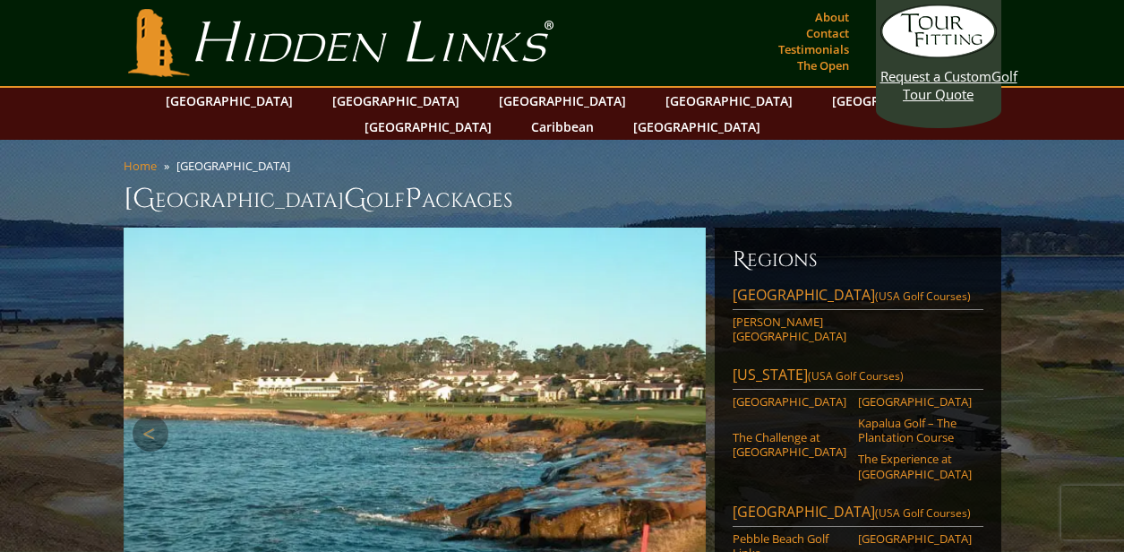
click at [676, 416] on link "Next" at bounding box center [679, 434] width 36 height 36
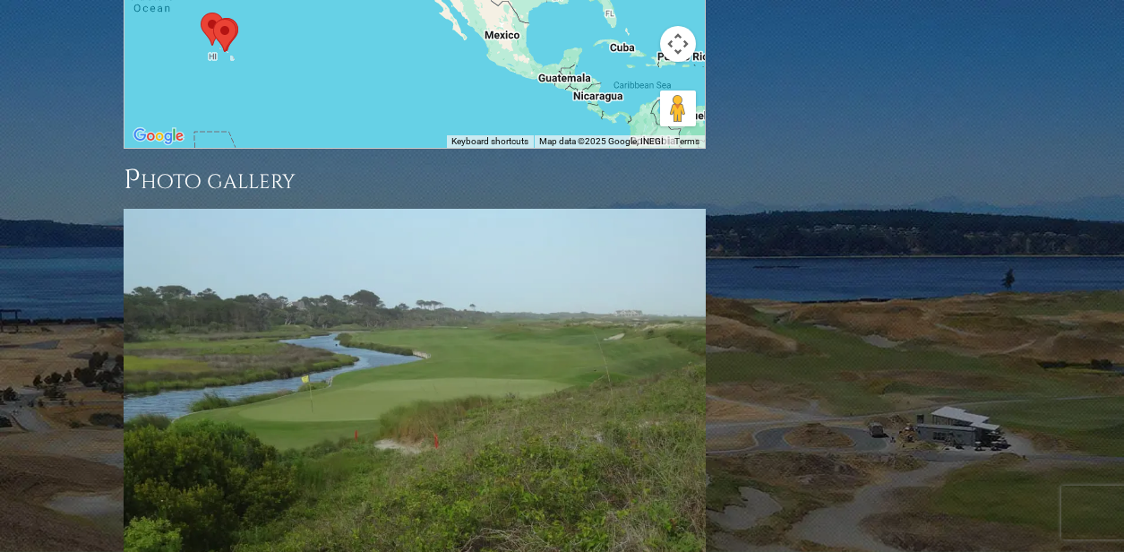
scroll to position [1828, 0]
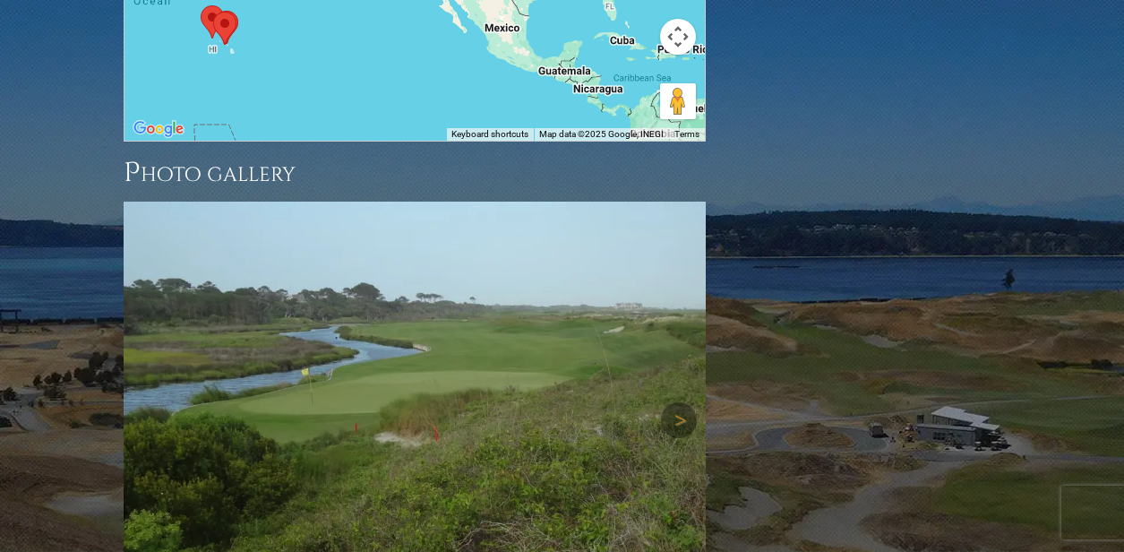
click at [529, 323] on img at bounding box center [415, 420] width 582 height 437
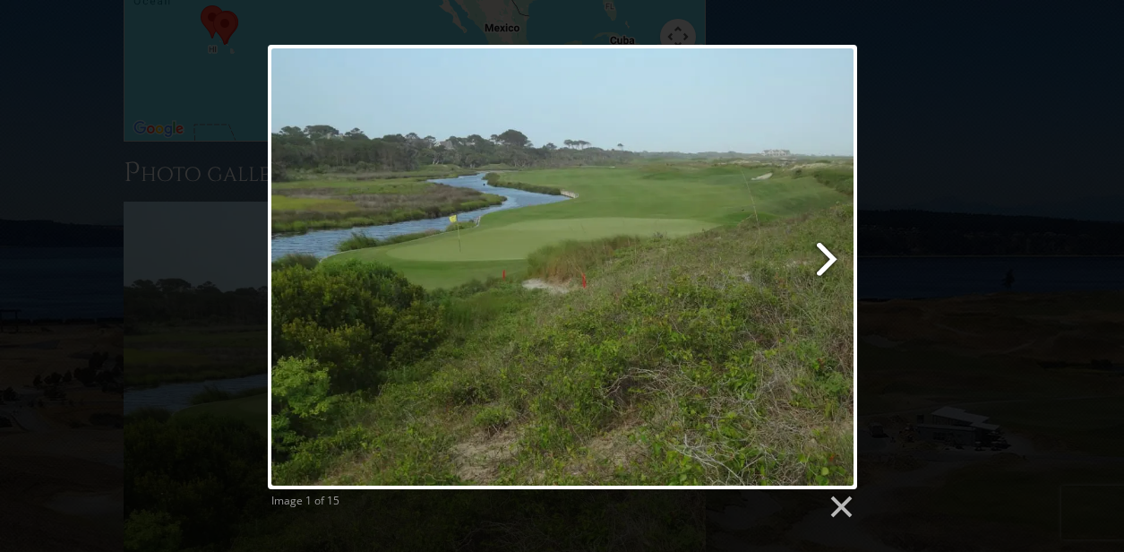
click at [818, 252] on link at bounding box center [667, 267] width 377 height 444
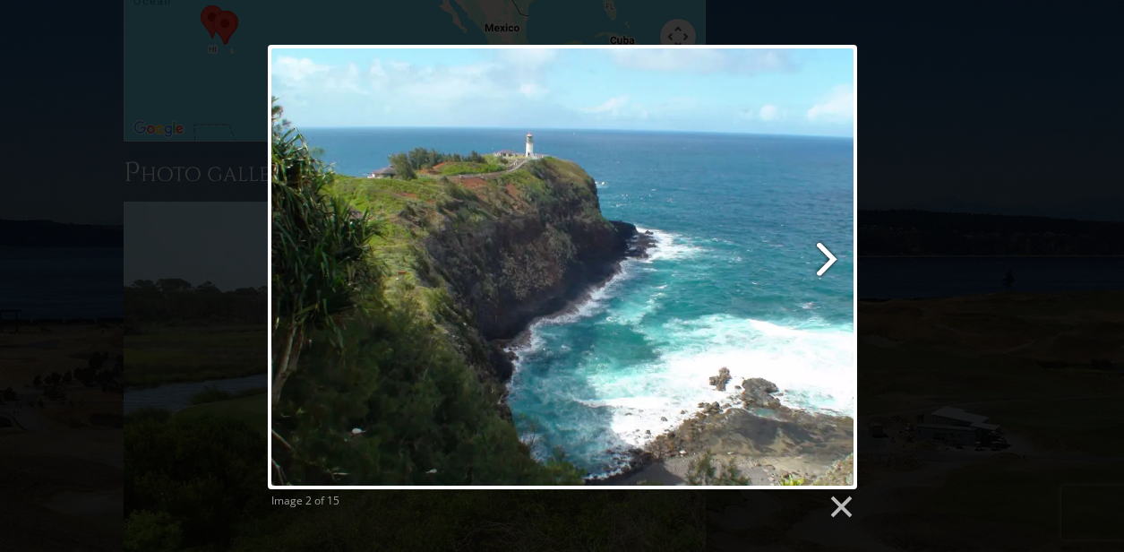
click at [818, 252] on link at bounding box center [667, 267] width 377 height 444
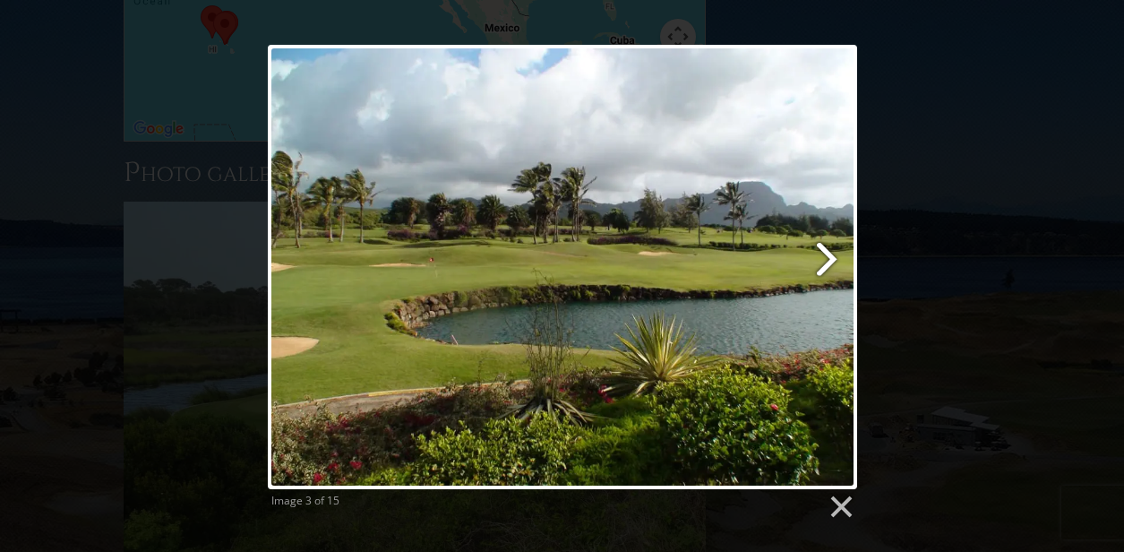
click at [818, 252] on link at bounding box center [667, 267] width 377 height 444
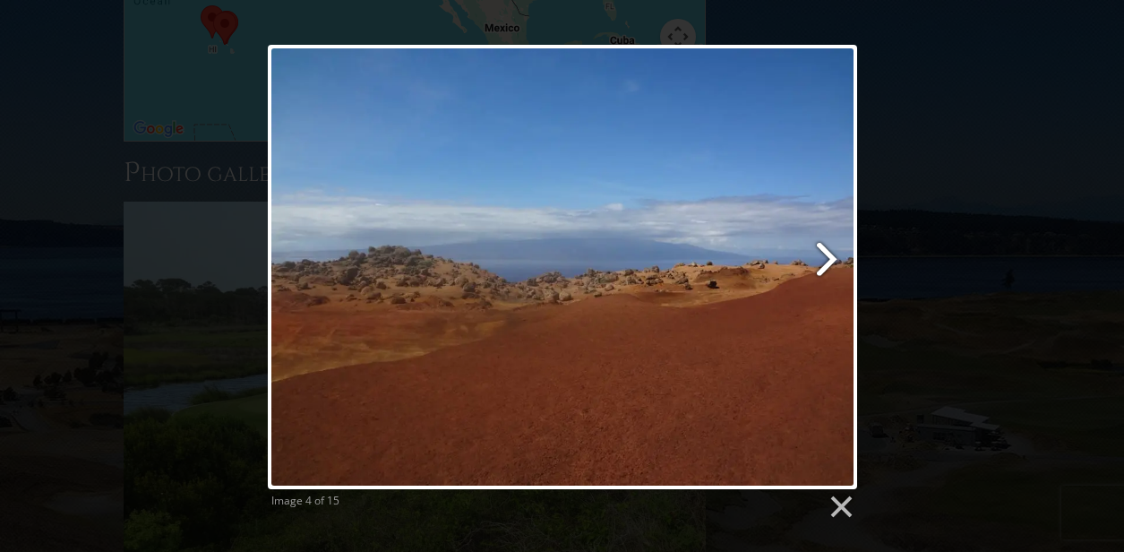
click at [818, 252] on link at bounding box center [667, 267] width 377 height 444
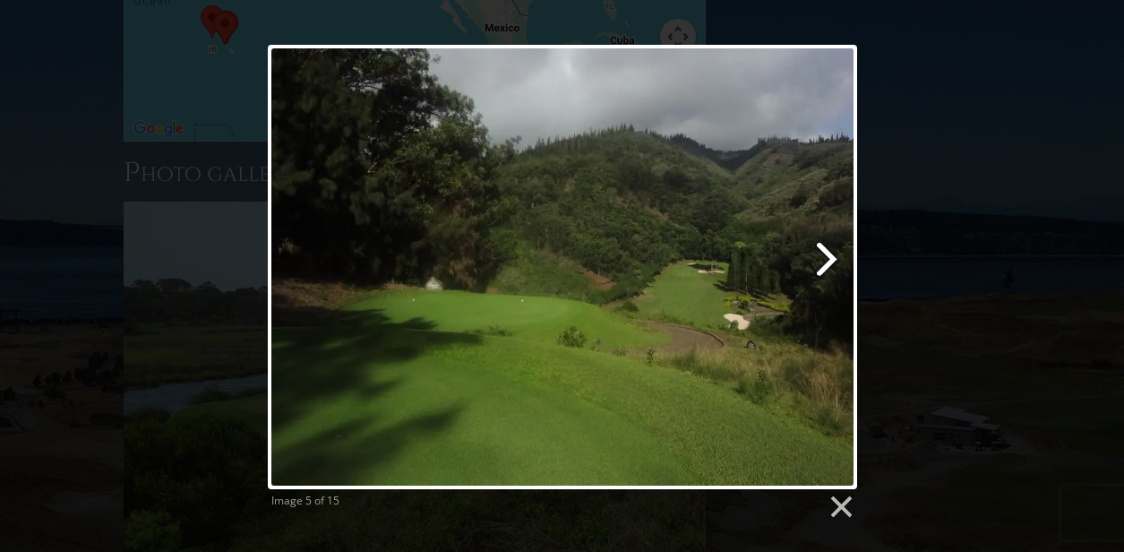
click at [818, 252] on link at bounding box center [667, 267] width 377 height 444
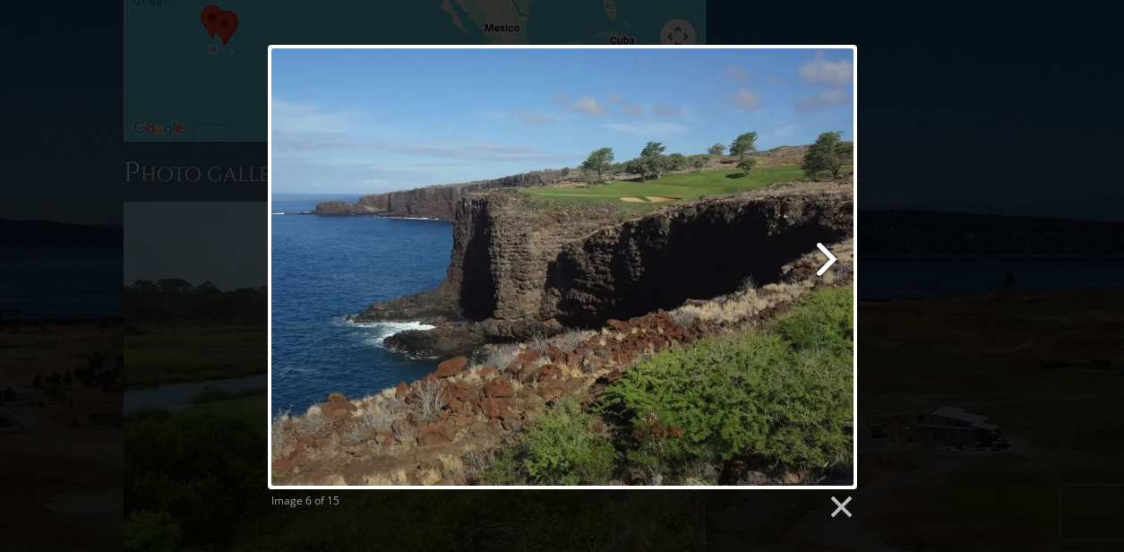
click at [818, 252] on link at bounding box center [667, 267] width 377 height 444
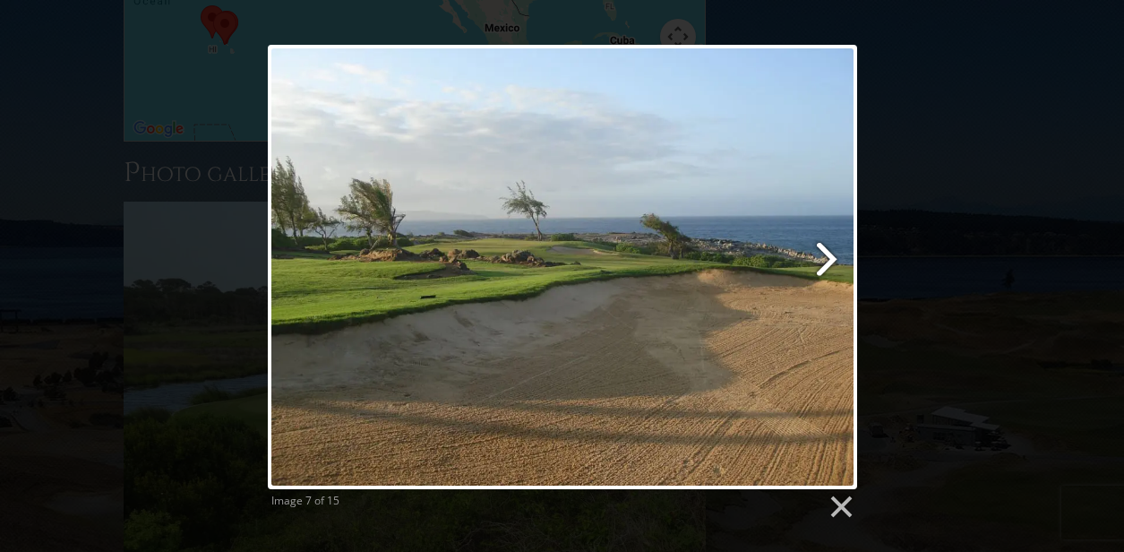
click at [818, 251] on link at bounding box center [667, 267] width 377 height 444
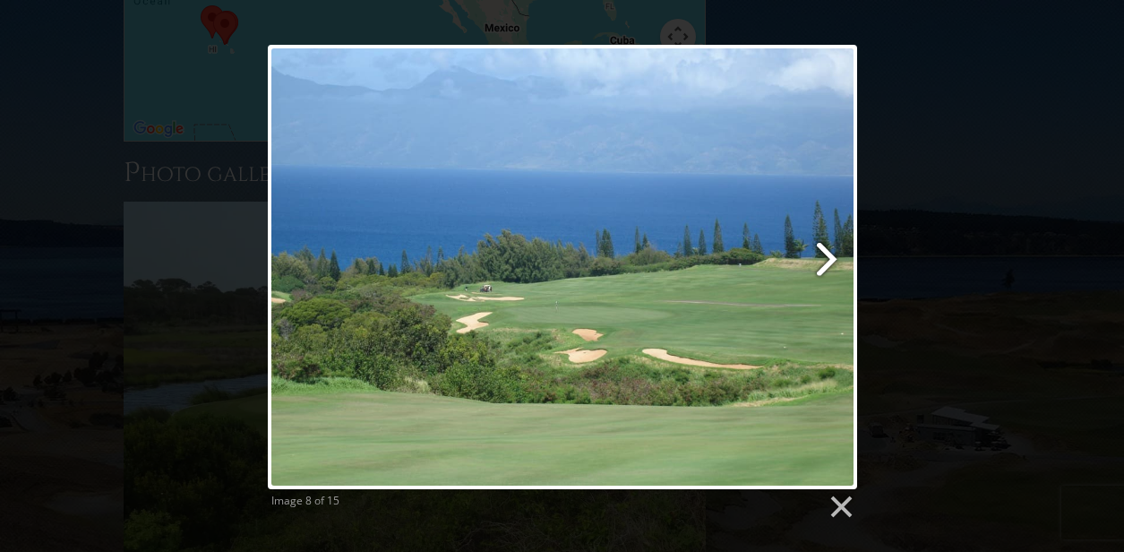
click at [817, 251] on link at bounding box center [667, 267] width 377 height 444
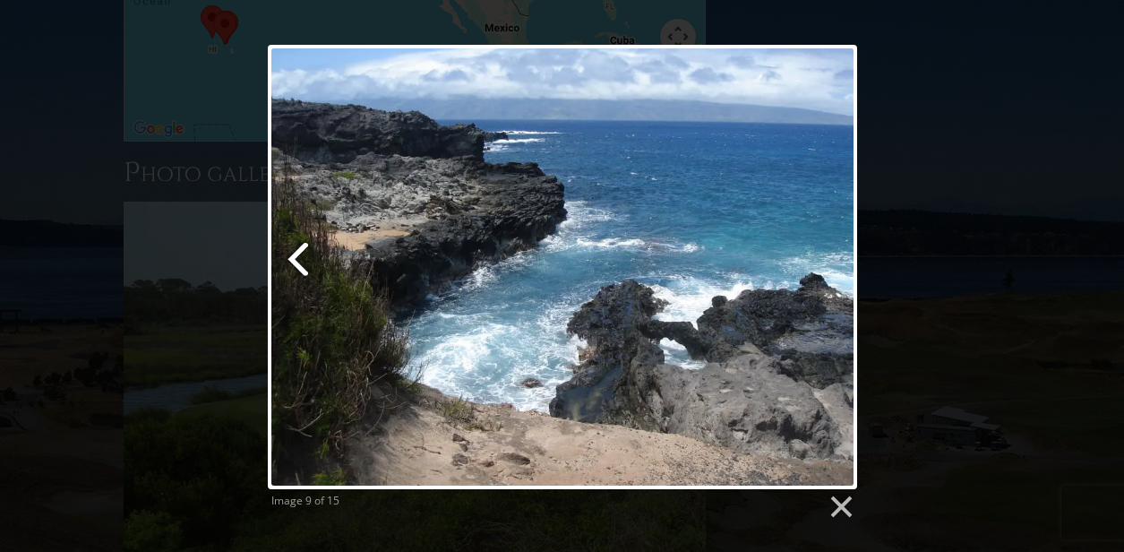
click at [276, 246] on link at bounding box center [368, 267] width 201 height 444
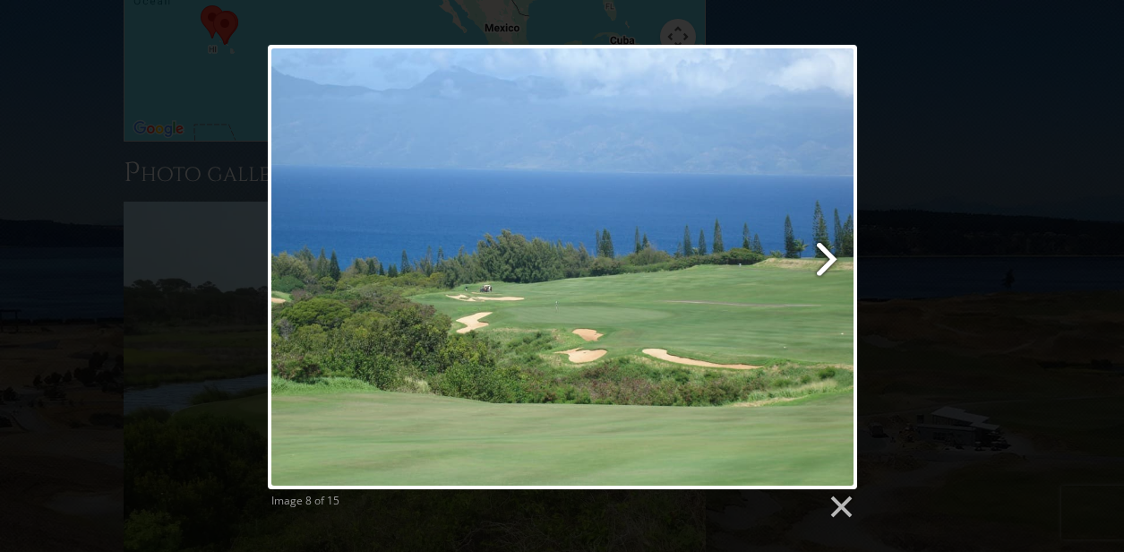
click at [569, 311] on link at bounding box center [667, 267] width 377 height 444
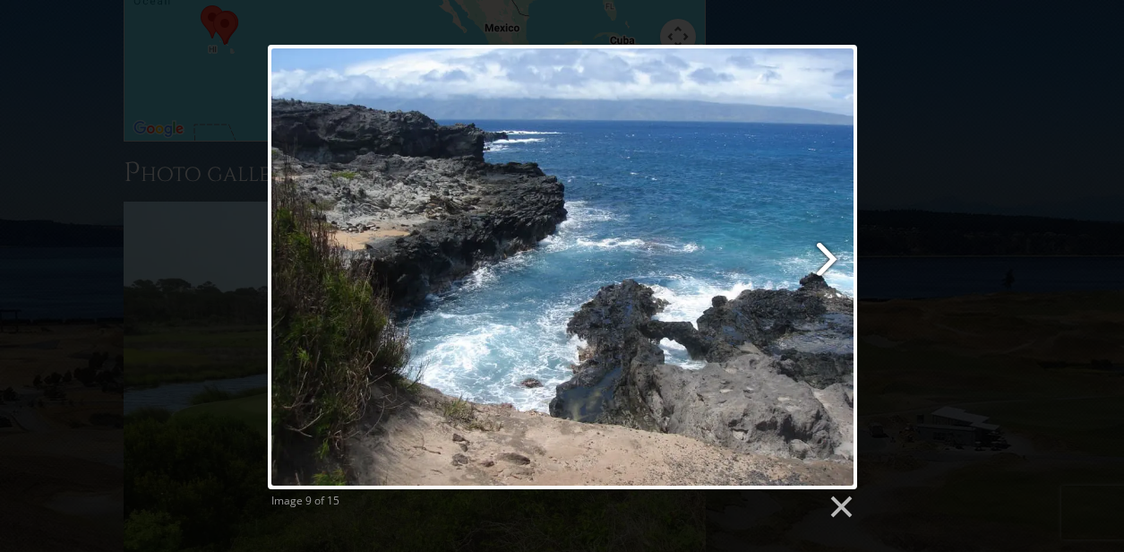
click at [569, 311] on link at bounding box center [667, 267] width 377 height 444
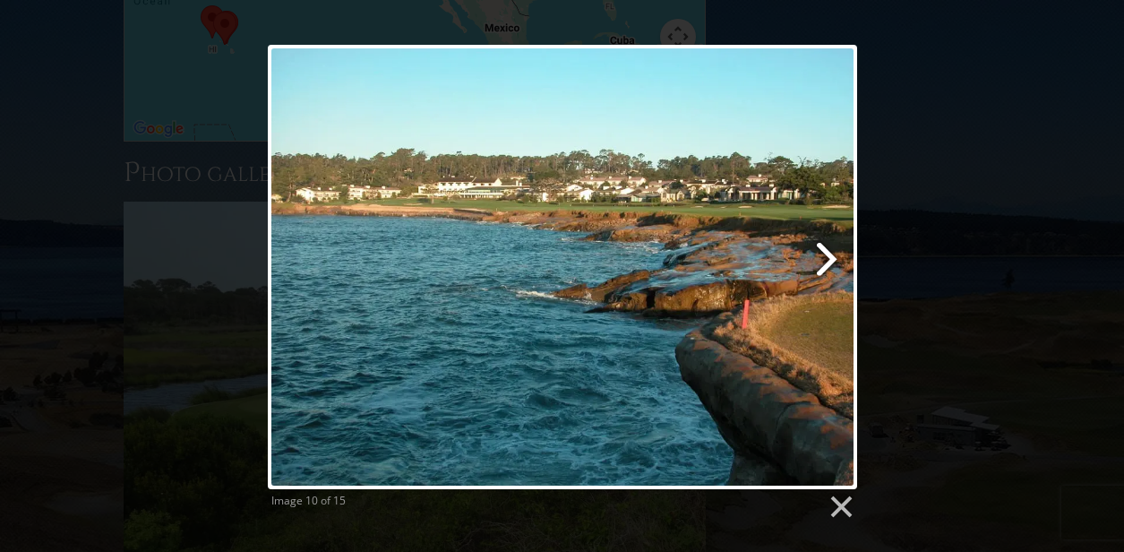
click at [569, 308] on link at bounding box center [667, 267] width 377 height 444
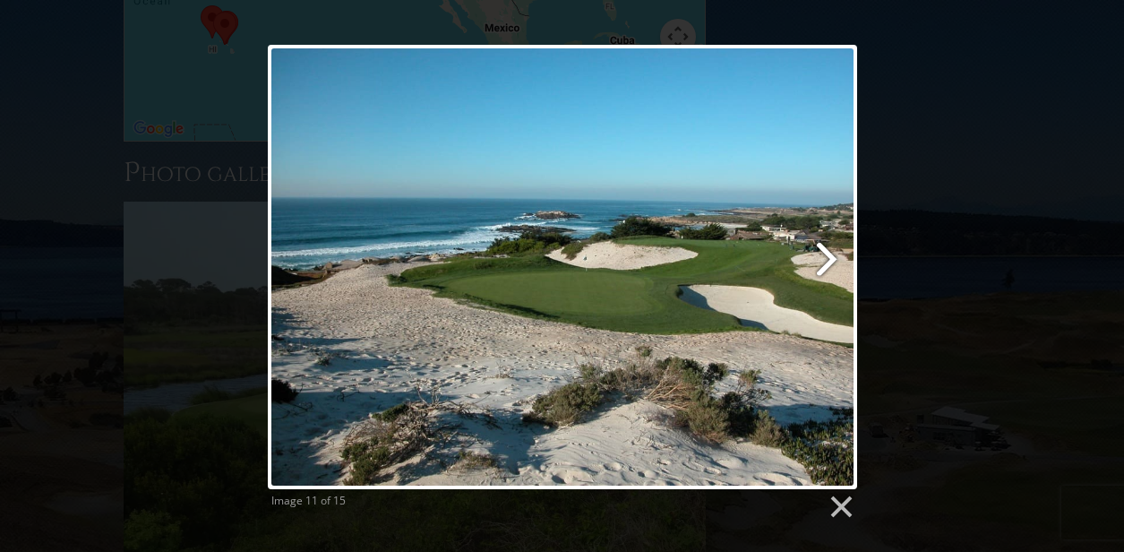
click at [569, 308] on link at bounding box center [667, 267] width 377 height 444
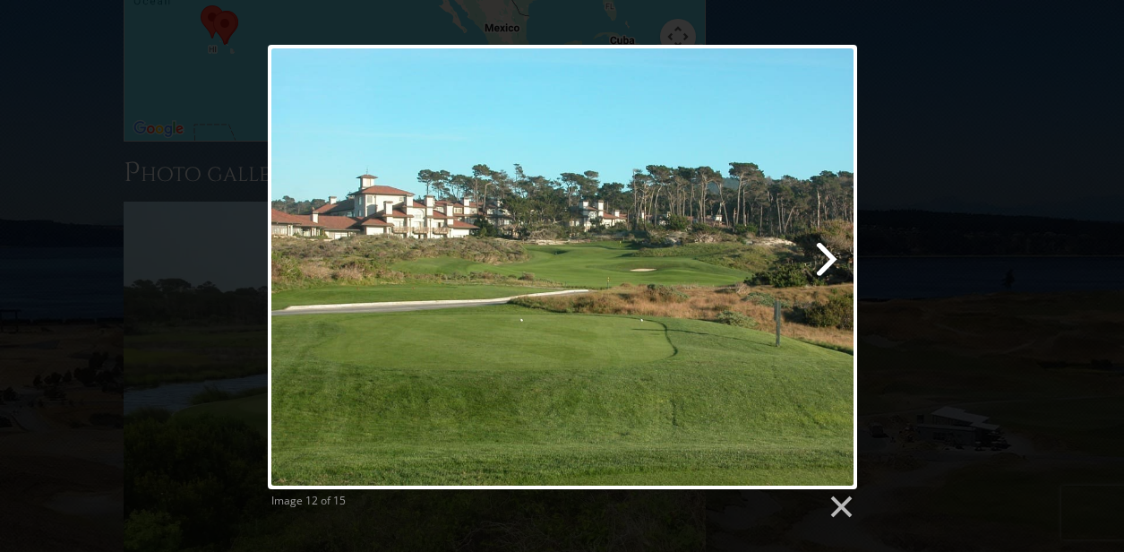
click at [569, 308] on link at bounding box center [667, 267] width 377 height 444
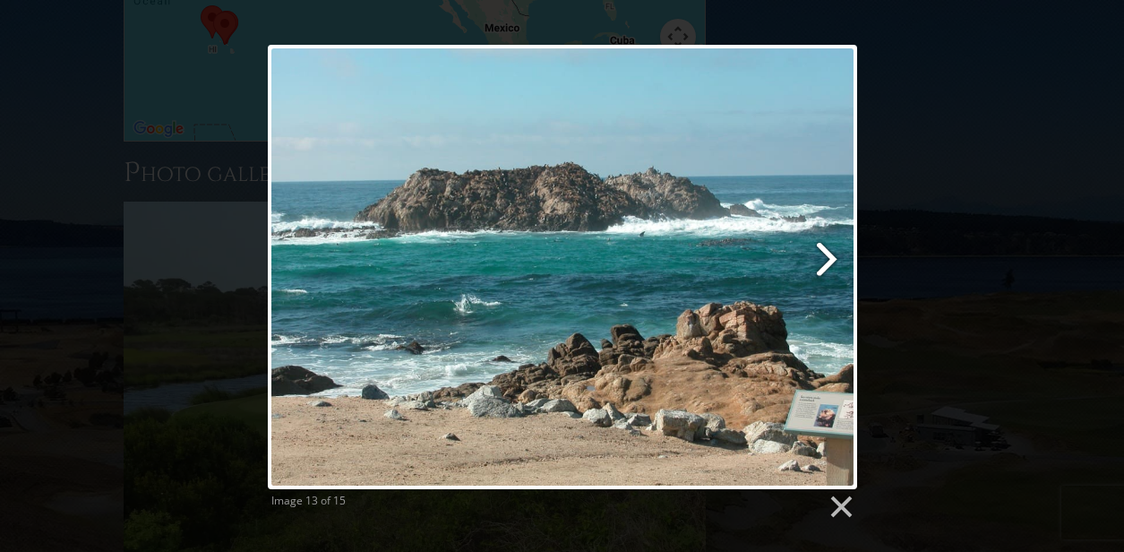
click at [569, 308] on link at bounding box center [667, 267] width 377 height 444
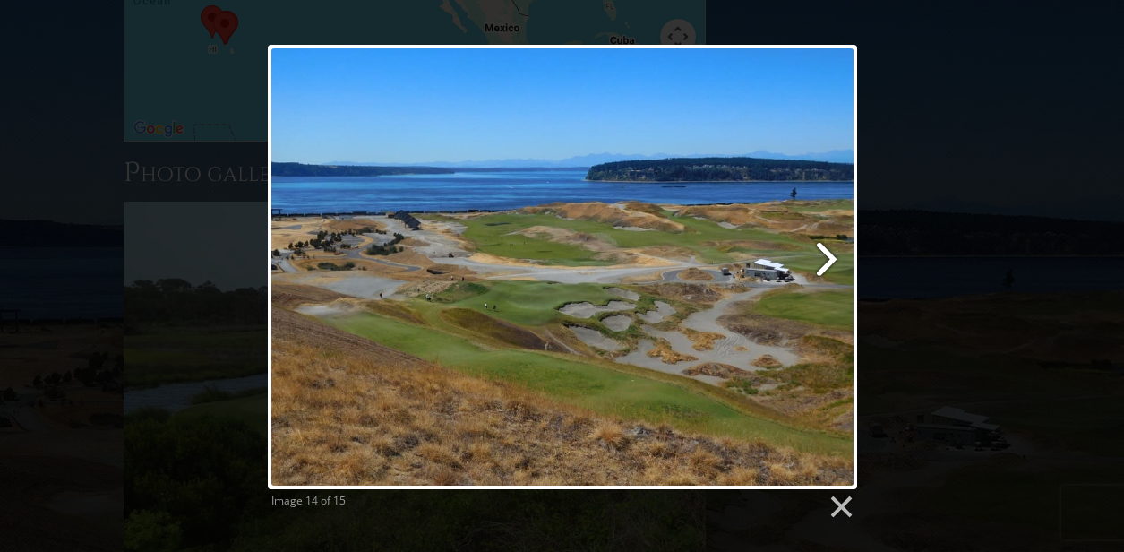
click at [569, 308] on link at bounding box center [667, 267] width 377 height 444
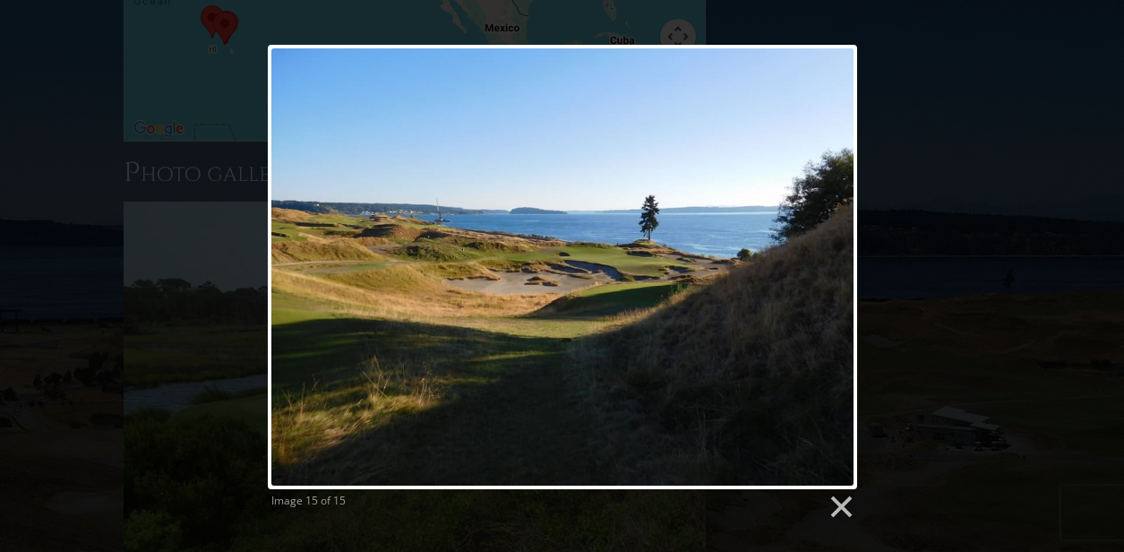
click at [569, 308] on div at bounding box center [563, 267] width 590 height 444
click at [832, 504] on link at bounding box center [840, 507] width 27 height 27
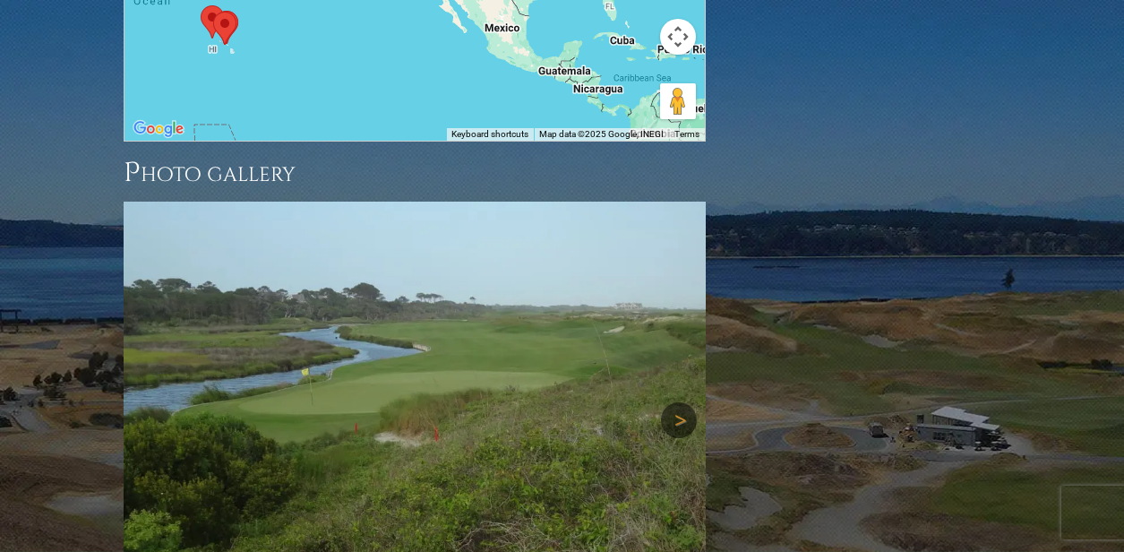
click at [671, 402] on link "Next" at bounding box center [679, 420] width 36 height 36
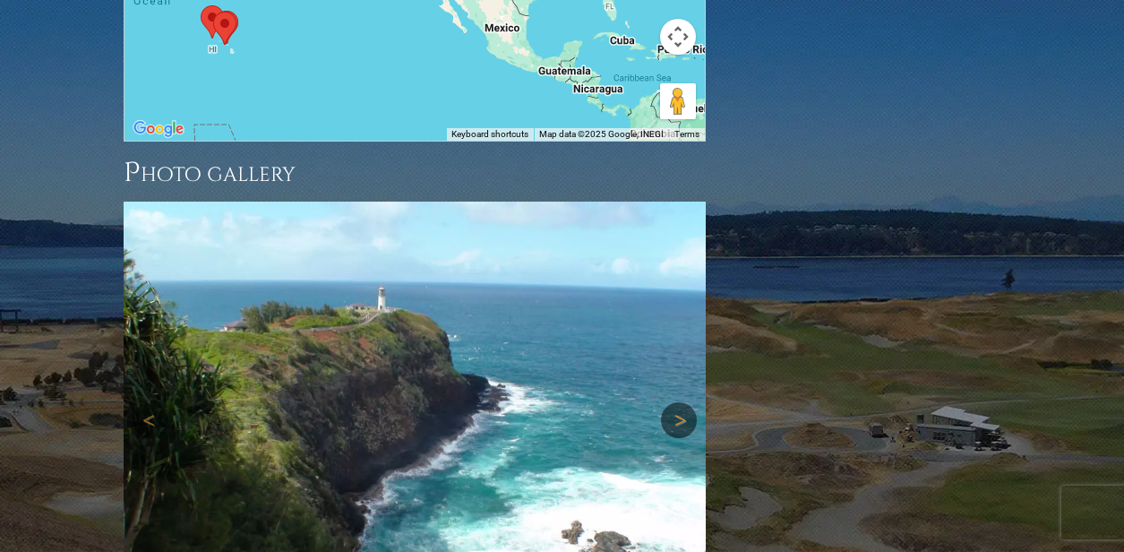
click at [671, 402] on link "Next" at bounding box center [679, 420] width 36 height 36
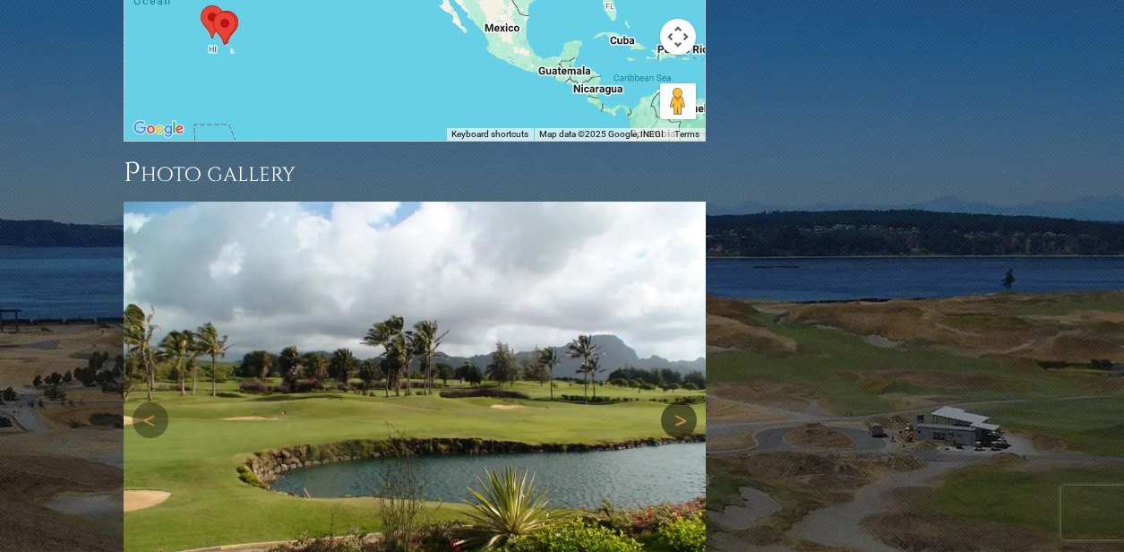
click at [671, 402] on link "Next" at bounding box center [679, 420] width 36 height 36
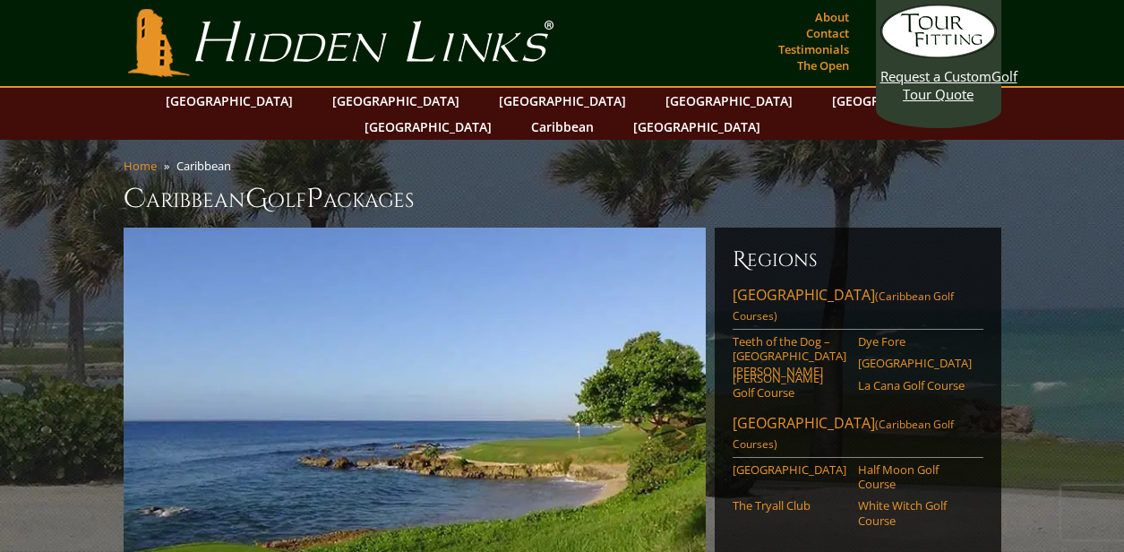
click at [568, 309] on img at bounding box center [415, 433] width 582 height 411
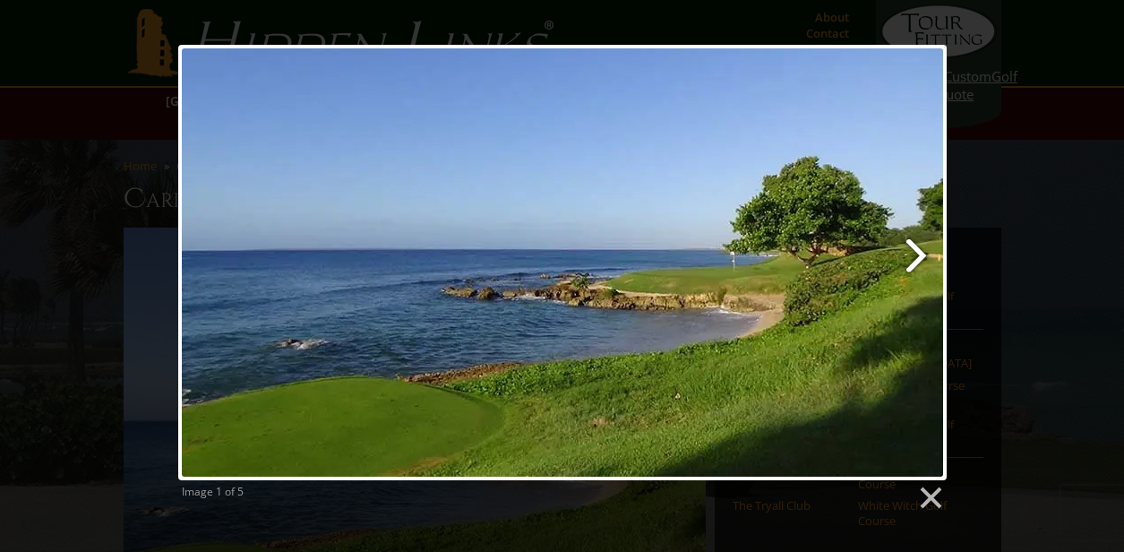
click at [676, 280] on link at bounding box center [700, 262] width 492 height 435
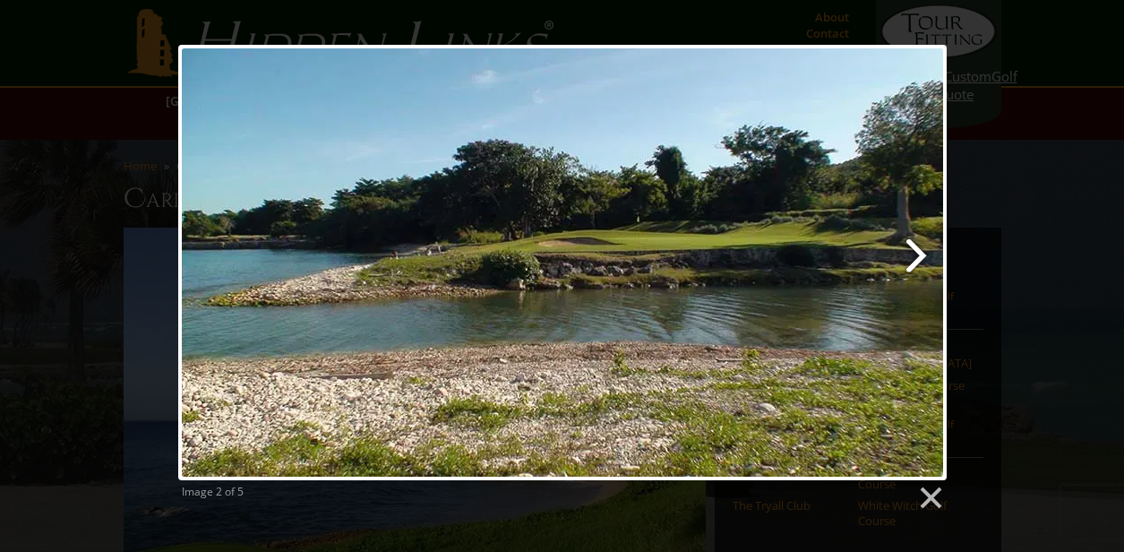
click at [681, 274] on link at bounding box center [700, 262] width 492 height 435
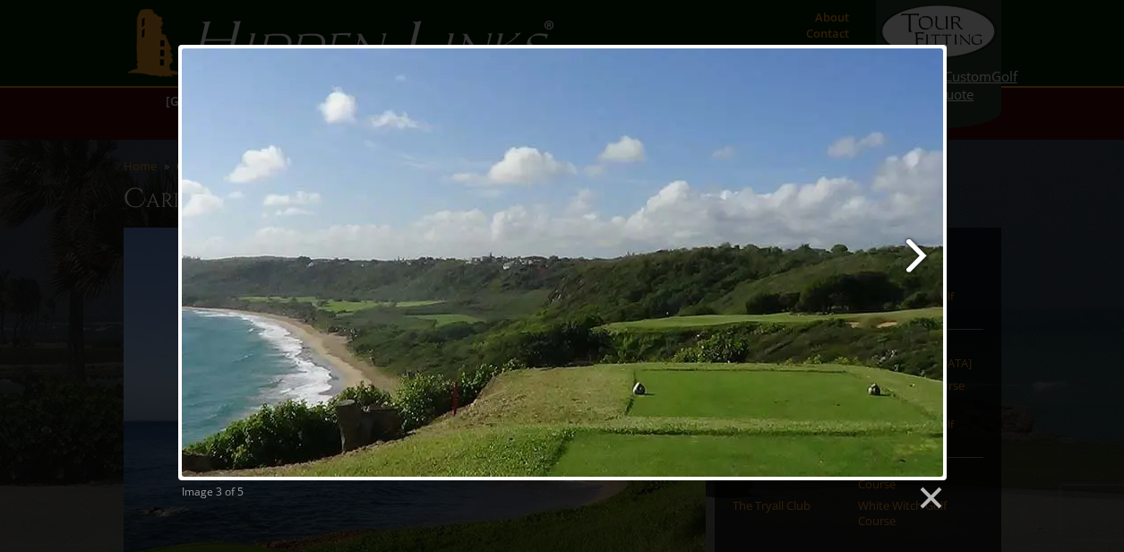
click at [681, 274] on link at bounding box center [700, 262] width 492 height 435
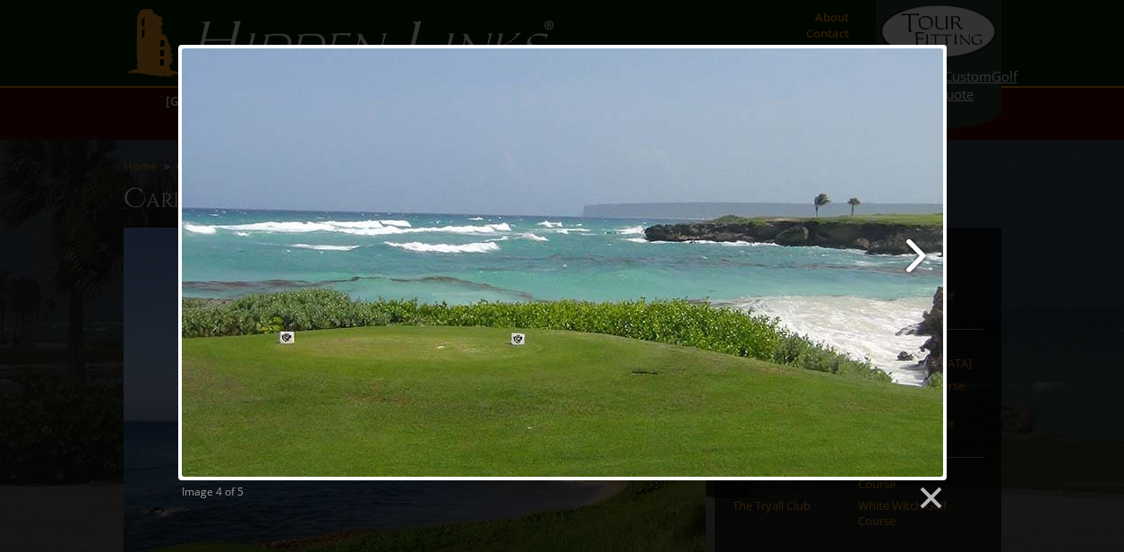
click at [681, 274] on link at bounding box center [700, 262] width 492 height 435
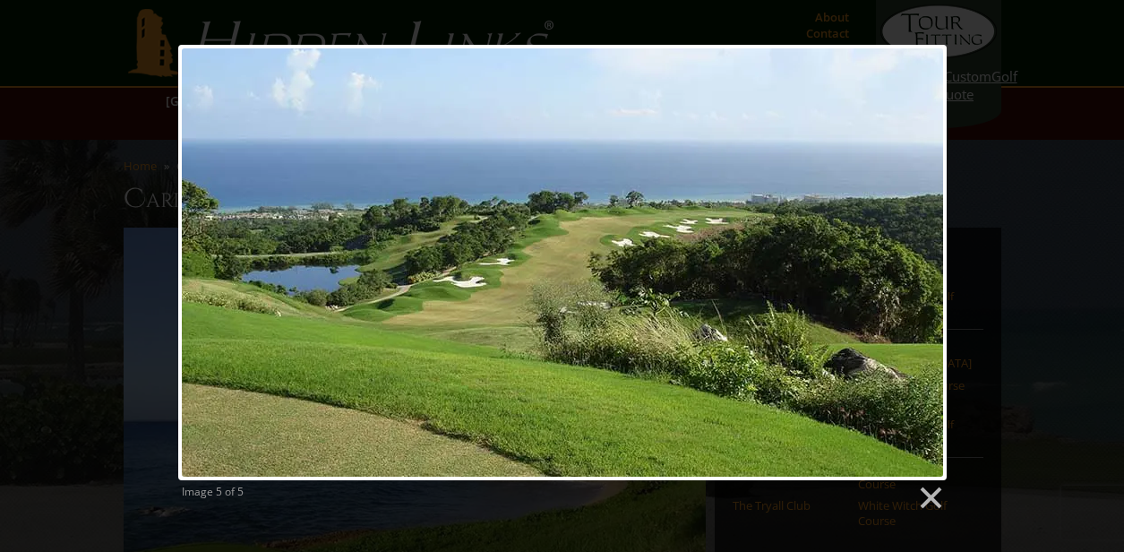
click at [683, 273] on div at bounding box center [562, 262] width 769 height 435
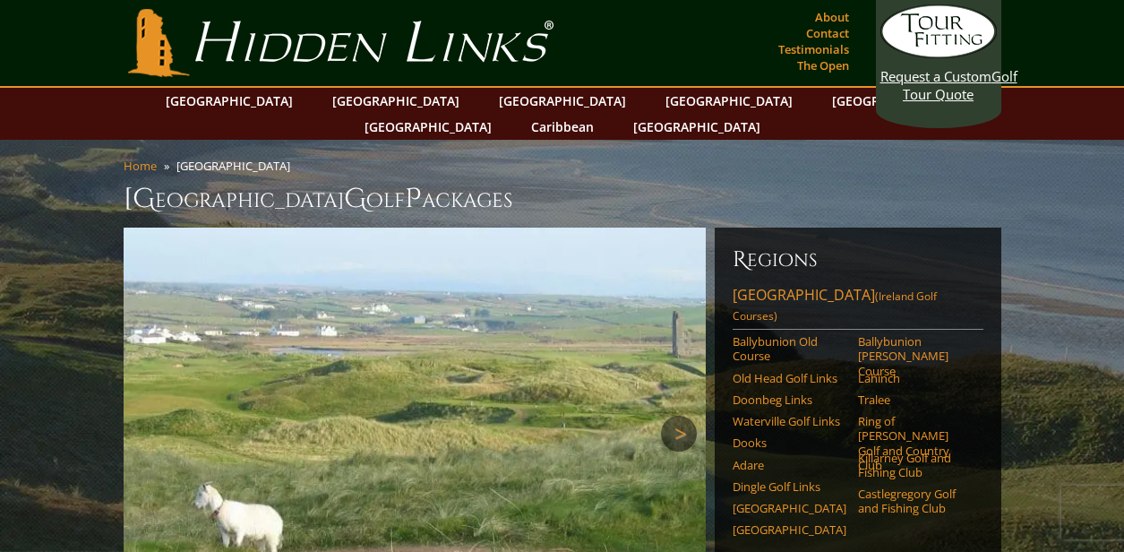
click at [673, 416] on link "Next" at bounding box center [679, 434] width 36 height 36
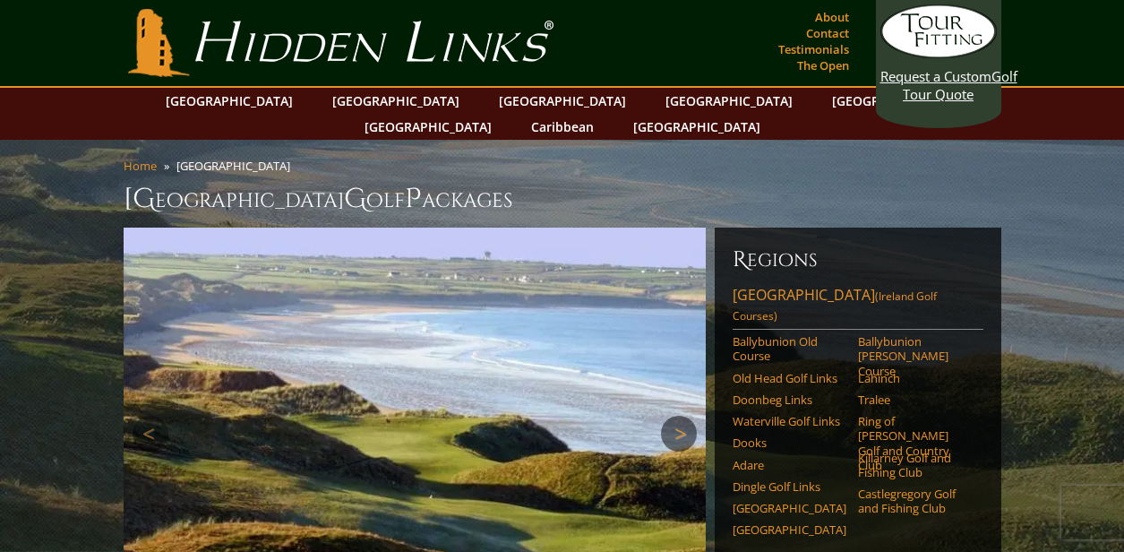
click at [673, 416] on link "Next" at bounding box center [679, 434] width 36 height 36
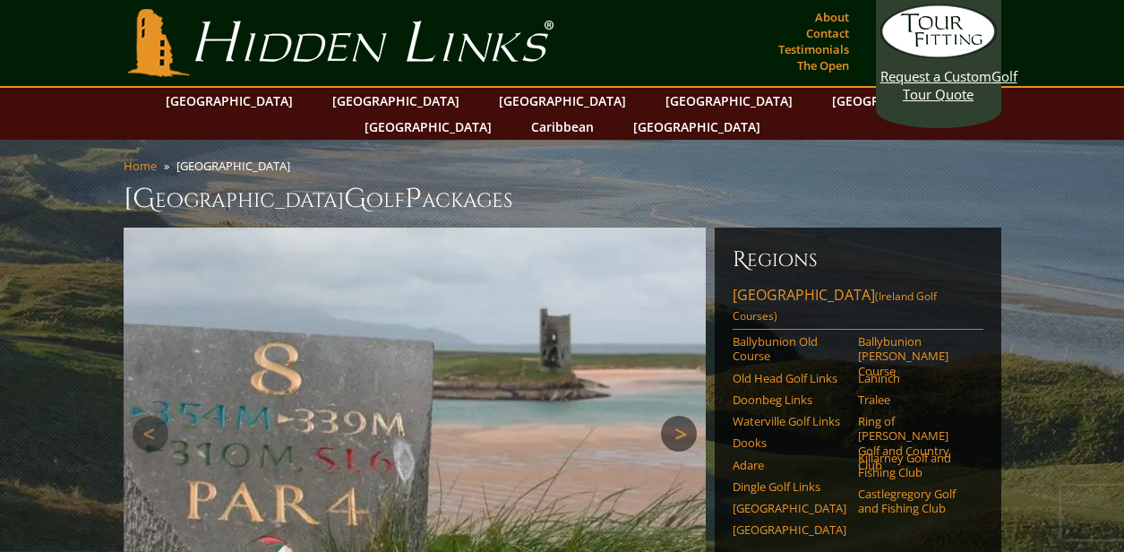
click at [673, 416] on link "Next" at bounding box center [679, 434] width 36 height 36
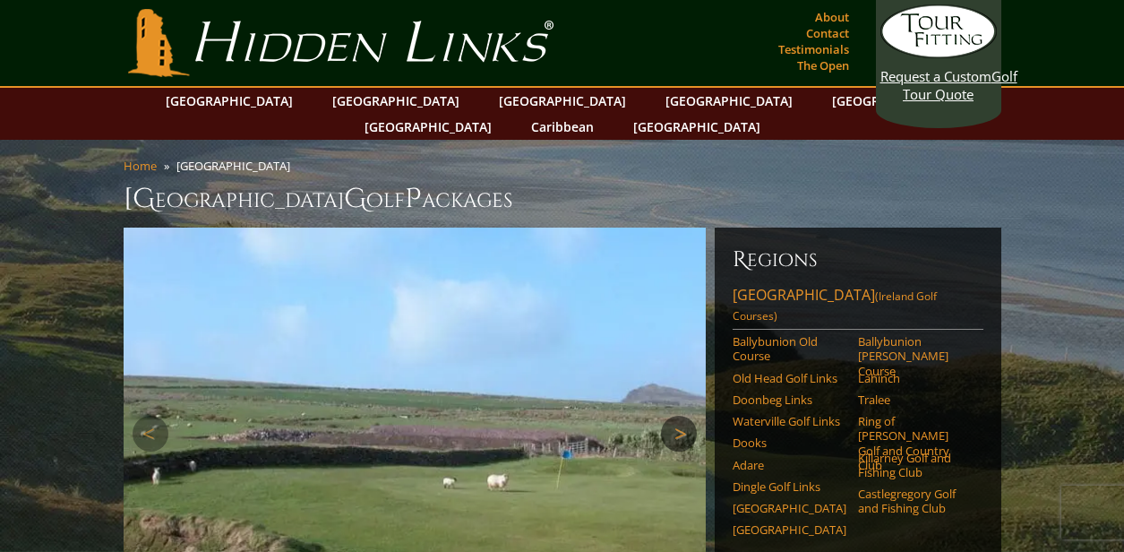
click at [673, 416] on link "Next" at bounding box center [679, 434] width 36 height 36
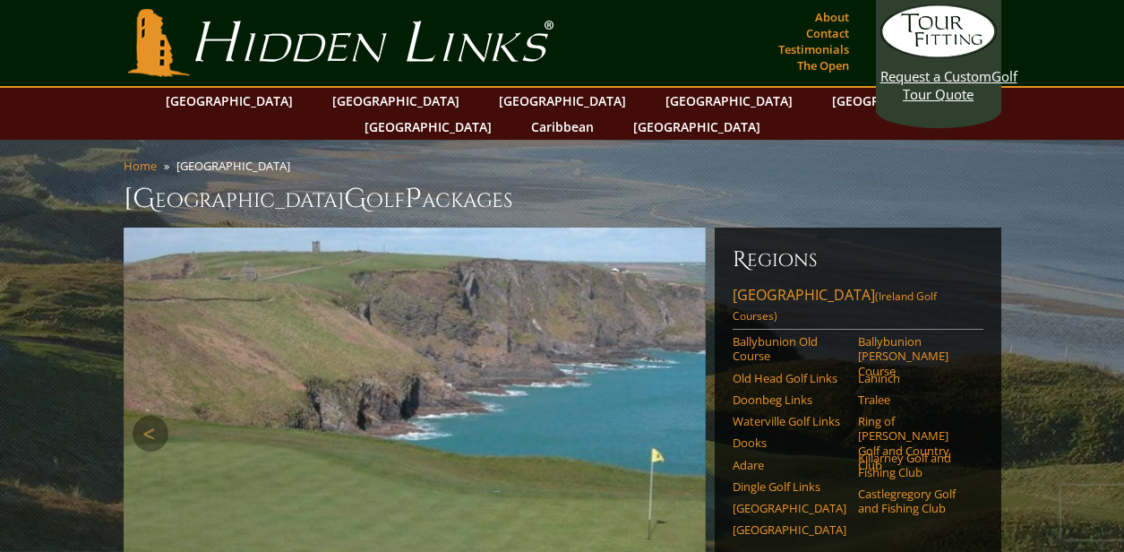
click at [673, 416] on link "Next" at bounding box center [679, 434] width 36 height 36
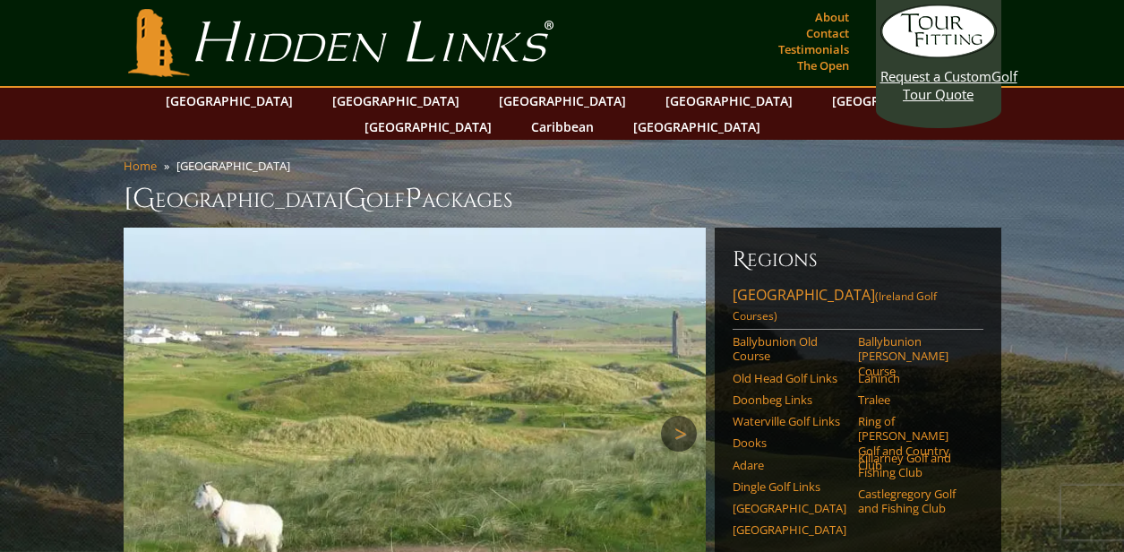
click at [673, 416] on link "Next" at bounding box center [679, 434] width 36 height 36
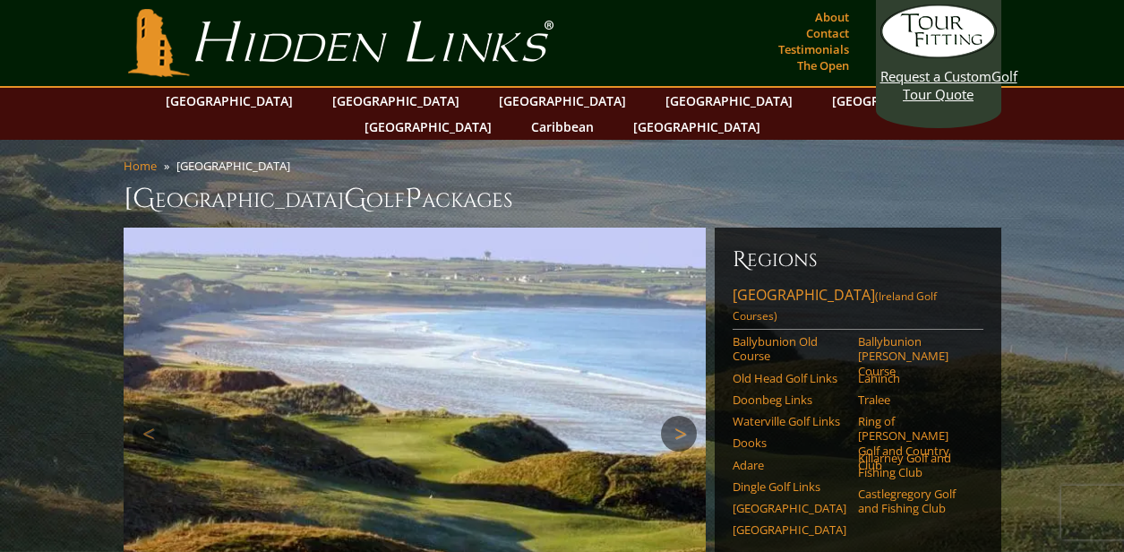
click at [673, 416] on link "Next" at bounding box center [679, 434] width 36 height 36
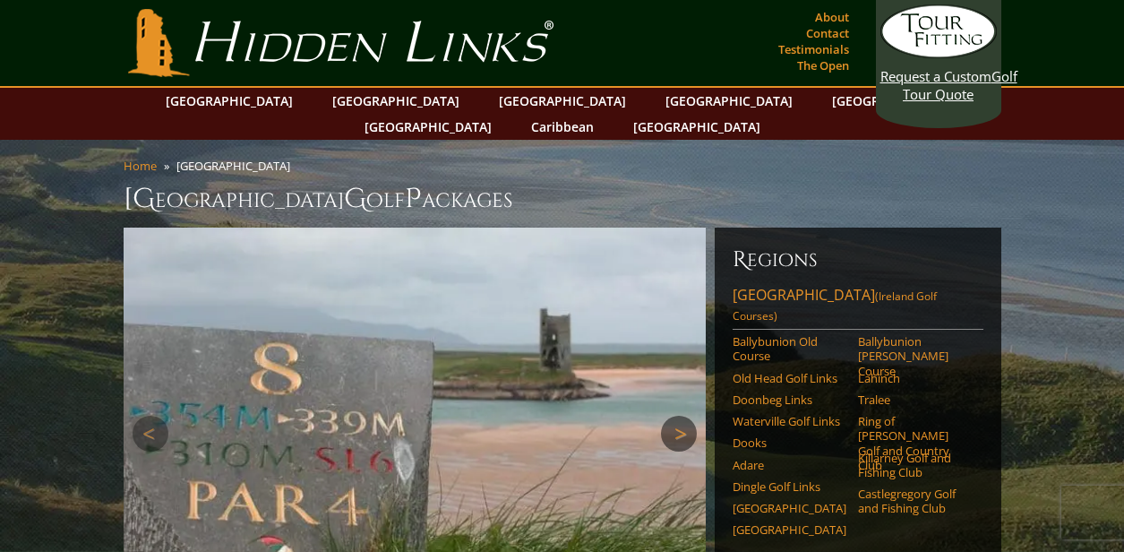
click at [673, 416] on link "Next" at bounding box center [679, 434] width 36 height 36
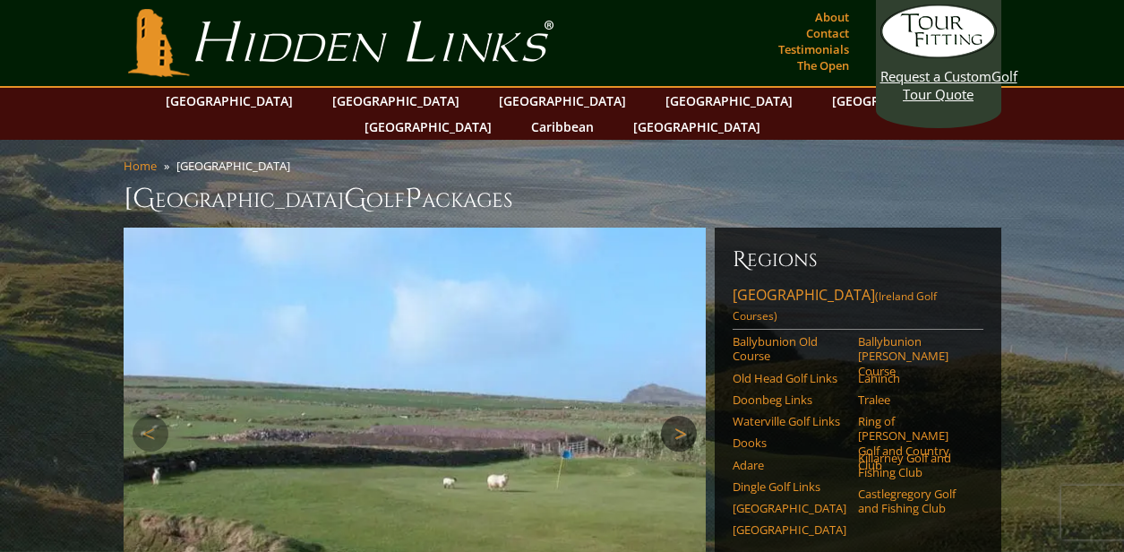
click at [673, 416] on link "Next" at bounding box center [679, 434] width 36 height 36
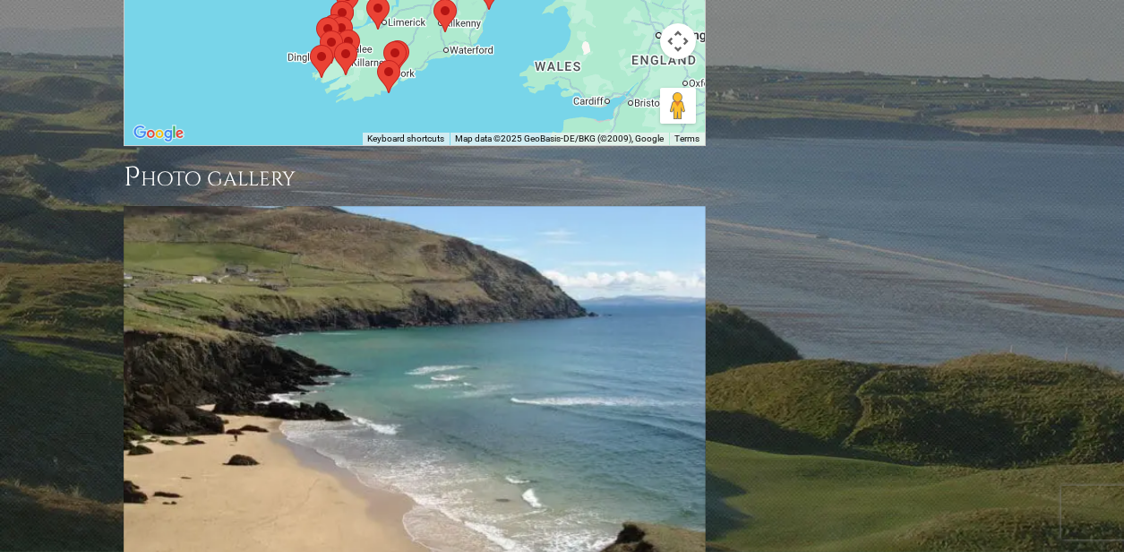
scroll to position [1864, 0]
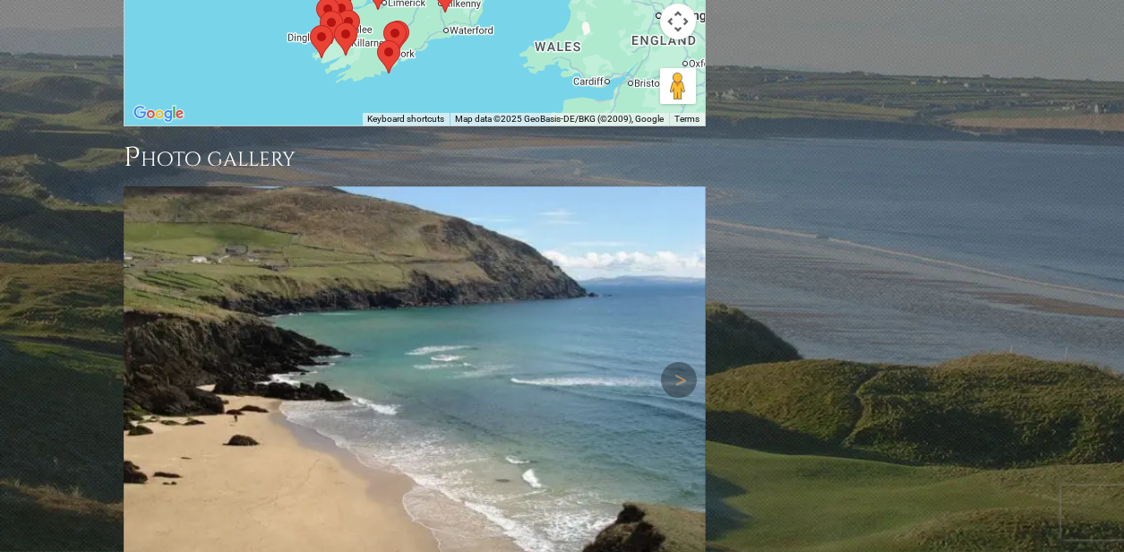
click at [435, 255] on img at bounding box center [415, 380] width 582 height 388
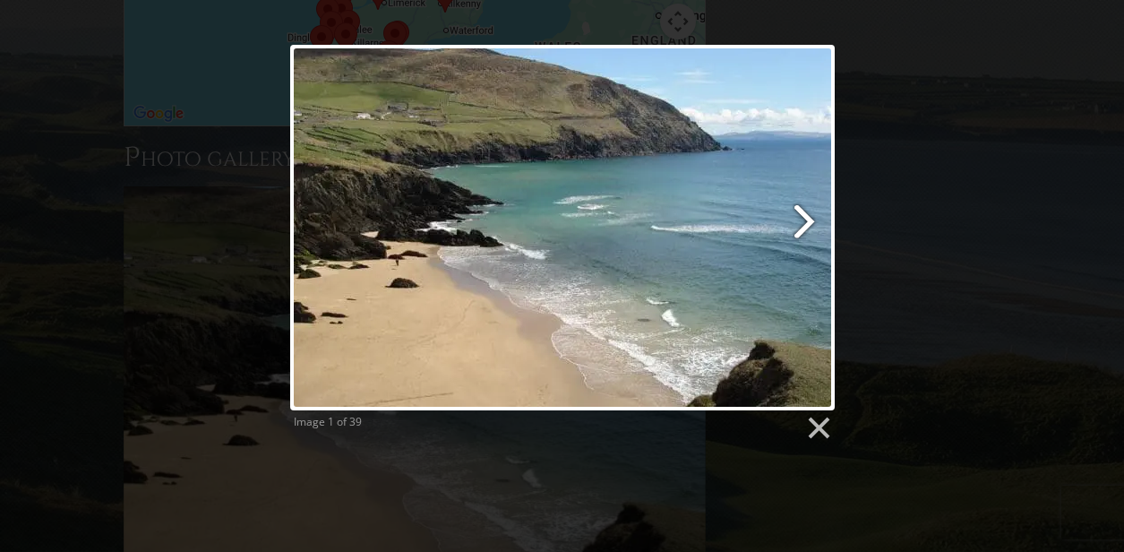
click at [626, 203] on link at bounding box center [660, 228] width 349 height 366
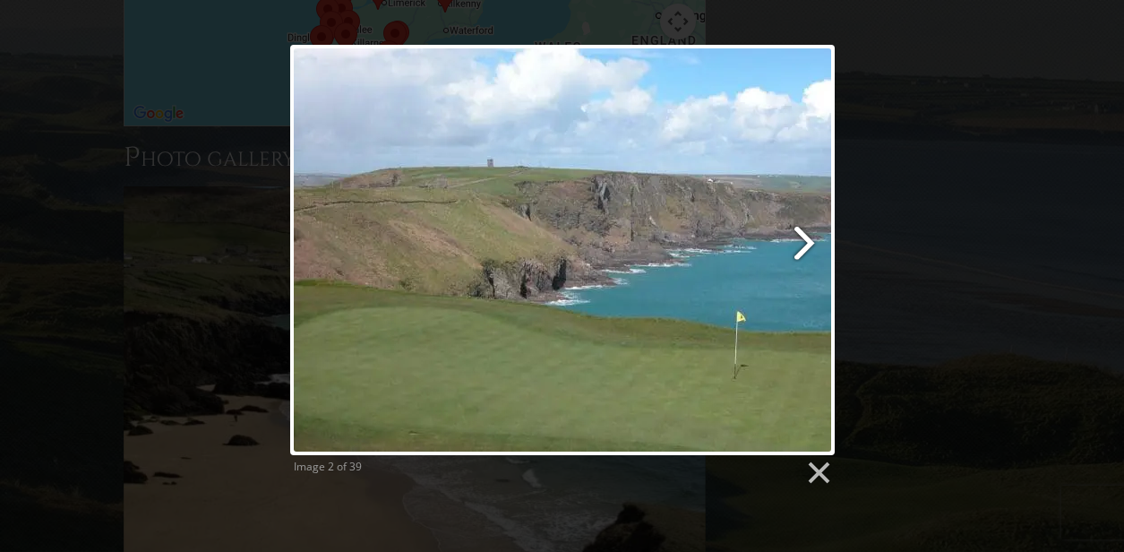
click at [728, 237] on link at bounding box center [660, 250] width 349 height 410
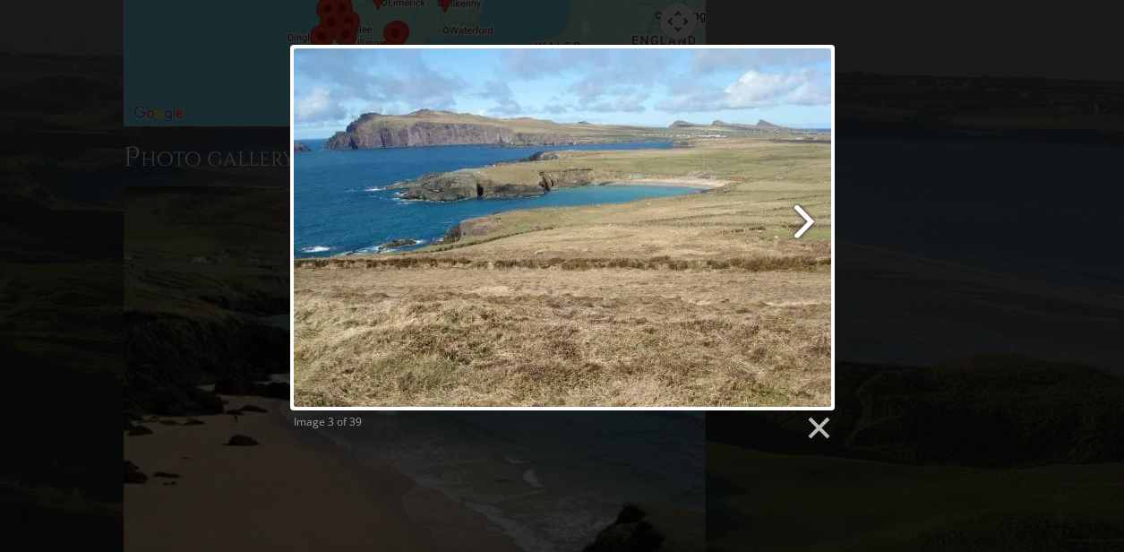
click at [728, 237] on link at bounding box center [660, 228] width 349 height 366
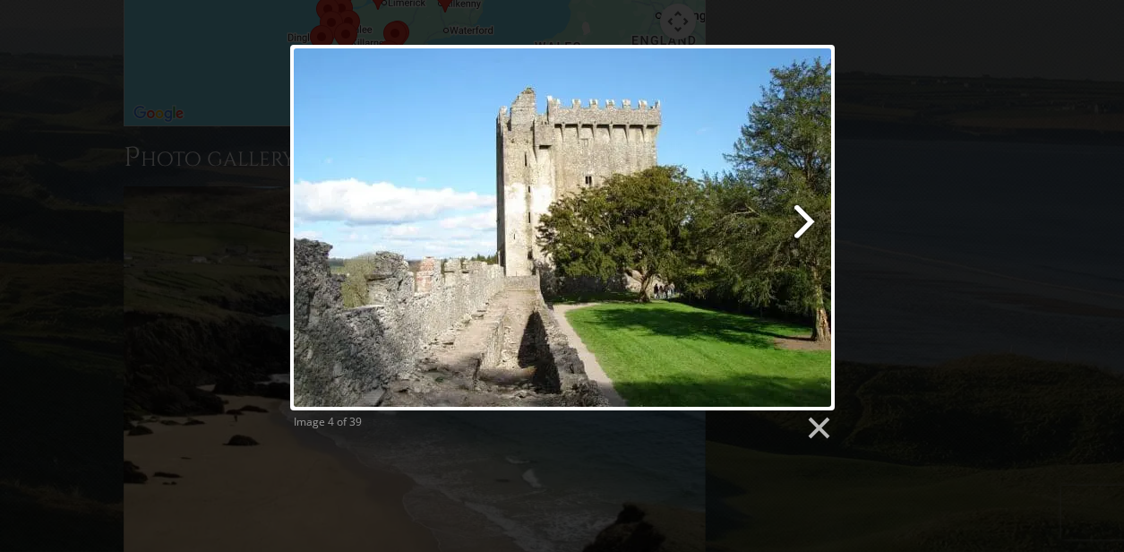
click at [728, 237] on link at bounding box center [660, 228] width 349 height 366
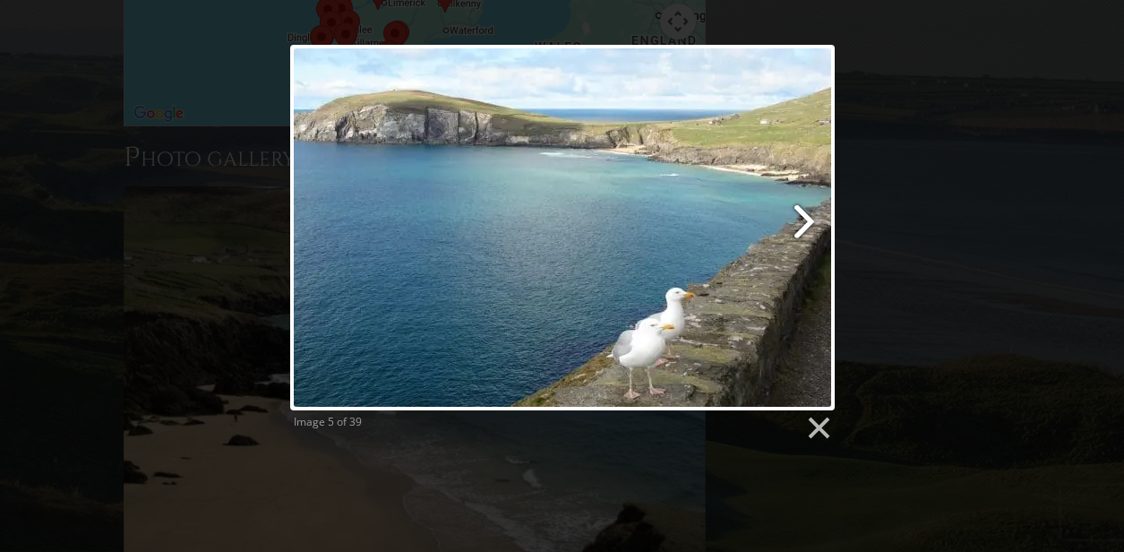
click at [728, 237] on link at bounding box center [660, 228] width 349 height 366
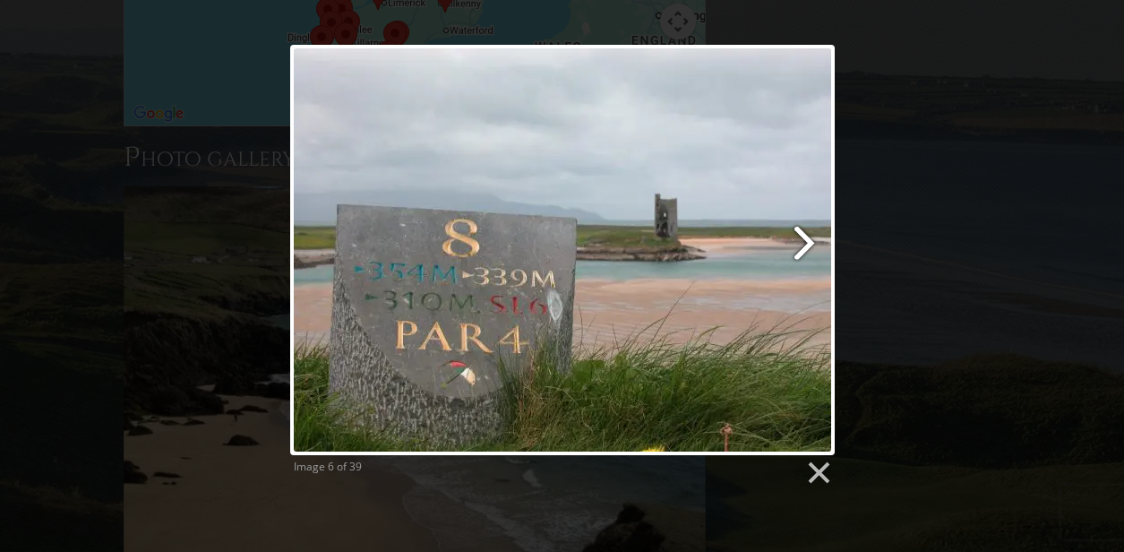
click at [730, 226] on link at bounding box center [660, 250] width 349 height 410
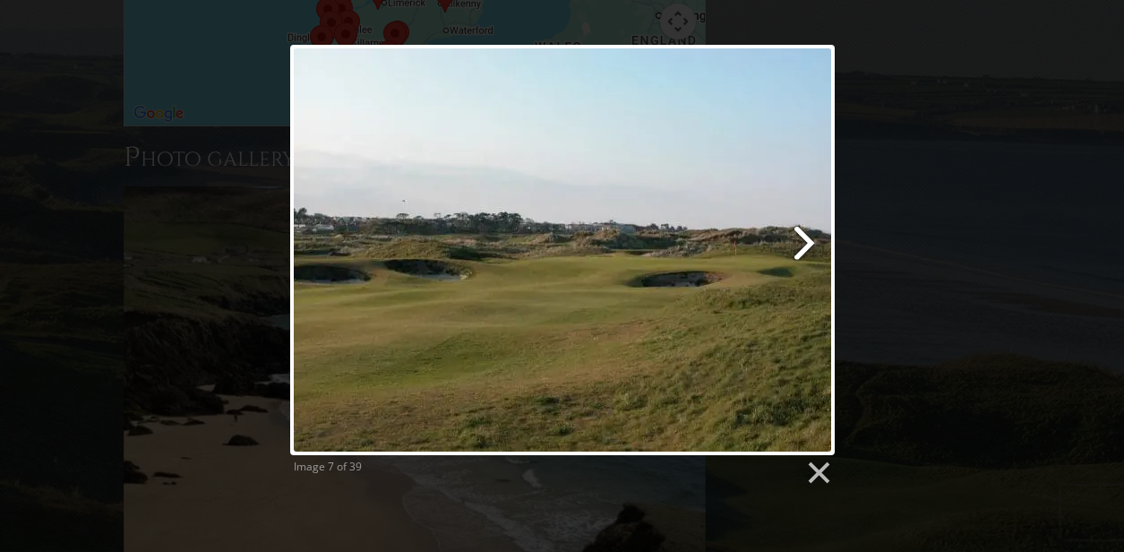
click at [730, 226] on link at bounding box center [660, 250] width 349 height 410
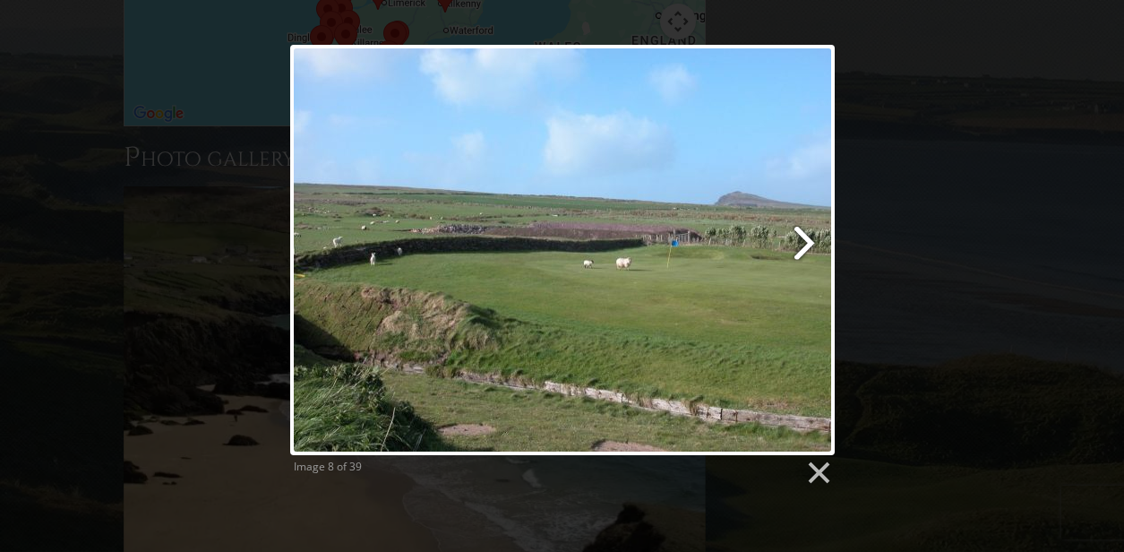
click at [730, 226] on link at bounding box center [660, 250] width 349 height 410
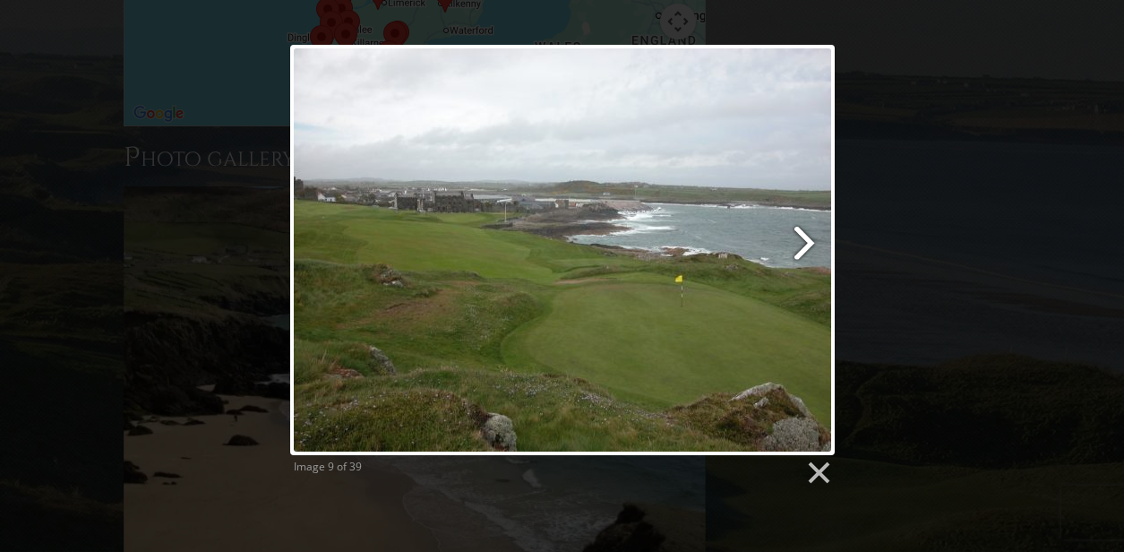
click at [730, 227] on link at bounding box center [660, 250] width 349 height 410
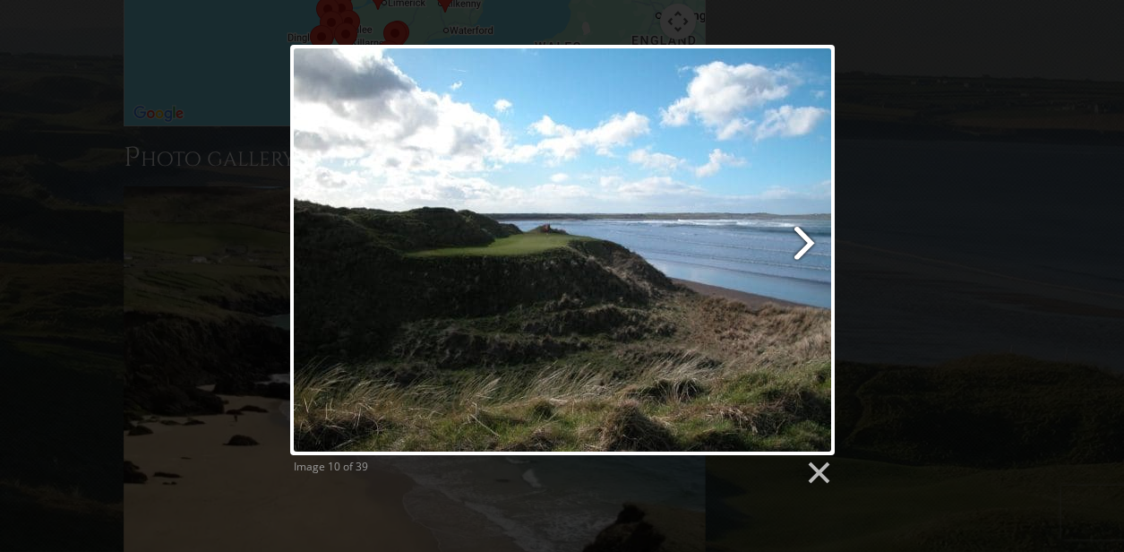
click at [730, 227] on link at bounding box center [660, 250] width 349 height 410
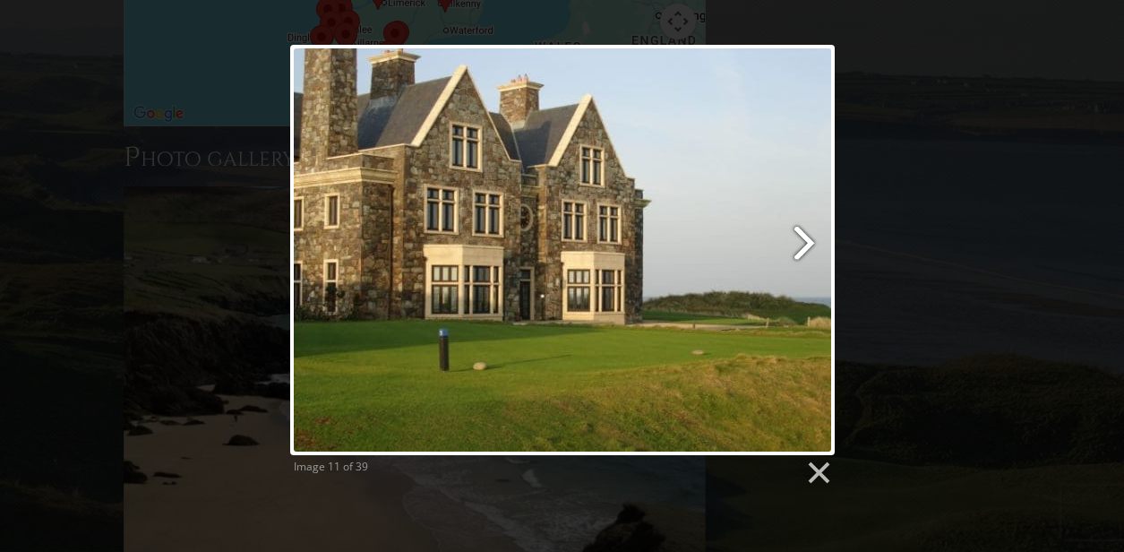
click at [730, 227] on link at bounding box center [660, 250] width 349 height 410
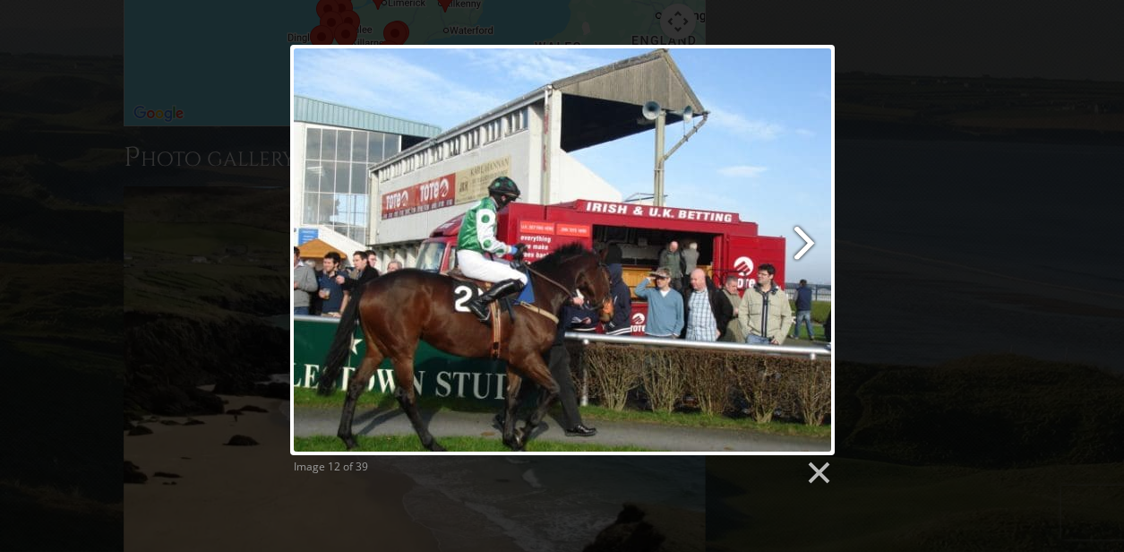
click at [730, 227] on link at bounding box center [660, 250] width 349 height 410
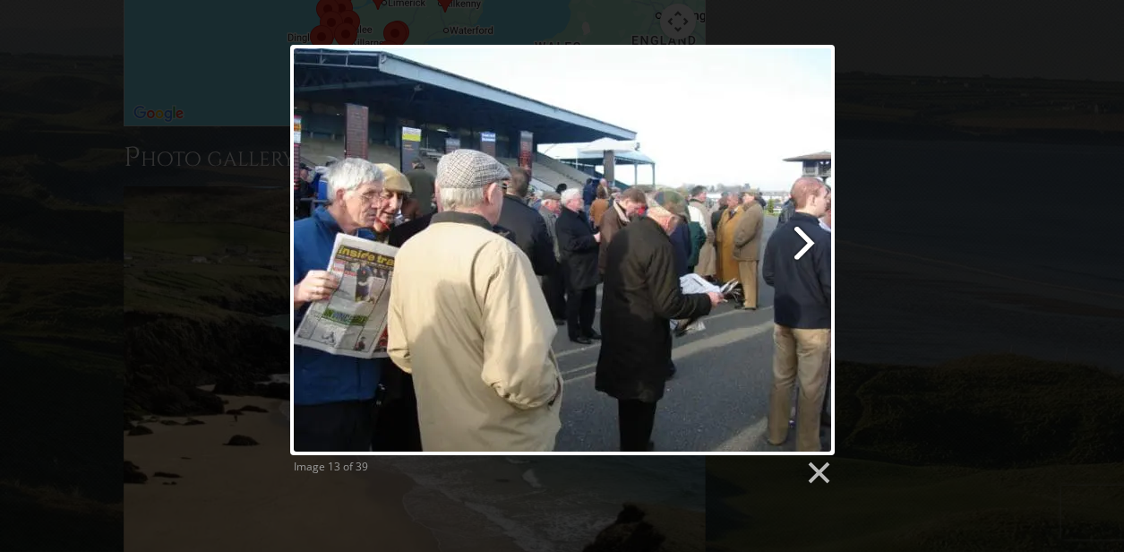
click at [730, 227] on link at bounding box center [660, 250] width 349 height 410
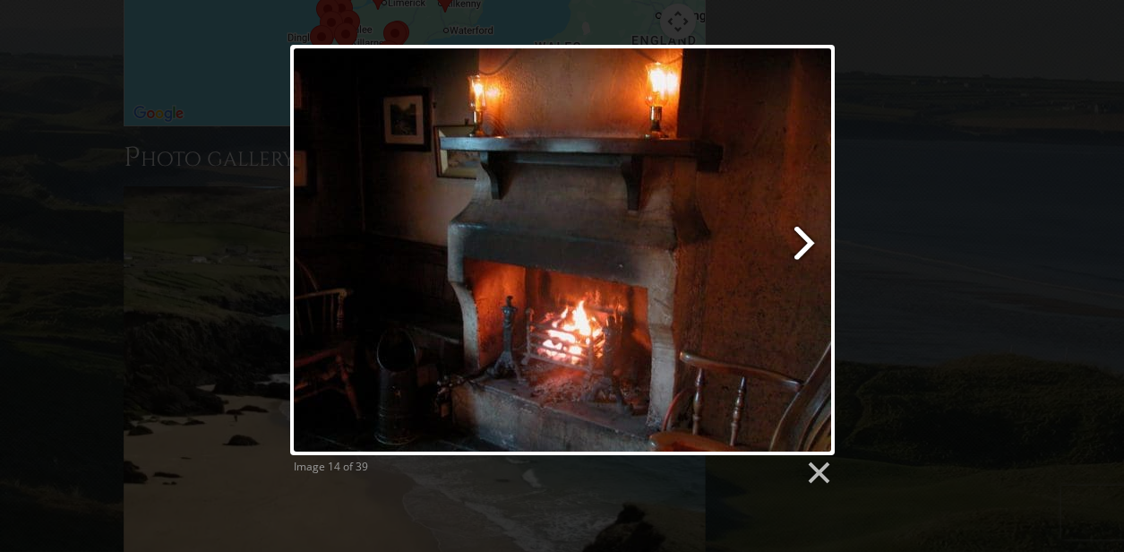
click at [730, 227] on link at bounding box center [660, 250] width 349 height 410
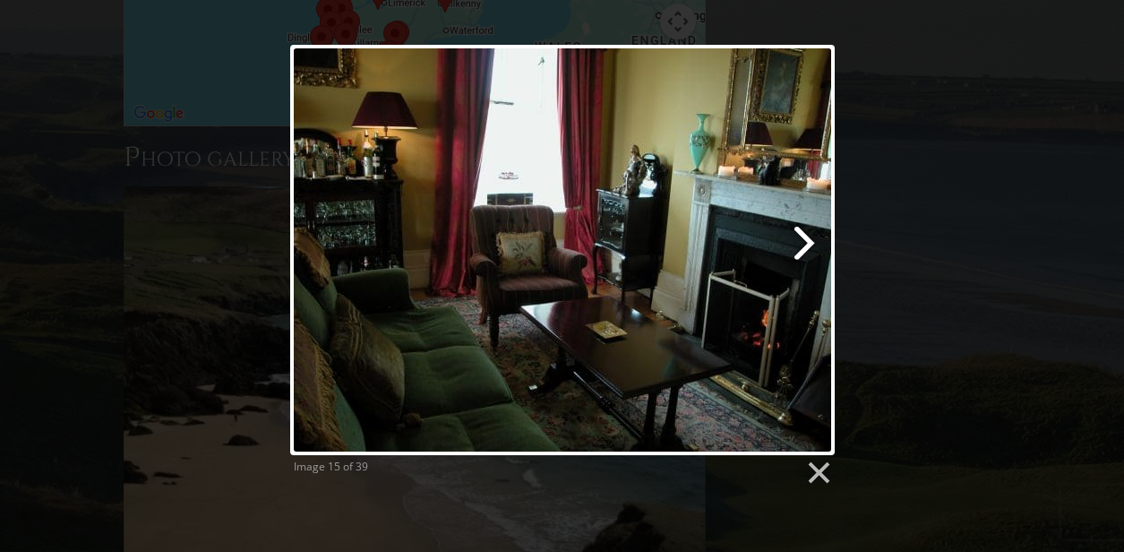
click at [730, 227] on link at bounding box center [660, 250] width 349 height 410
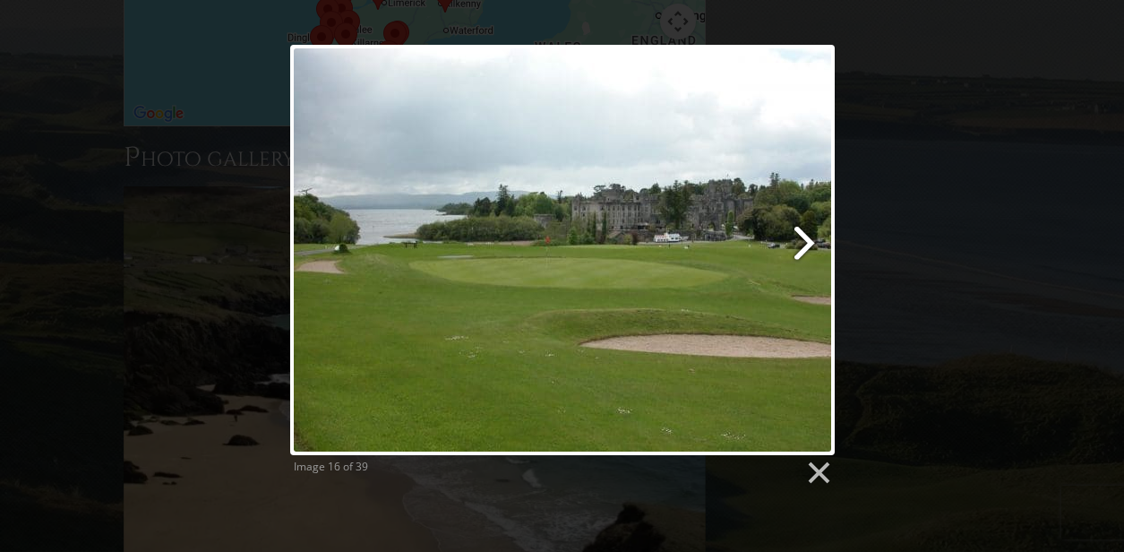
click at [730, 227] on link at bounding box center [660, 250] width 349 height 410
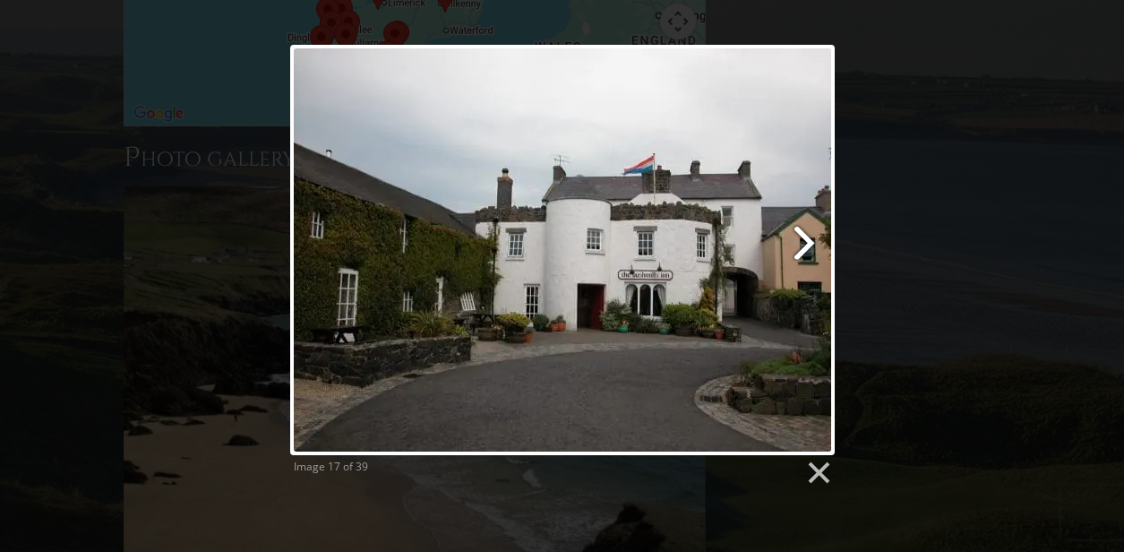
click at [730, 226] on link at bounding box center [660, 250] width 349 height 410
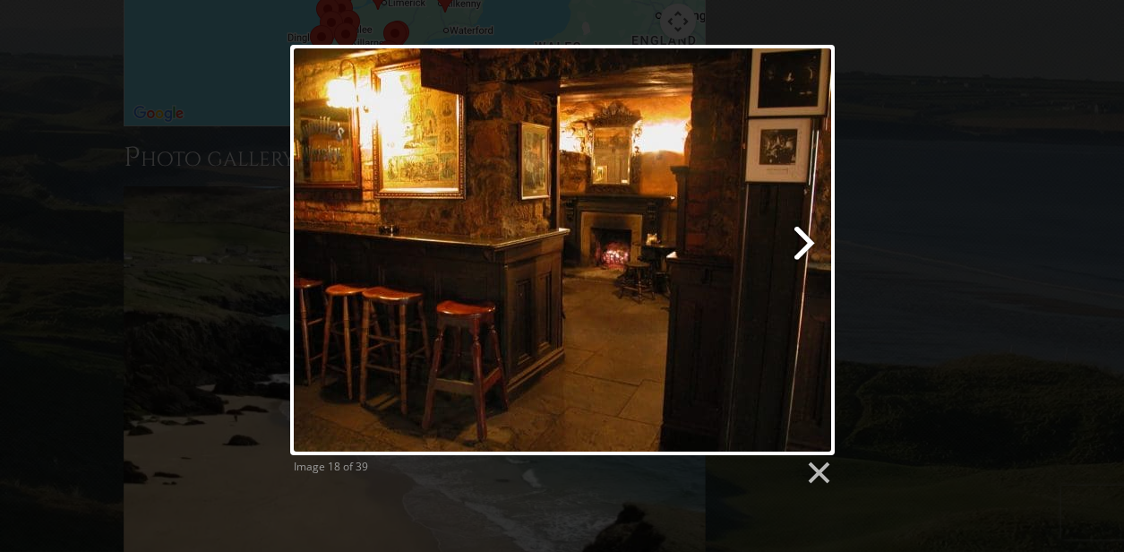
click at [730, 226] on link at bounding box center [660, 250] width 349 height 410
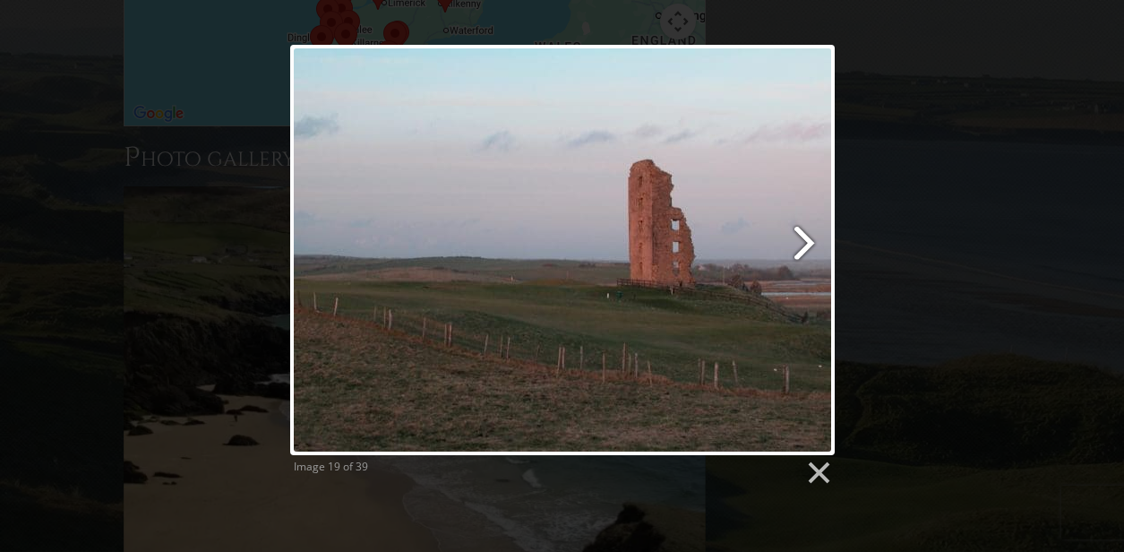
click at [730, 226] on link at bounding box center [660, 250] width 349 height 410
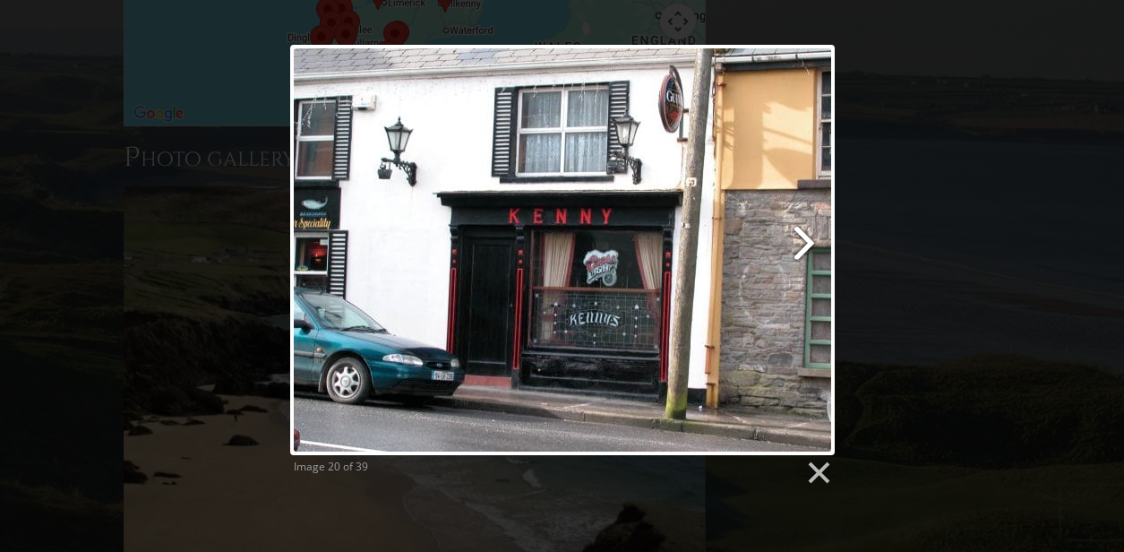
click at [730, 226] on link at bounding box center [660, 250] width 349 height 410
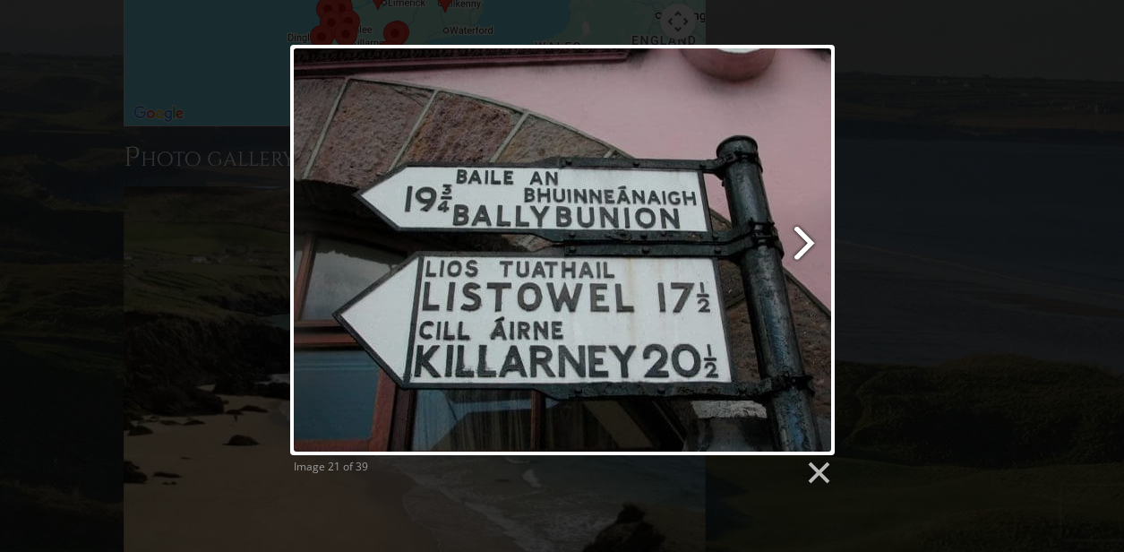
click at [730, 226] on link at bounding box center [660, 250] width 349 height 410
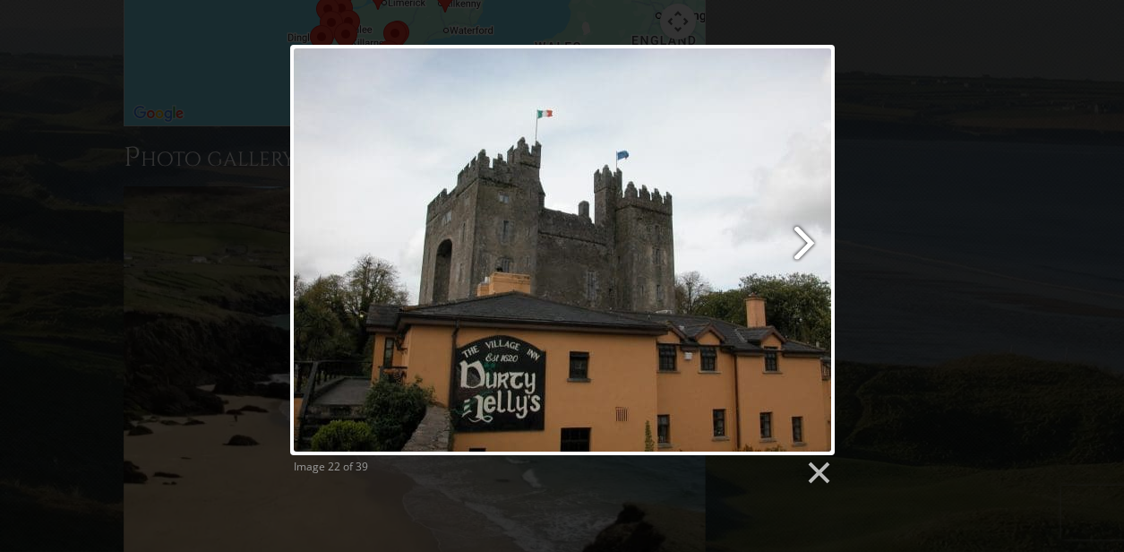
click at [730, 226] on link at bounding box center [660, 250] width 349 height 410
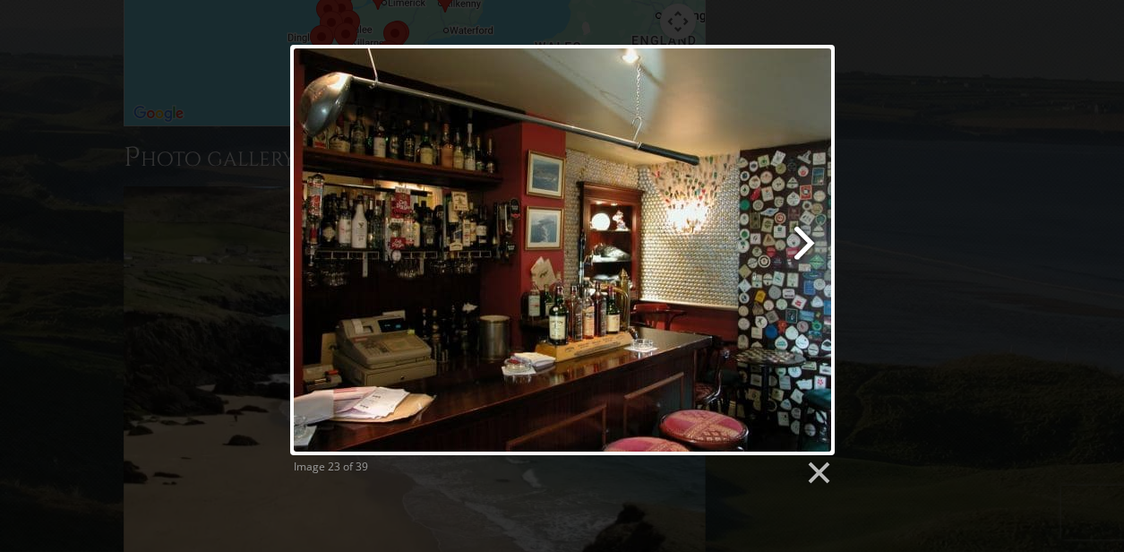
click at [730, 226] on link at bounding box center [660, 250] width 349 height 410
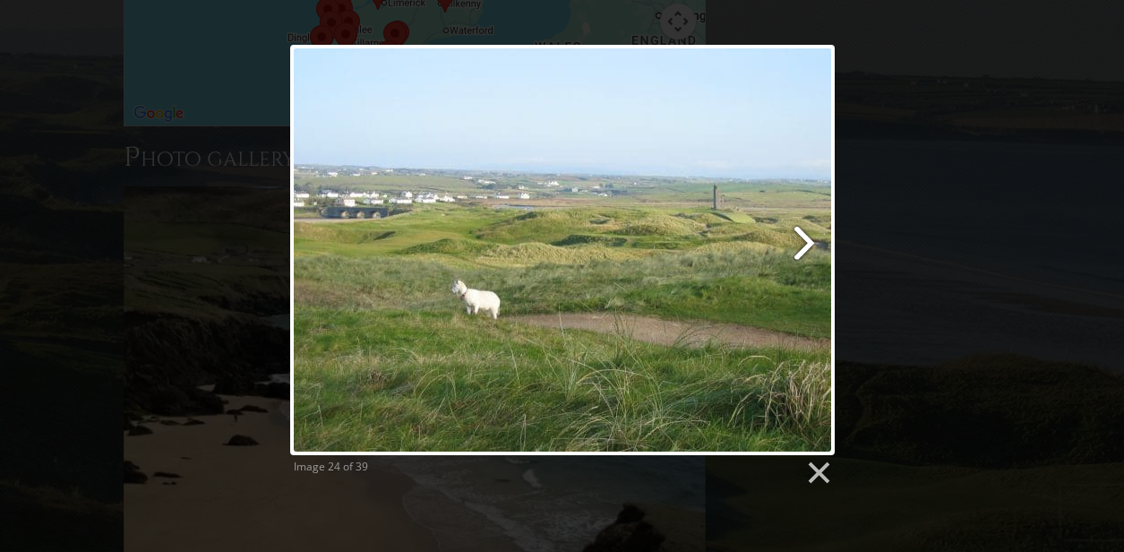
click at [730, 226] on link at bounding box center [660, 250] width 349 height 410
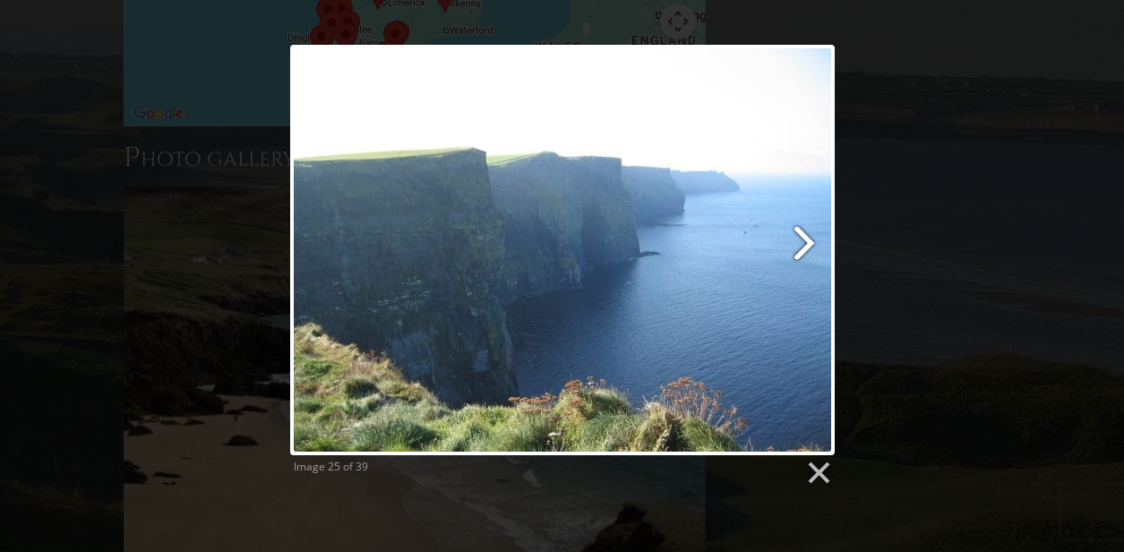
click at [730, 226] on link at bounding box center [660, 250] width 349 height 410
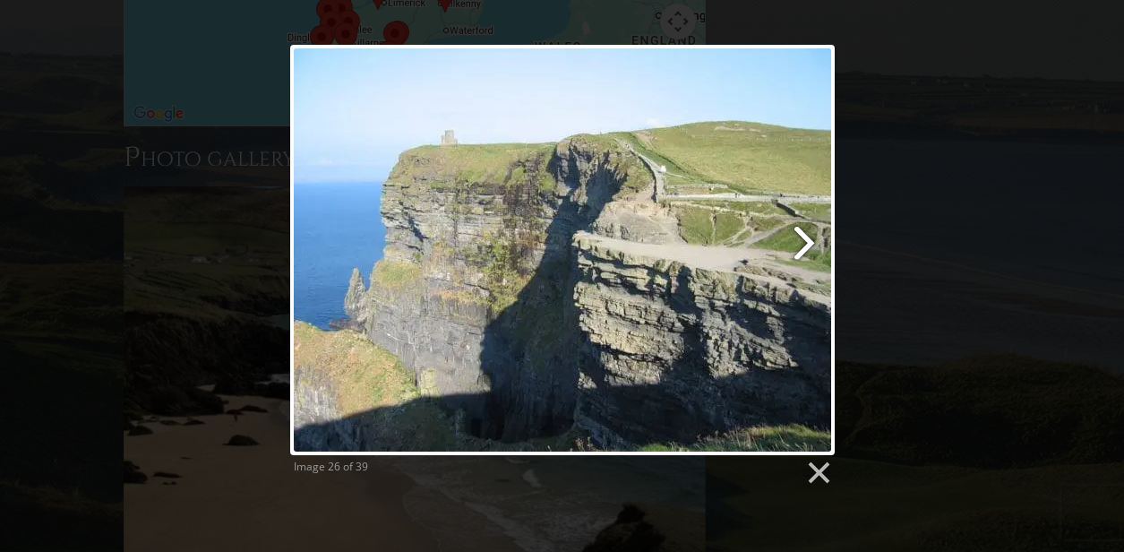
click at [730, 226] on link at bounding box center [660, 250] width 349 height 410
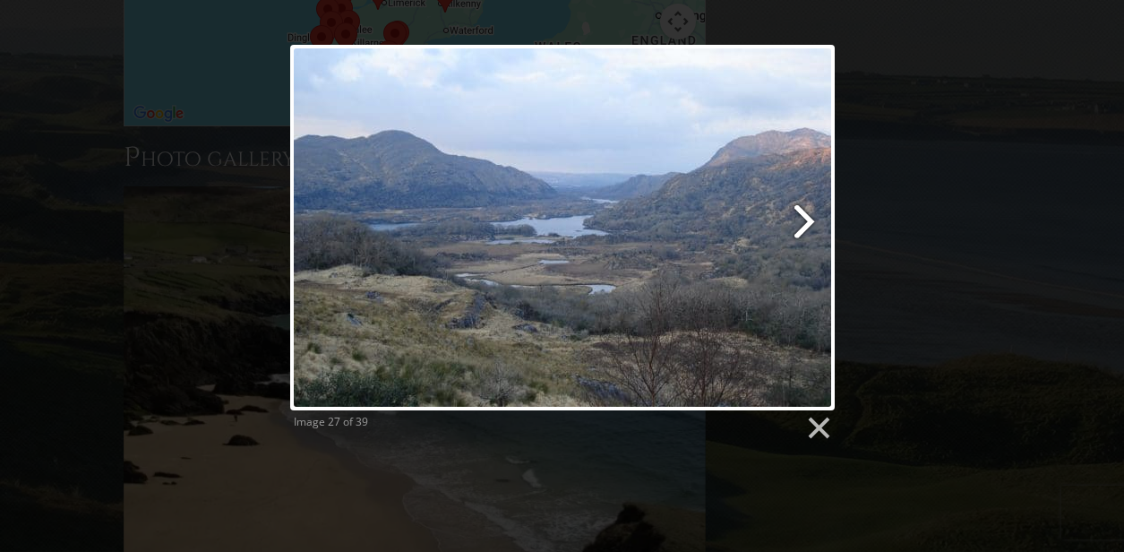
click at [730, 226] on link at bounding box center [660, 228] width 349 height 366
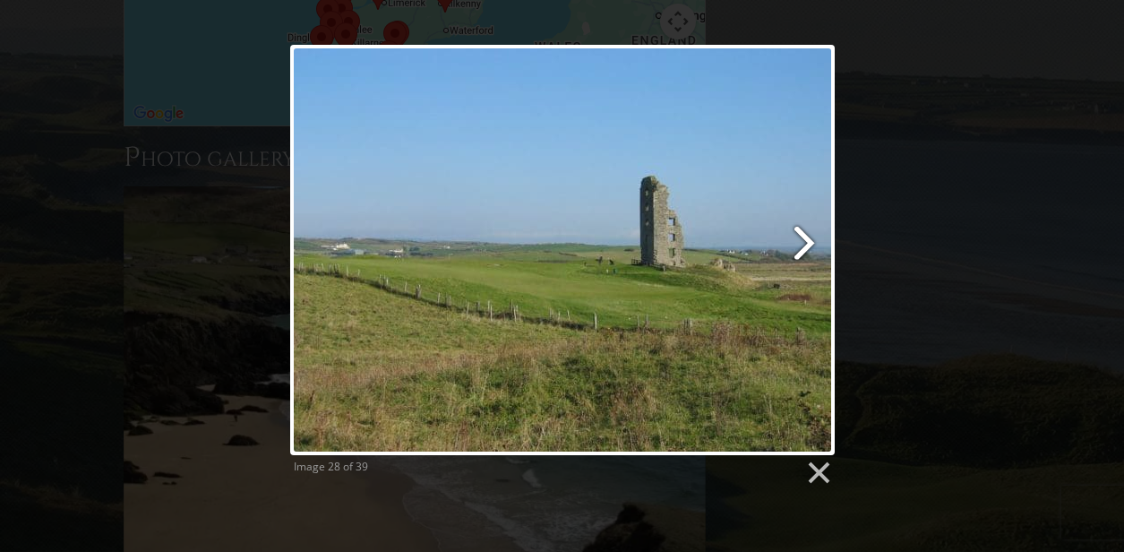
click at [730, 226] on link at bounding box center [660, 250] width 349 height 410
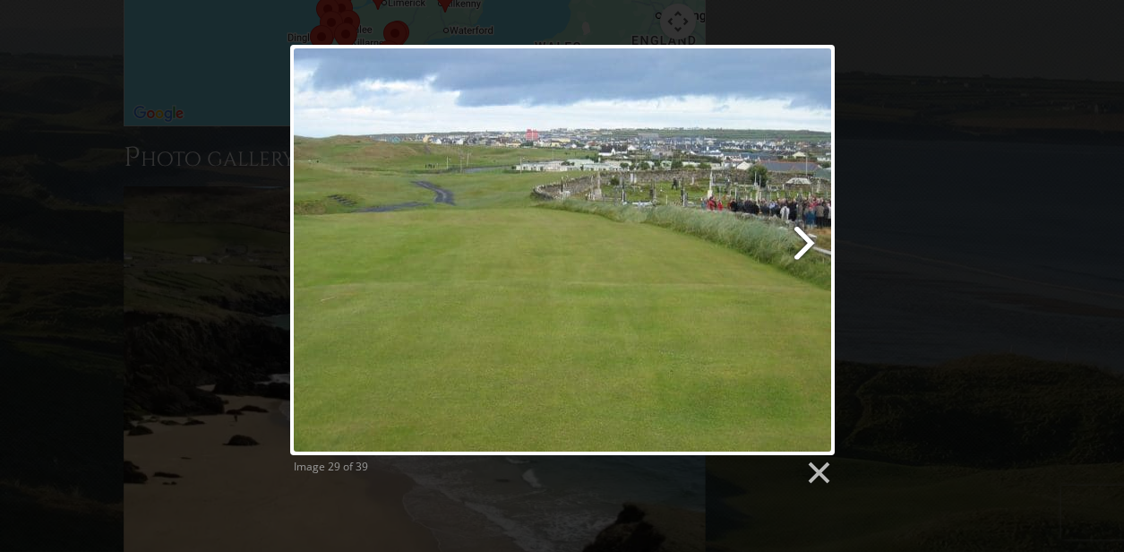
click at [730, 226] on link at bounding box center [660, 250] width 349 height 410
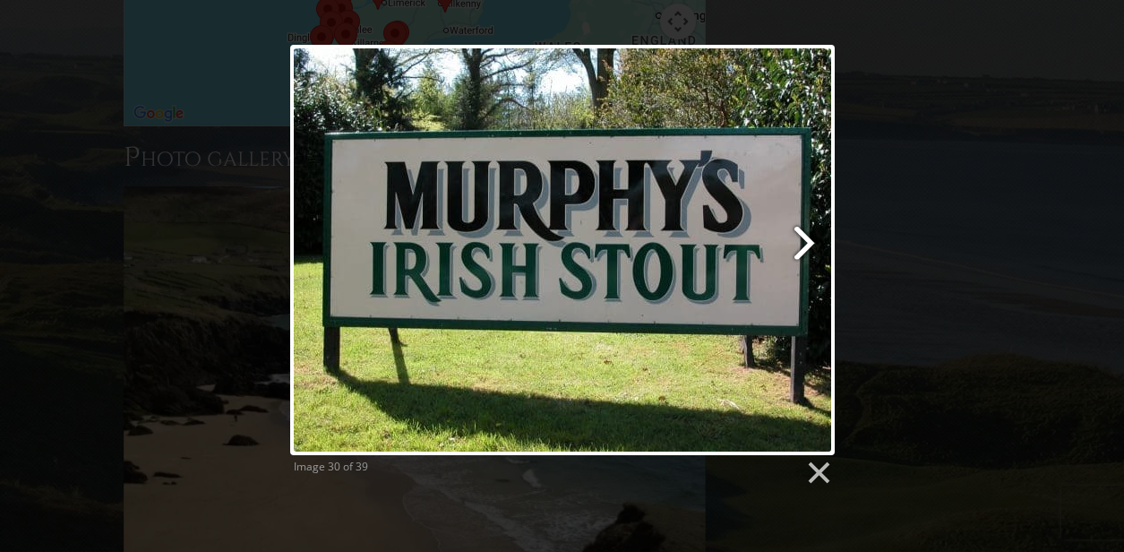
click at [730, 226] on link at bounding box center [660, 250] width 349 height 410
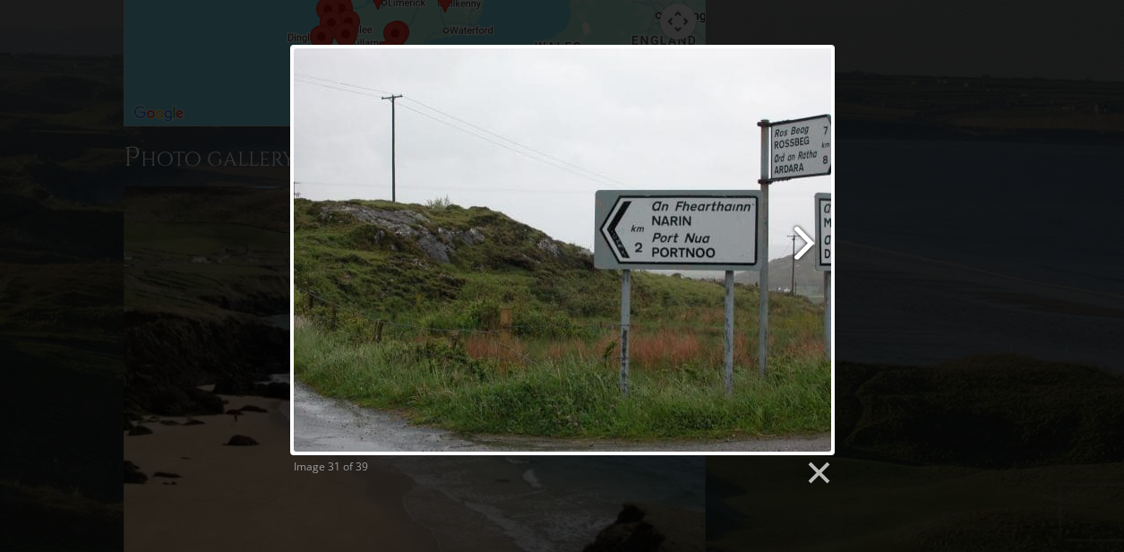
click at [730, 226] on link at bounding box center [660, 250] width 349 height 410
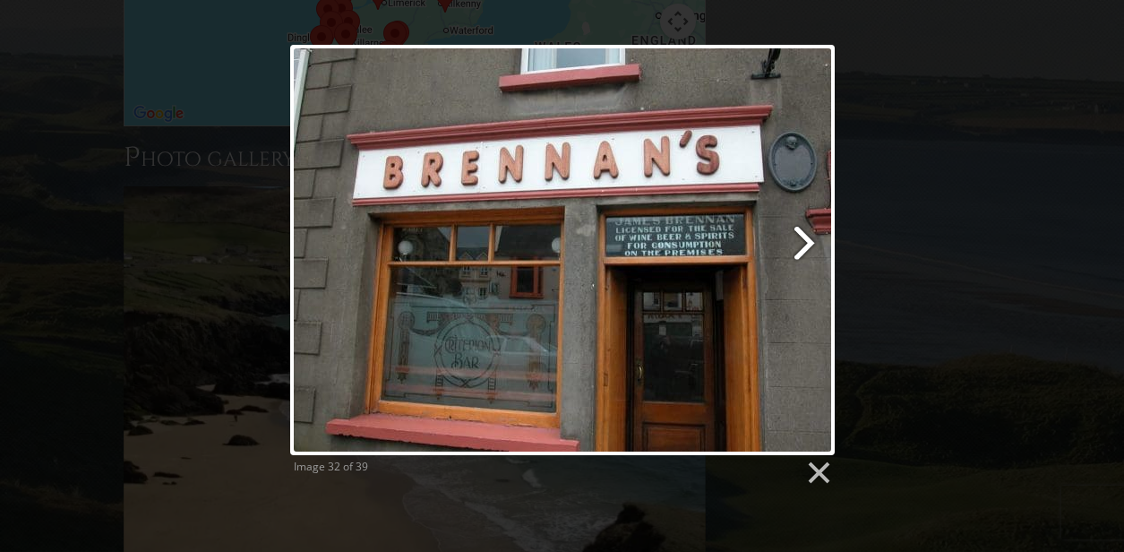
click at [730, 226] on link at bounding box center [660, 250] width 349 height 410
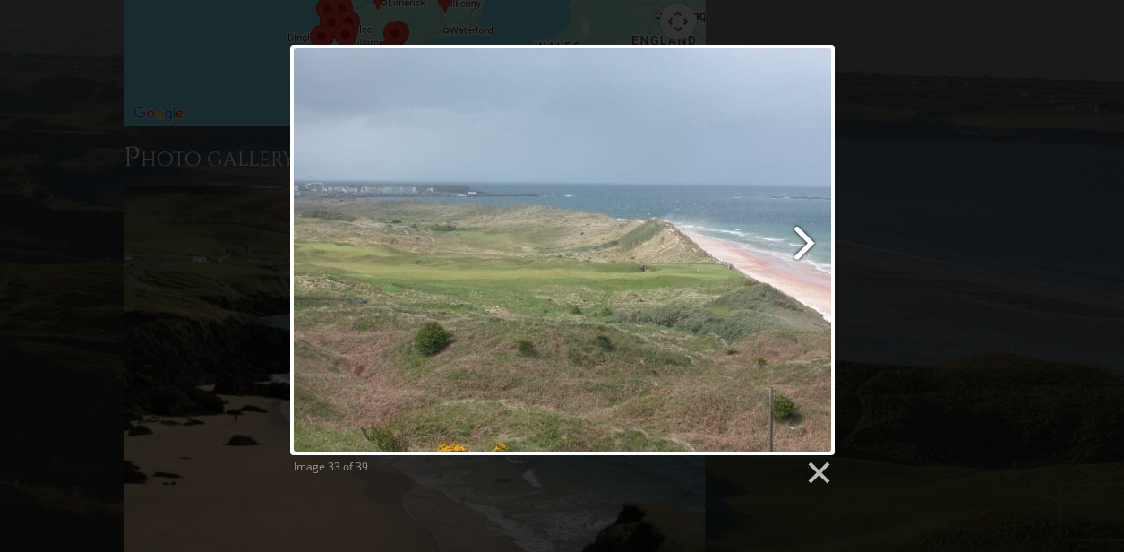
click at [730, 226] on link at bounding box center [660, 250] width 349 height 410
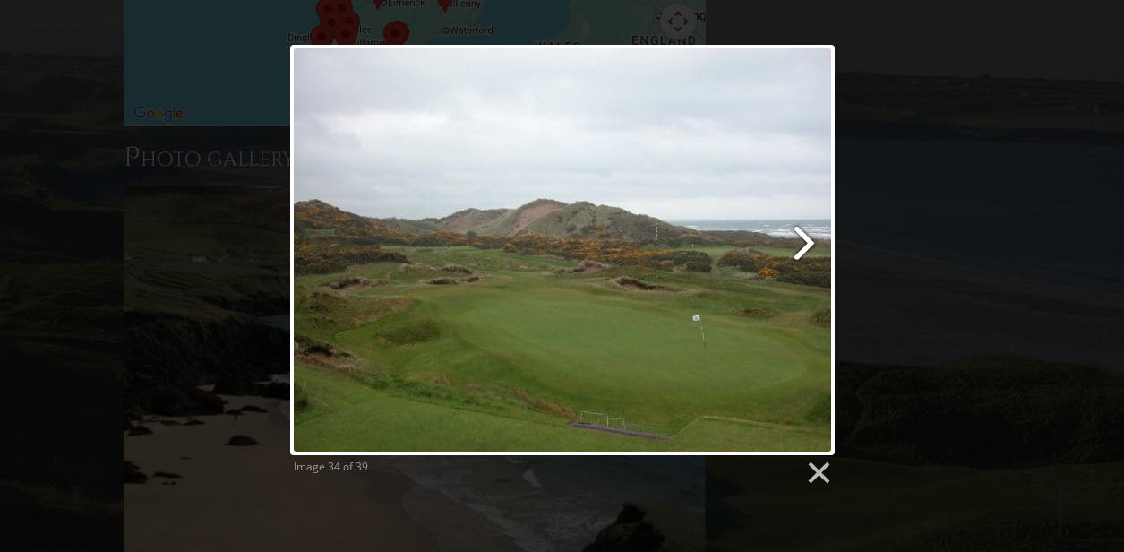
click at [730, 226] on link at bounding box center [660, 250] width 349 height 410
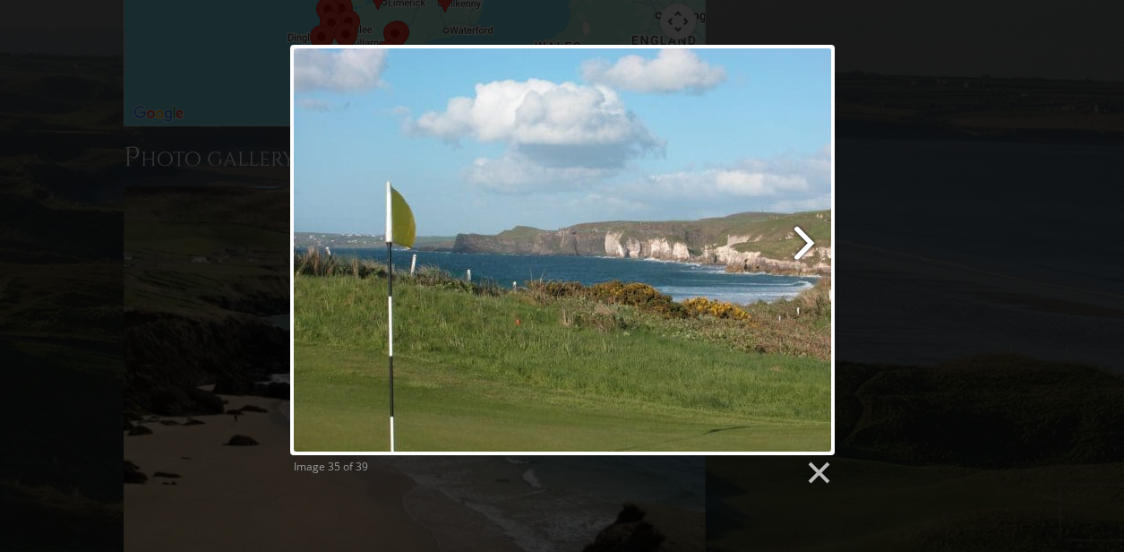
click at [730, 226] on link at bounding box center [660, 250] width 349 height 410
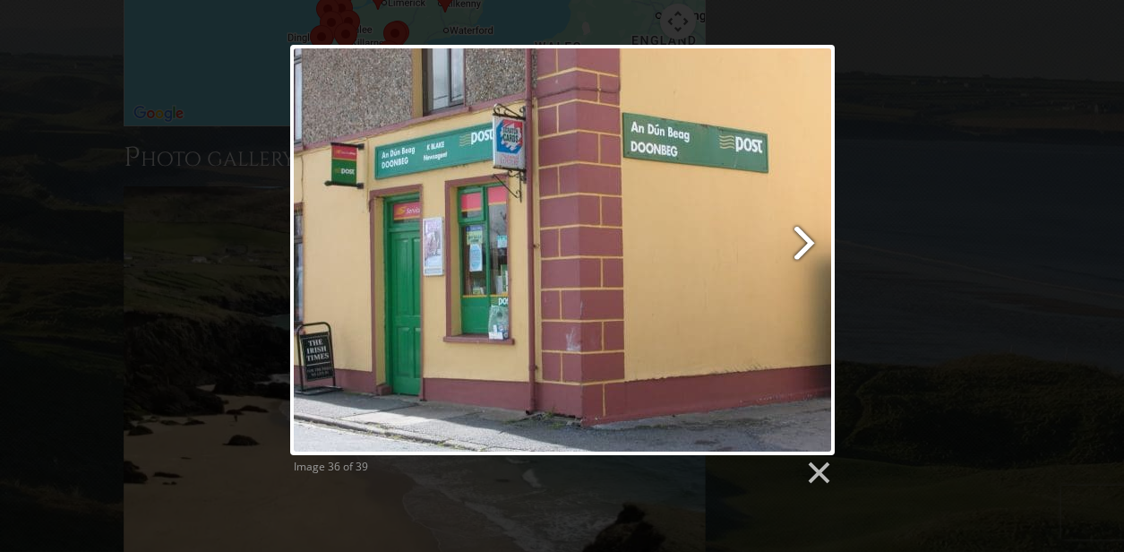
click at [730, 226] on link at bounding box center [660, 250] width 349 height 410
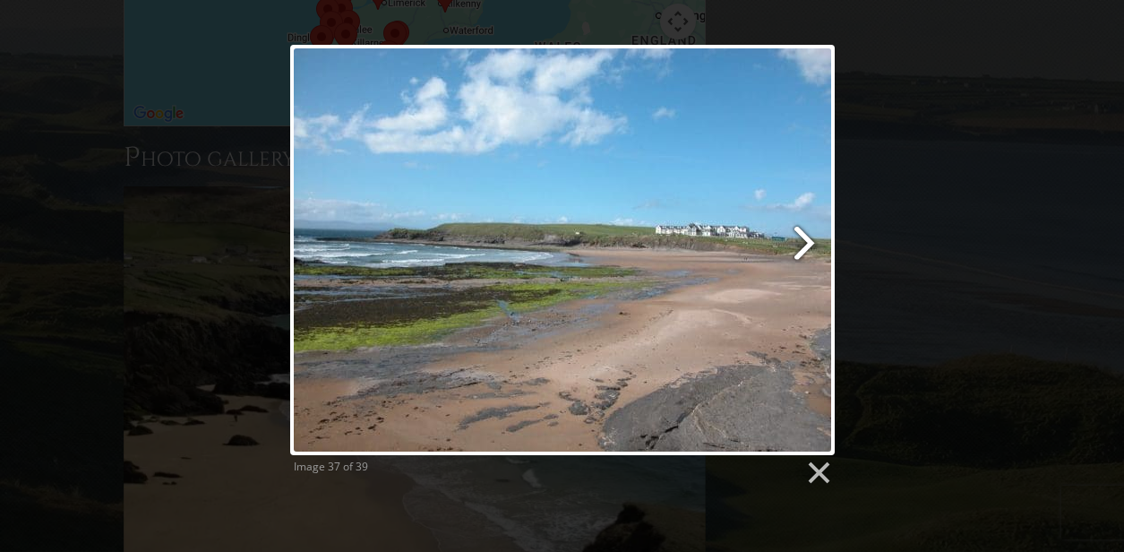
click at [730, 226] on link at bounding box center [660, 250] width 349 height 410
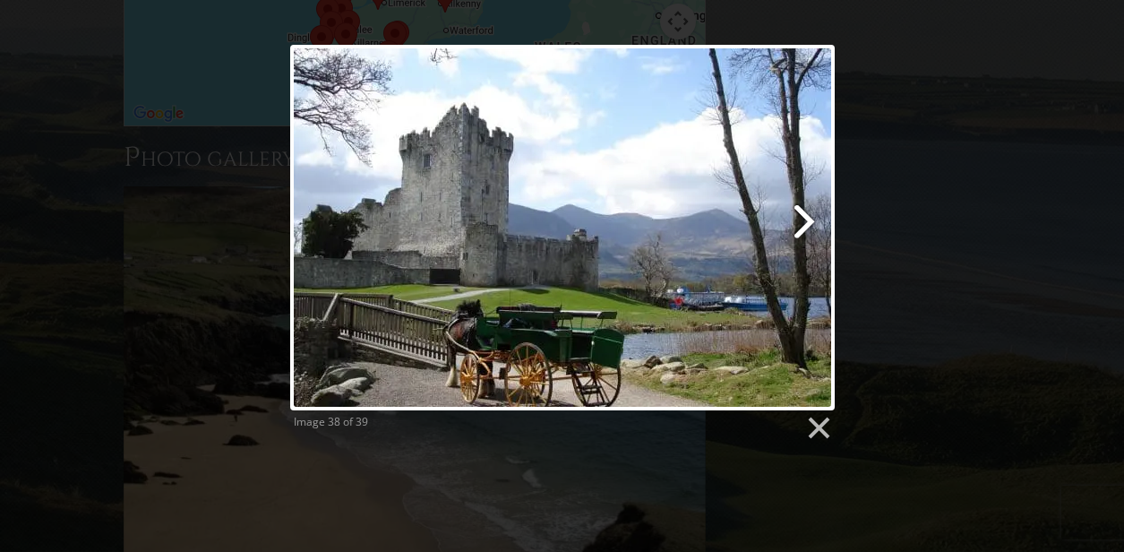
click at [730, 228] on link at bounding box center [660, 228] width 349 height 366
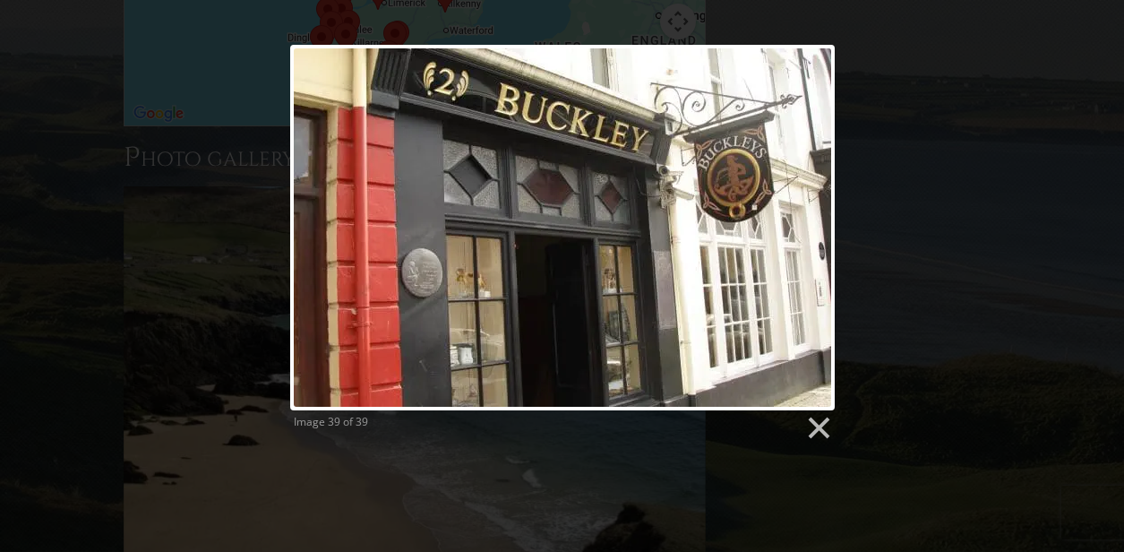
click at [730, 228] on div at bounding box center [562, 228] width 545 height 366
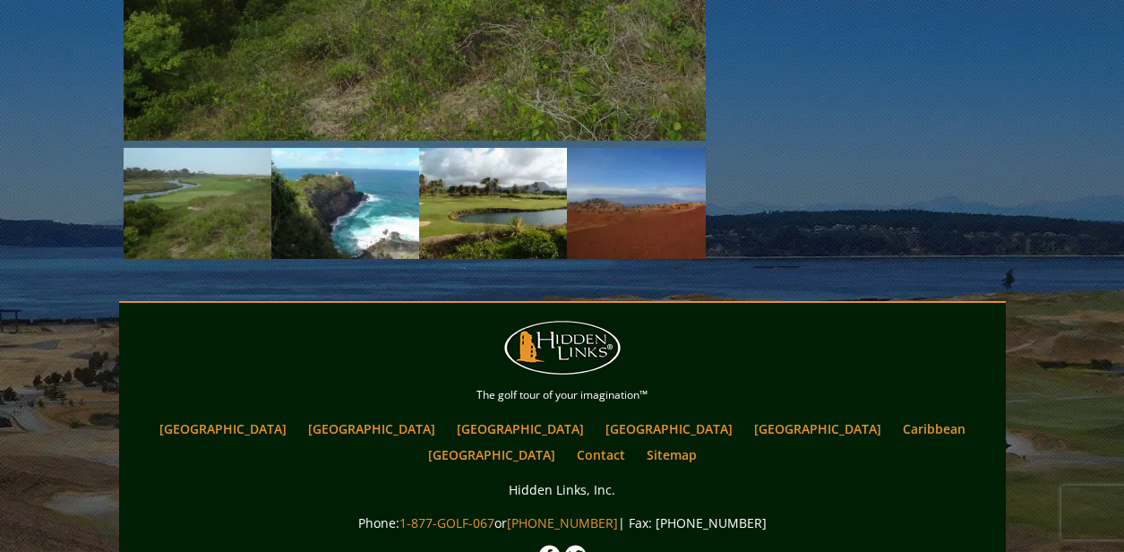
scroll to position [2330, 0]
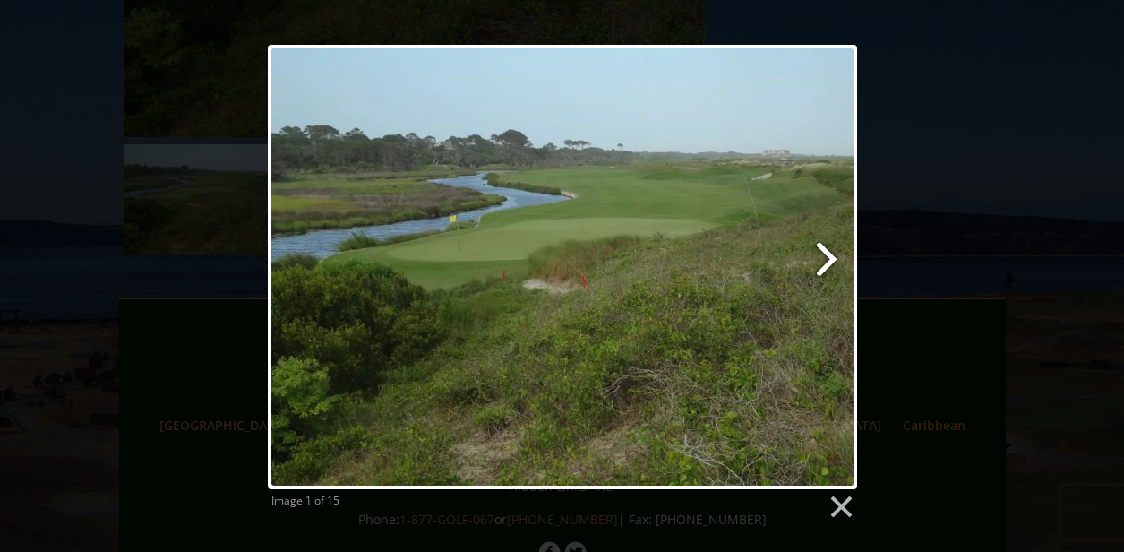
click at [738, 223] on link at bounding box center [667, 267] width 377 height 444
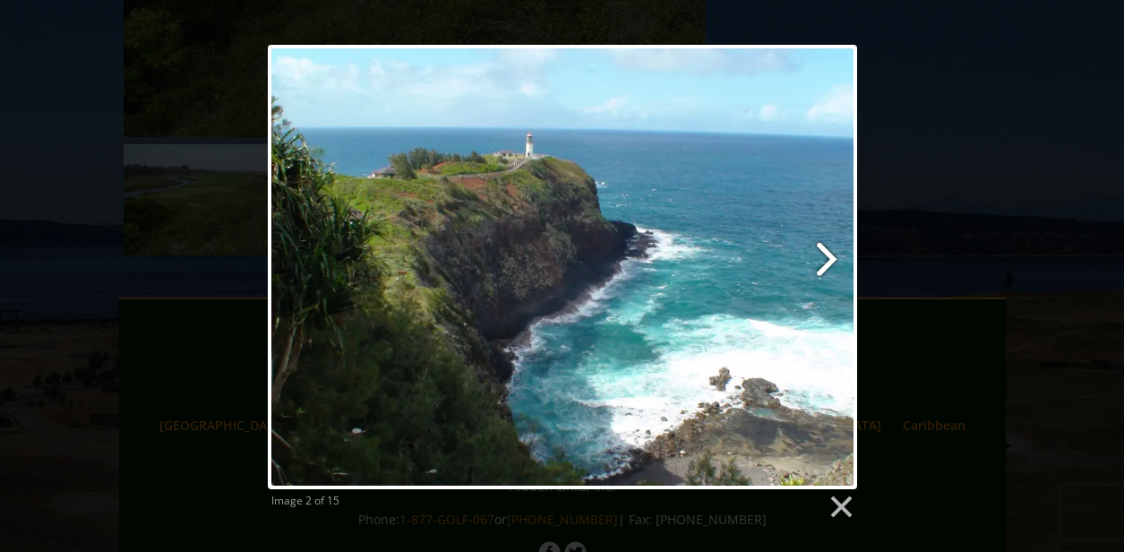
click at [738, 223] on link at bounding box center [667, 267] width 377 height 444
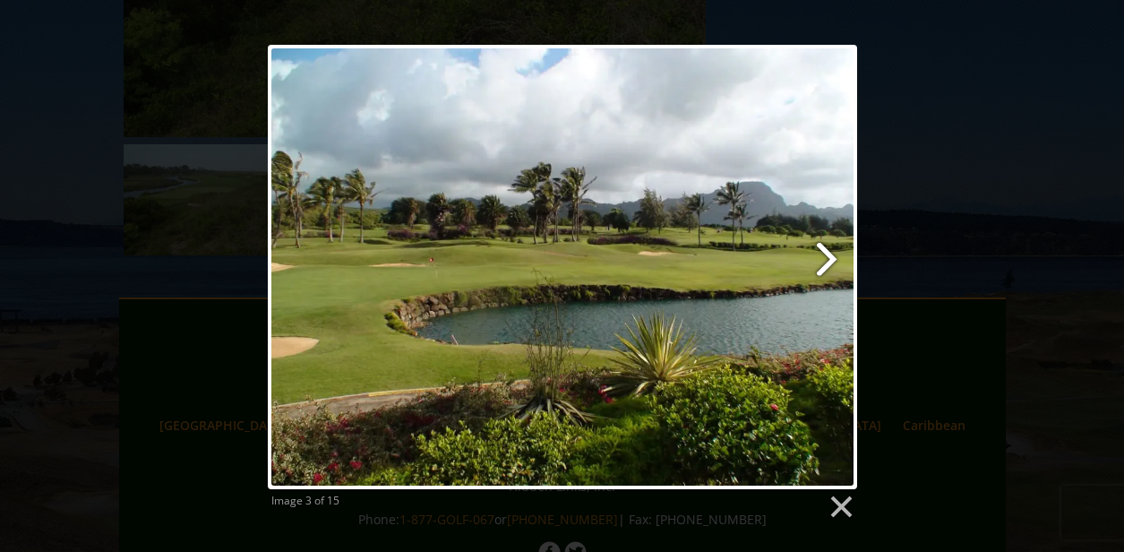
click at [738, 223] on link at bounding box center [667, 267] width 377 height 444
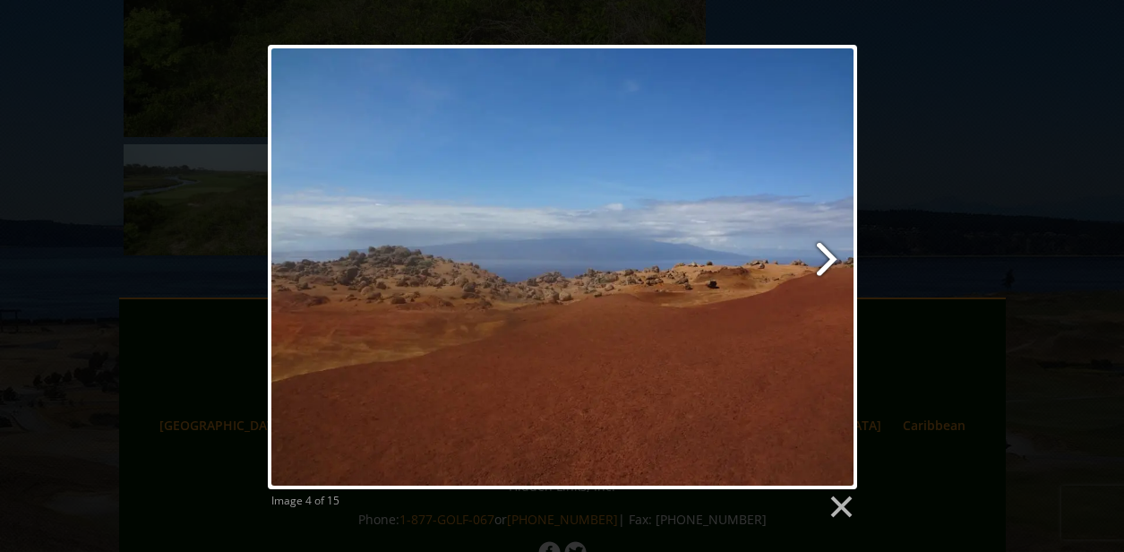
click at [738, 223] on link at bounding box center [667, 267] width 377 height 444
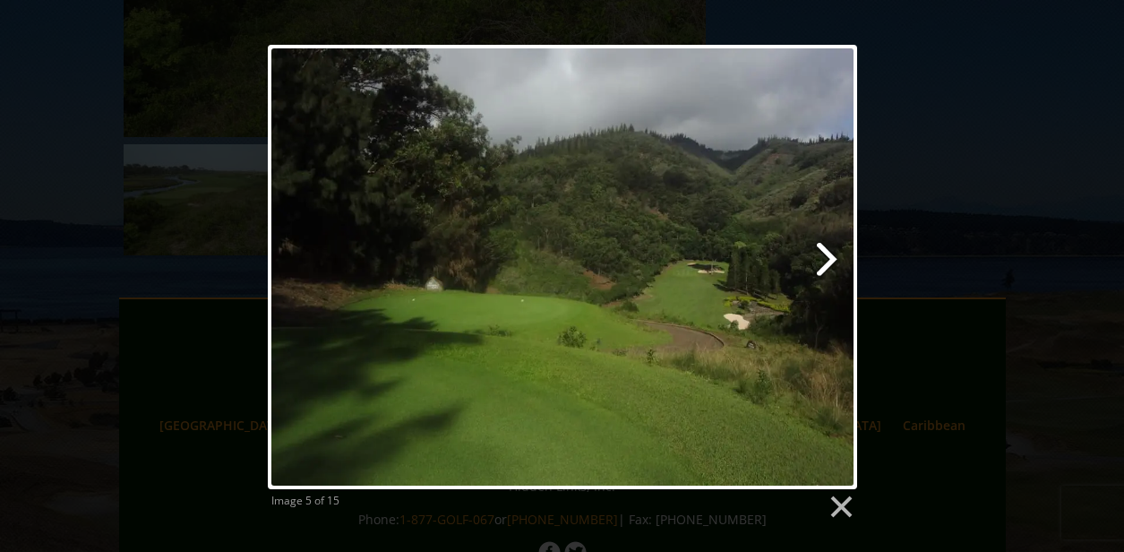
click at [738, 223] on link at bounding box center [667, 267] width 377 height 444
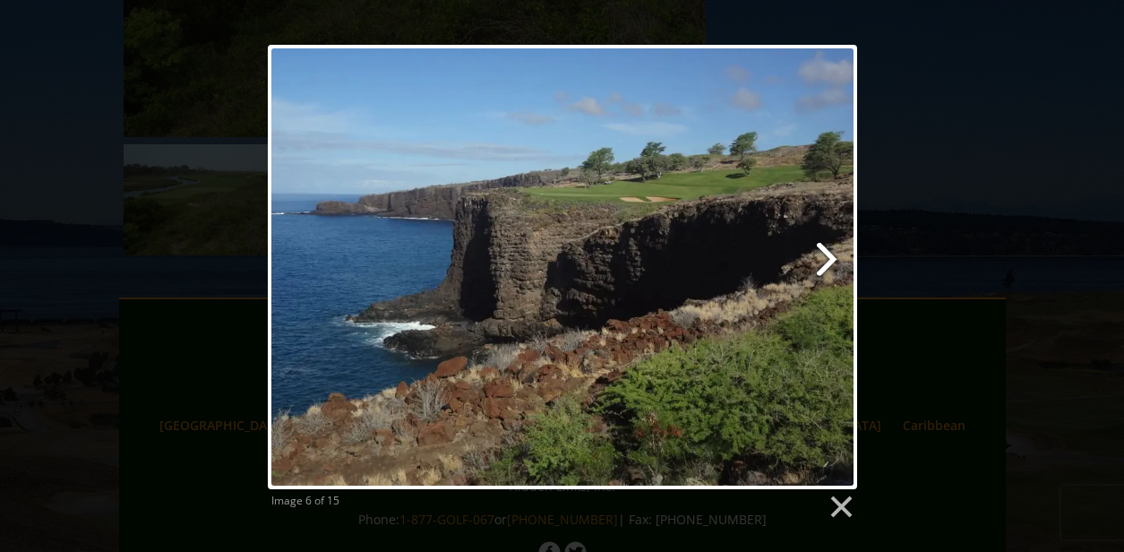
click at [738, 223] on link at bounding box center [667, 267] width 377 height 444
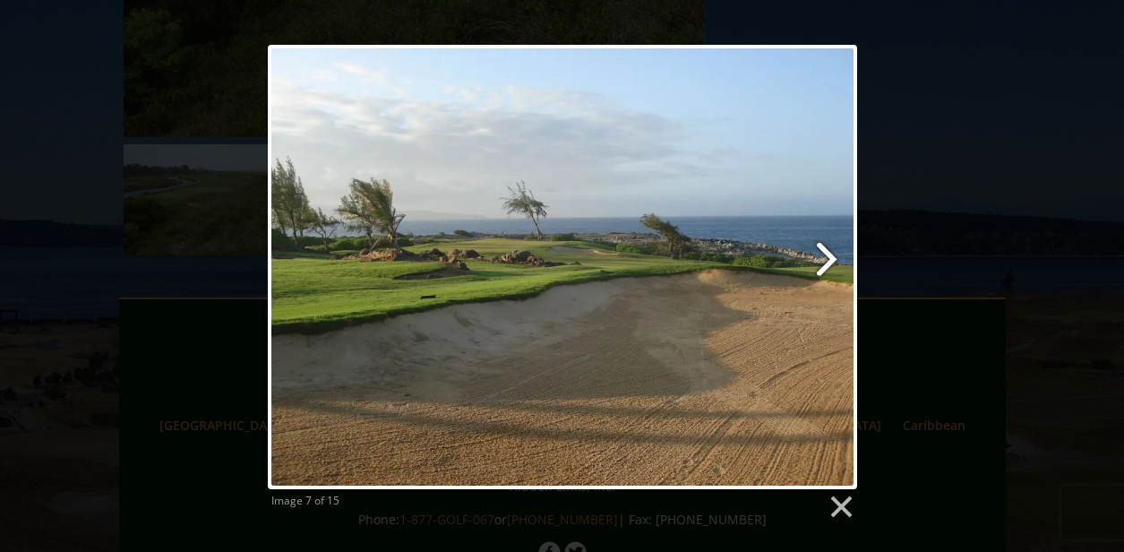
click at [738, 222] on link at bounding box center [667, 267] width 377 height 444
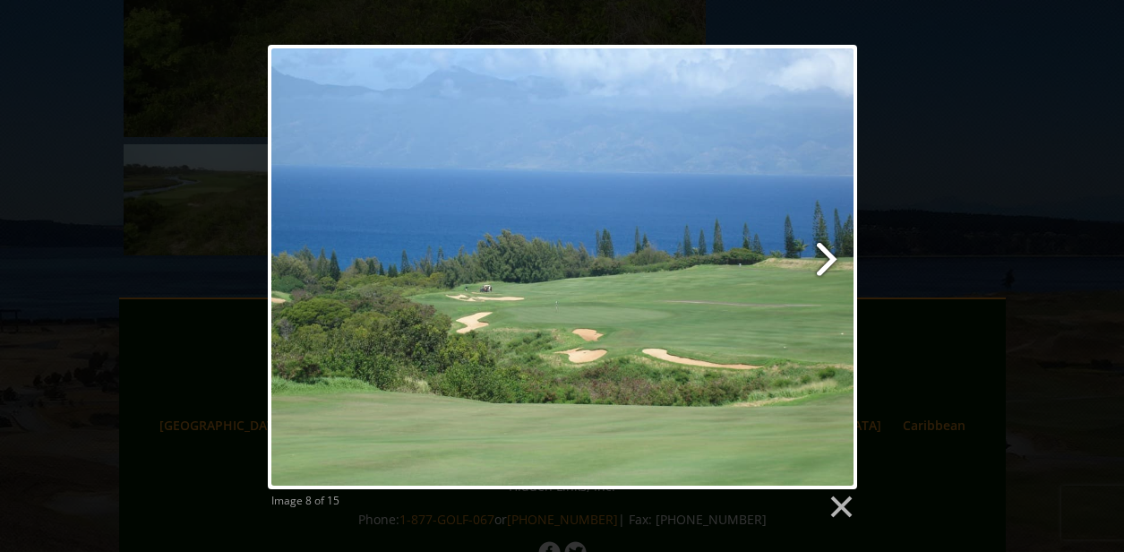
click at [737, 221] on link at bounding box center [667, 267] width 377 height 444
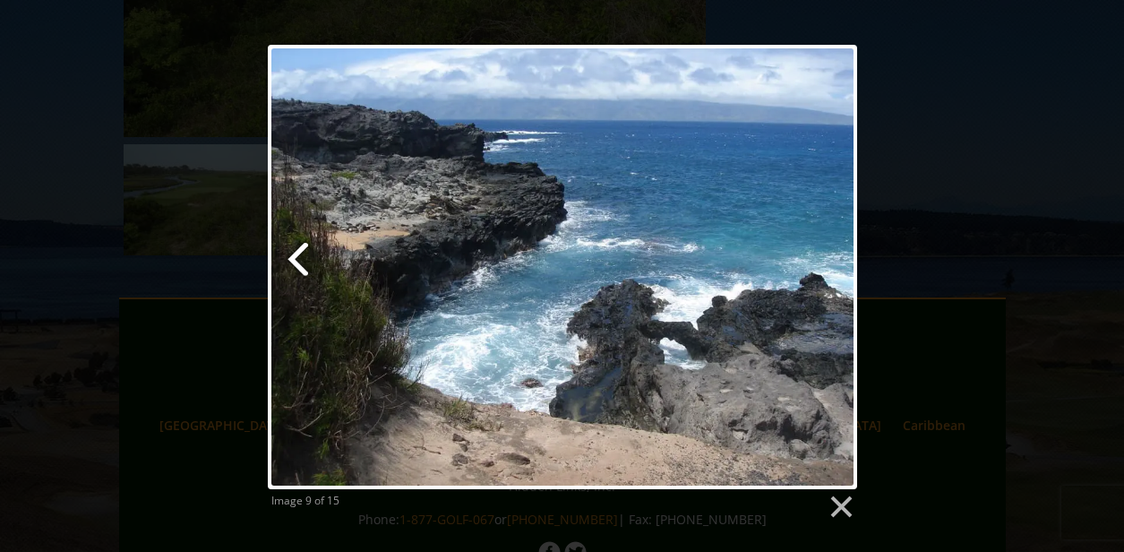
click at [383, 261] on link at bounding box center [368, 267] width 201 height 444
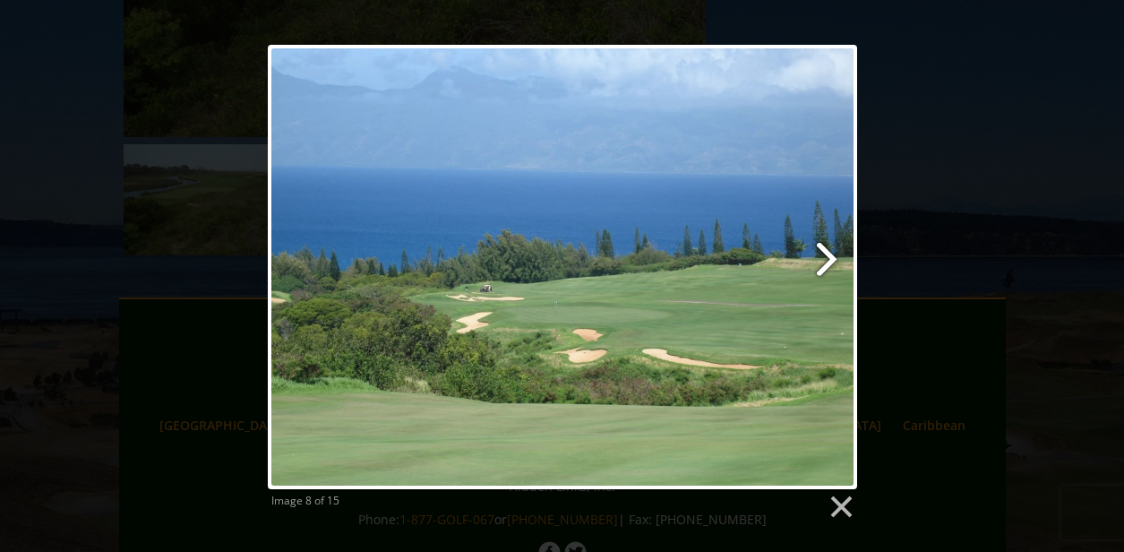
click at [755, 237] on link at bounding box center [667, 267] width 377 height 444
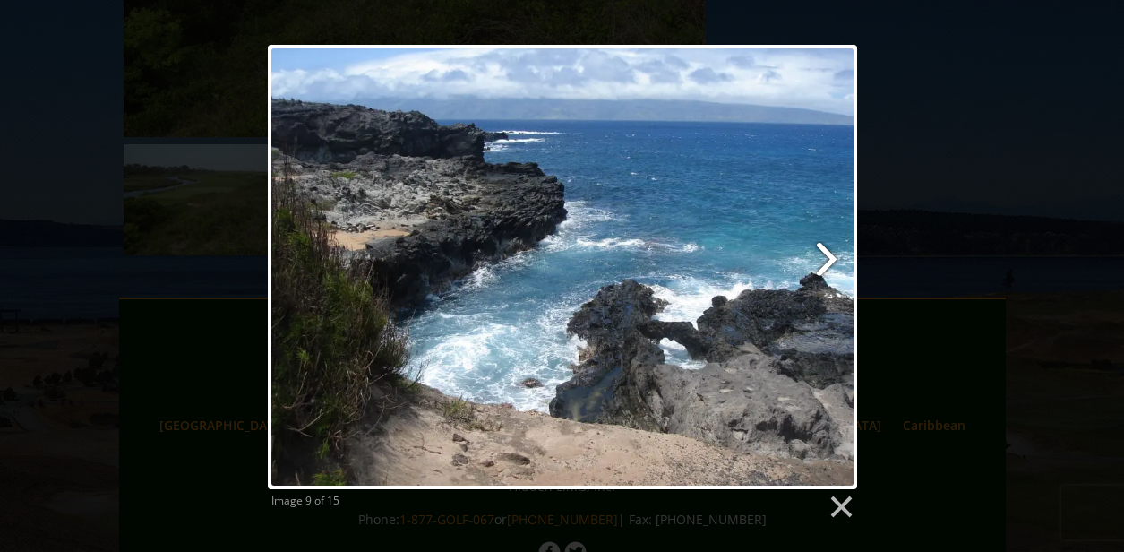
click at [755, 237] on link at bounding box center [667, 267] width 377 height 444
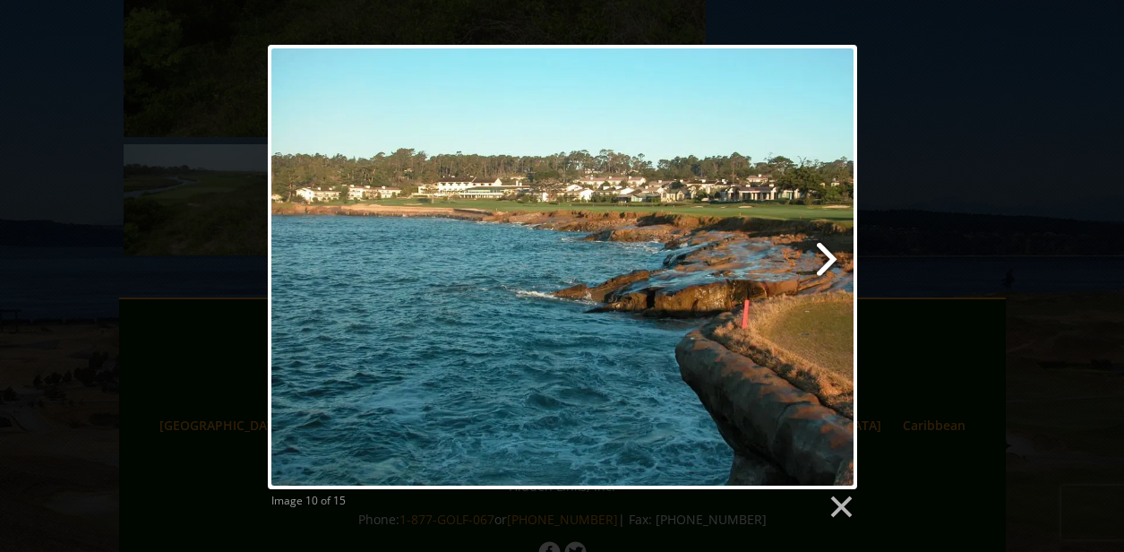
click at [755, 237] on link at bounding box center [667, 267] width 377 height 444
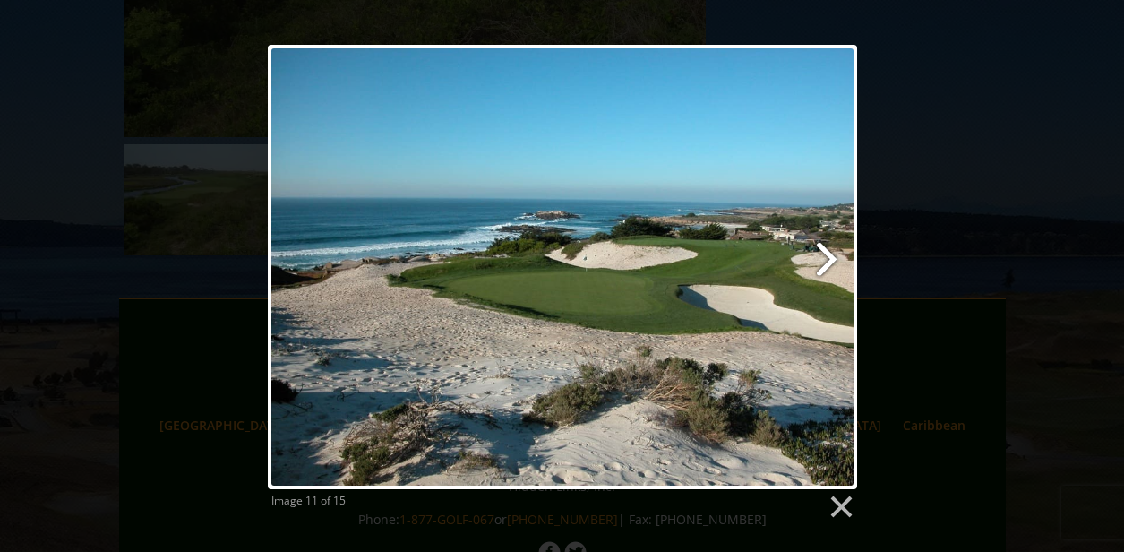
click at [755, 237] on link at bounding box center [667, 267] width 377 height 444
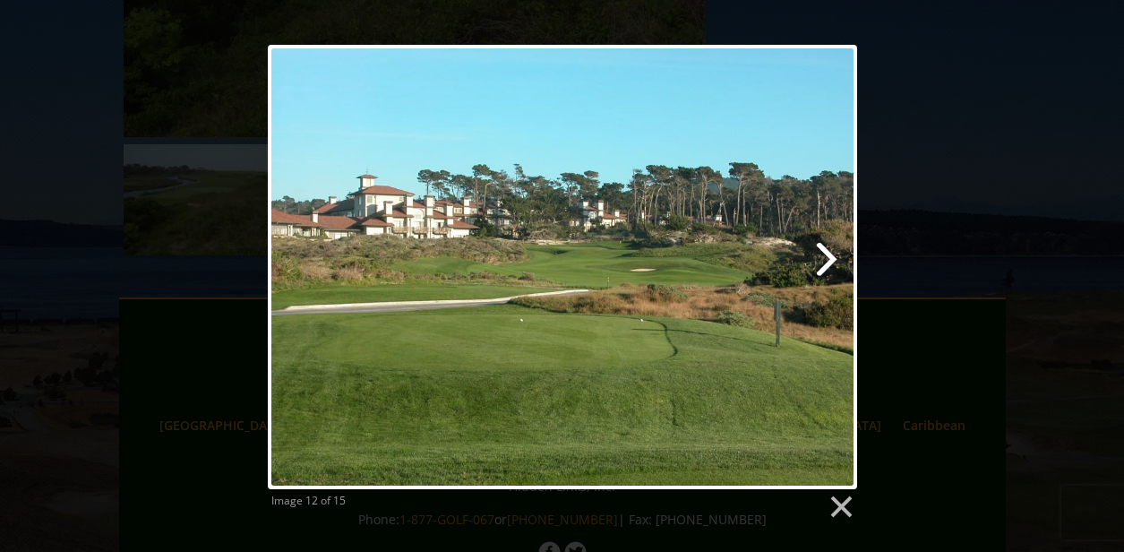
click at [755, 237] on link at bounding box center [667, 267] width 377 height 444
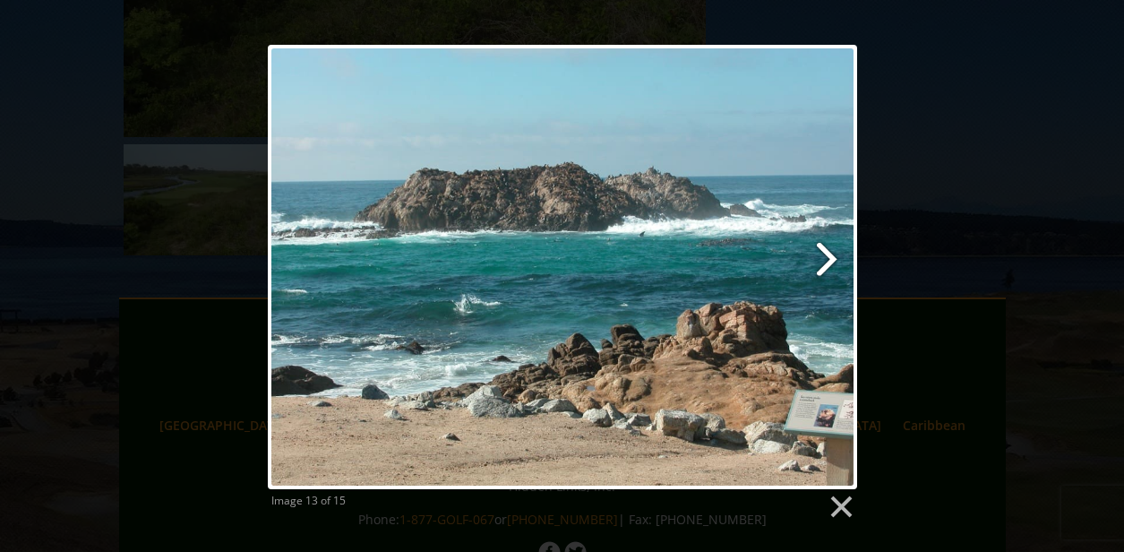
click at [755, 237] on link at bounding box center [667, 267] width 377 height 444
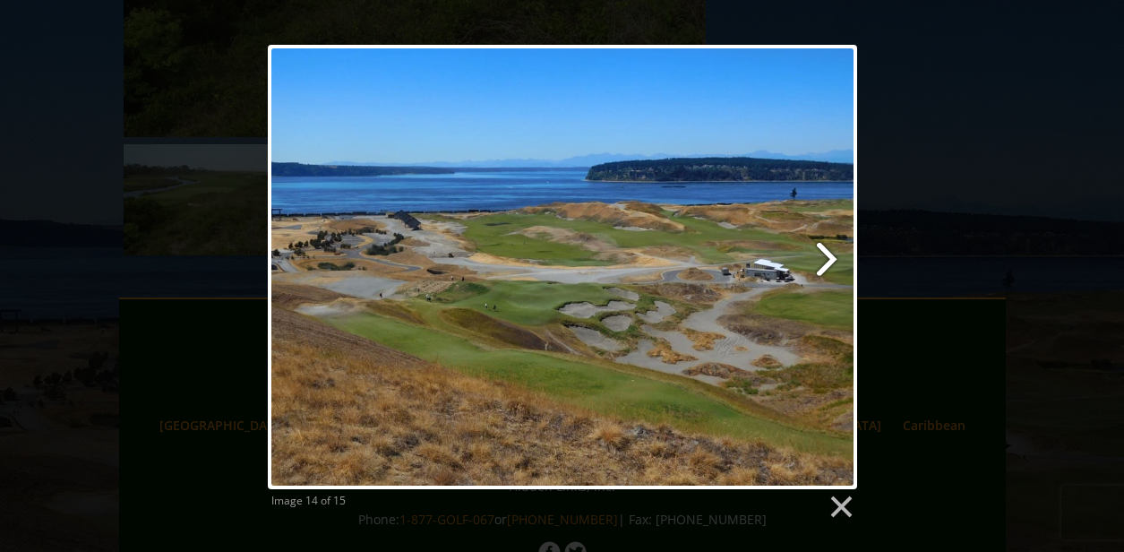
click at [755, 237] on link at bounding box center [667, 267] width 377 height 444
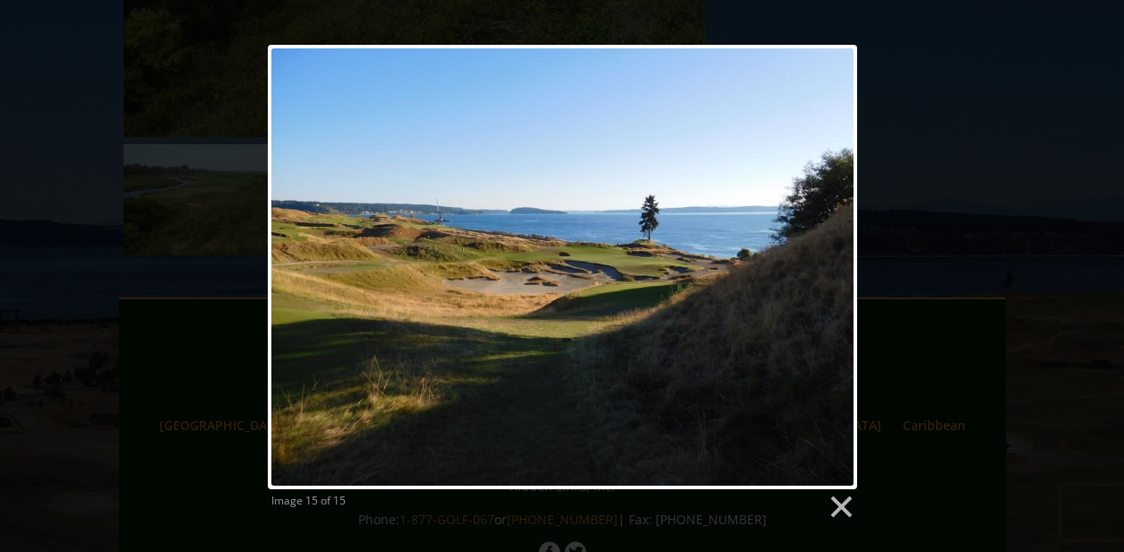
click at [755, 237] on div at bounding box center [563, 267] width 590 height 444
click at [774, 272] on div at bounding box center [563, 267] width 590 height 444
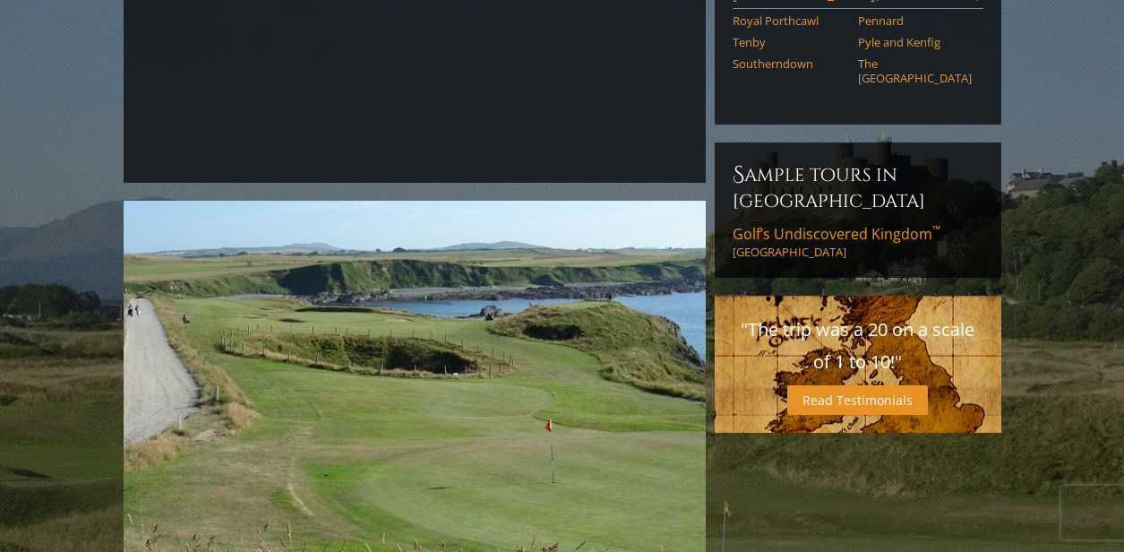
scroll to position [466, 0]
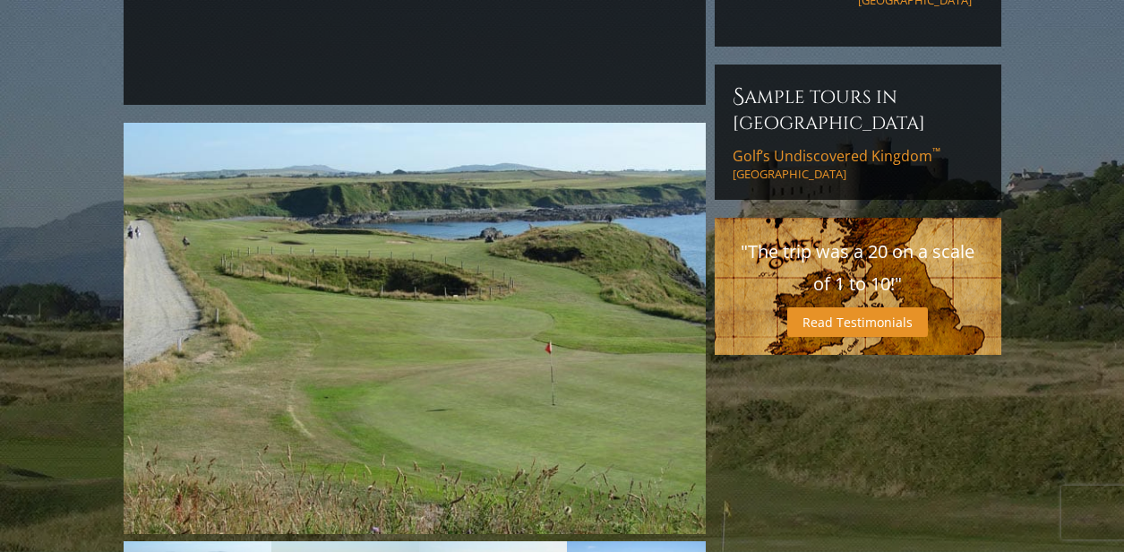
click at [488, 295] on img at bounding box center [415, 328] width 582 height 411
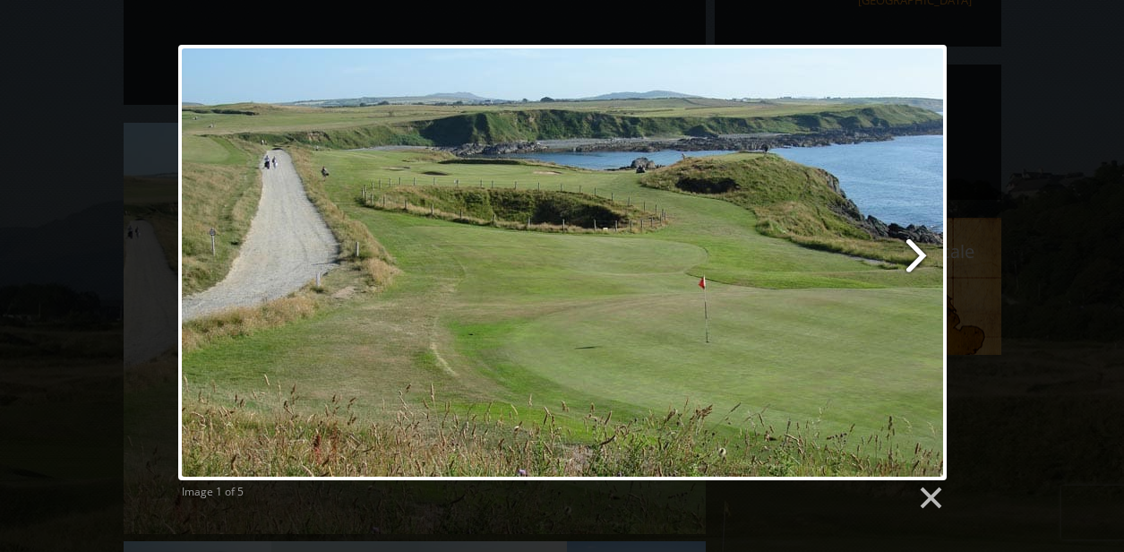
click at [913, 245] on link at bounding box center [700, 262] width 492 height 435
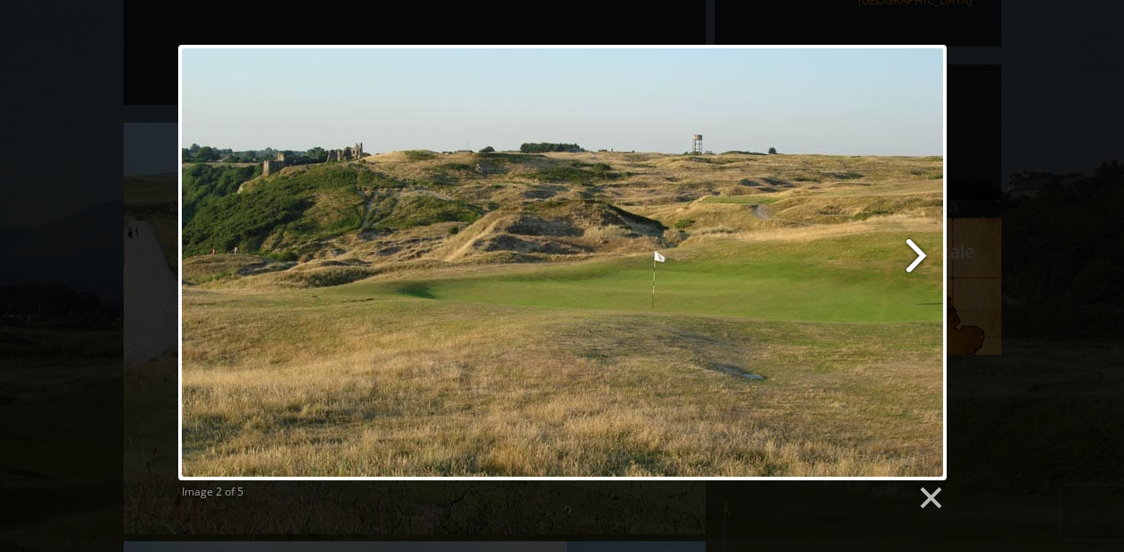
click at [913, 245] on link at bounding box center [700, 262] width 492 height 435
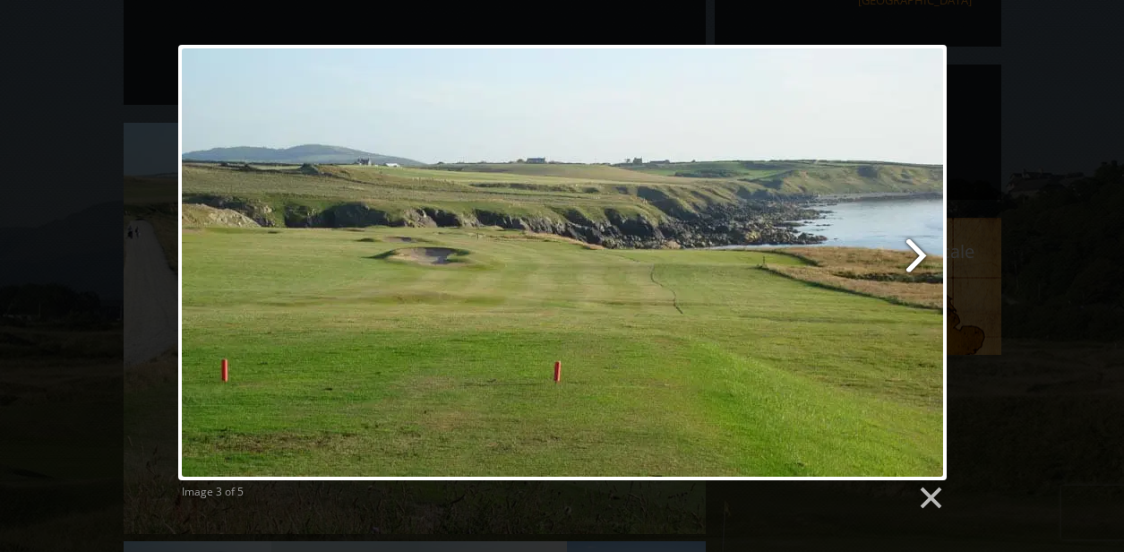
click at [913, 245] on link at bounding box center [700, 262] width 492 height 435
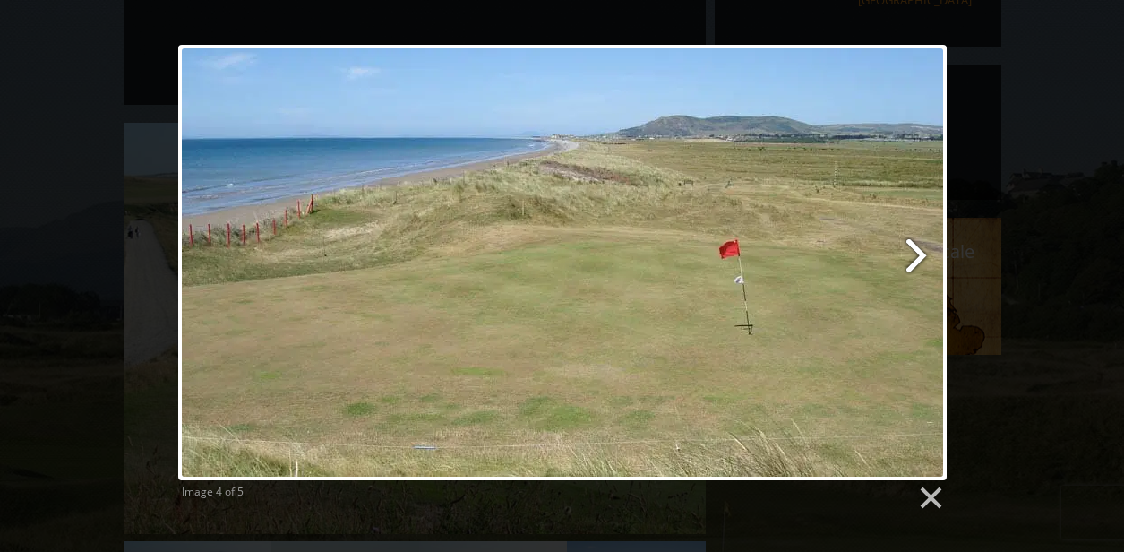
click at [913, 245] on link at bounding box center [700, 262] width 492 height 435
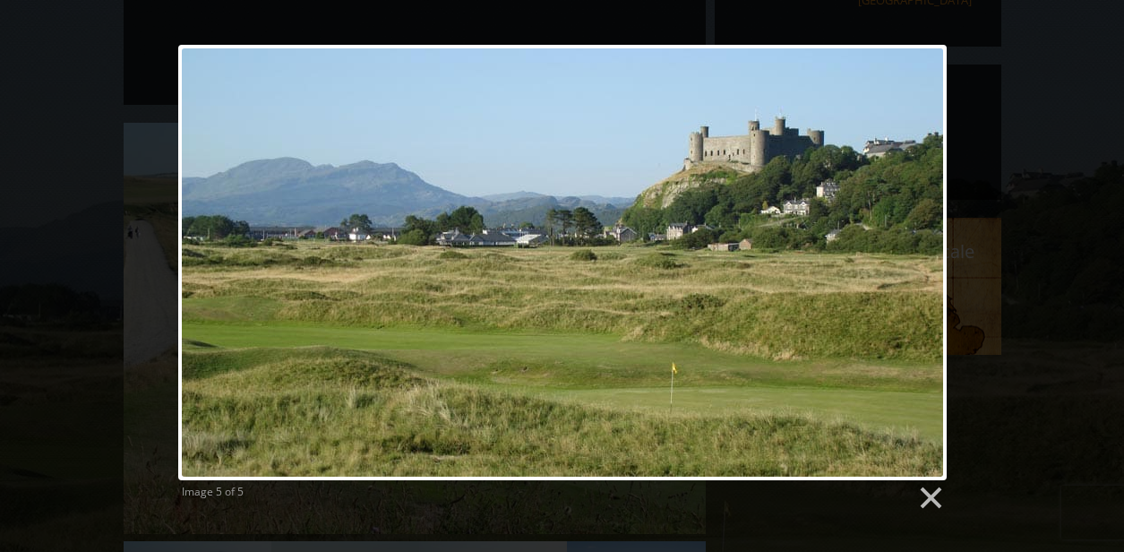
click at [913, 244] on div at bounding box center [562, 262] width 769 height 435
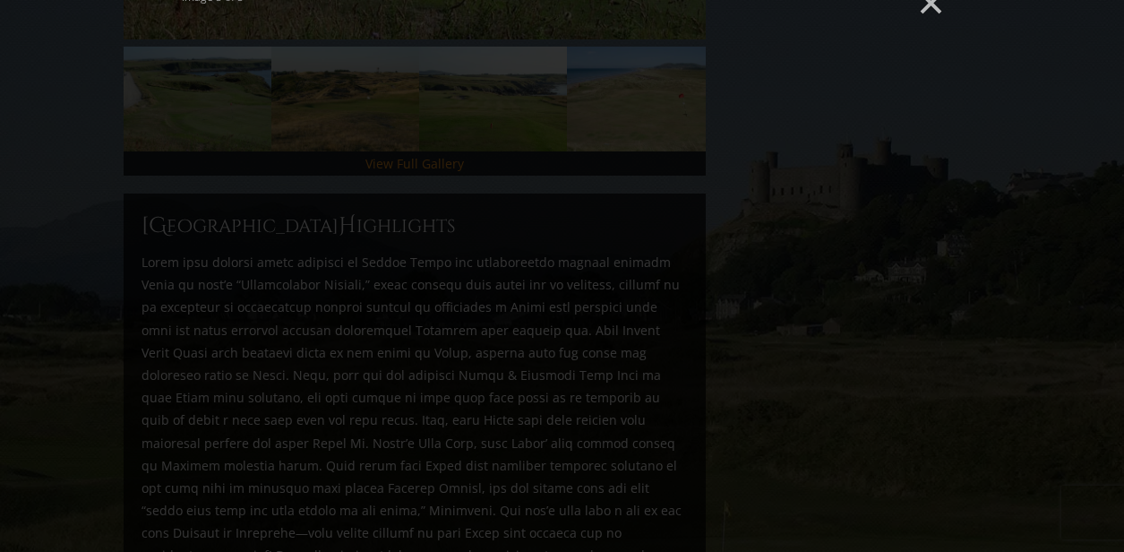
scroll to position [968, 0]
